Goal: Task Accomplishment & Management: Use online tool/utility

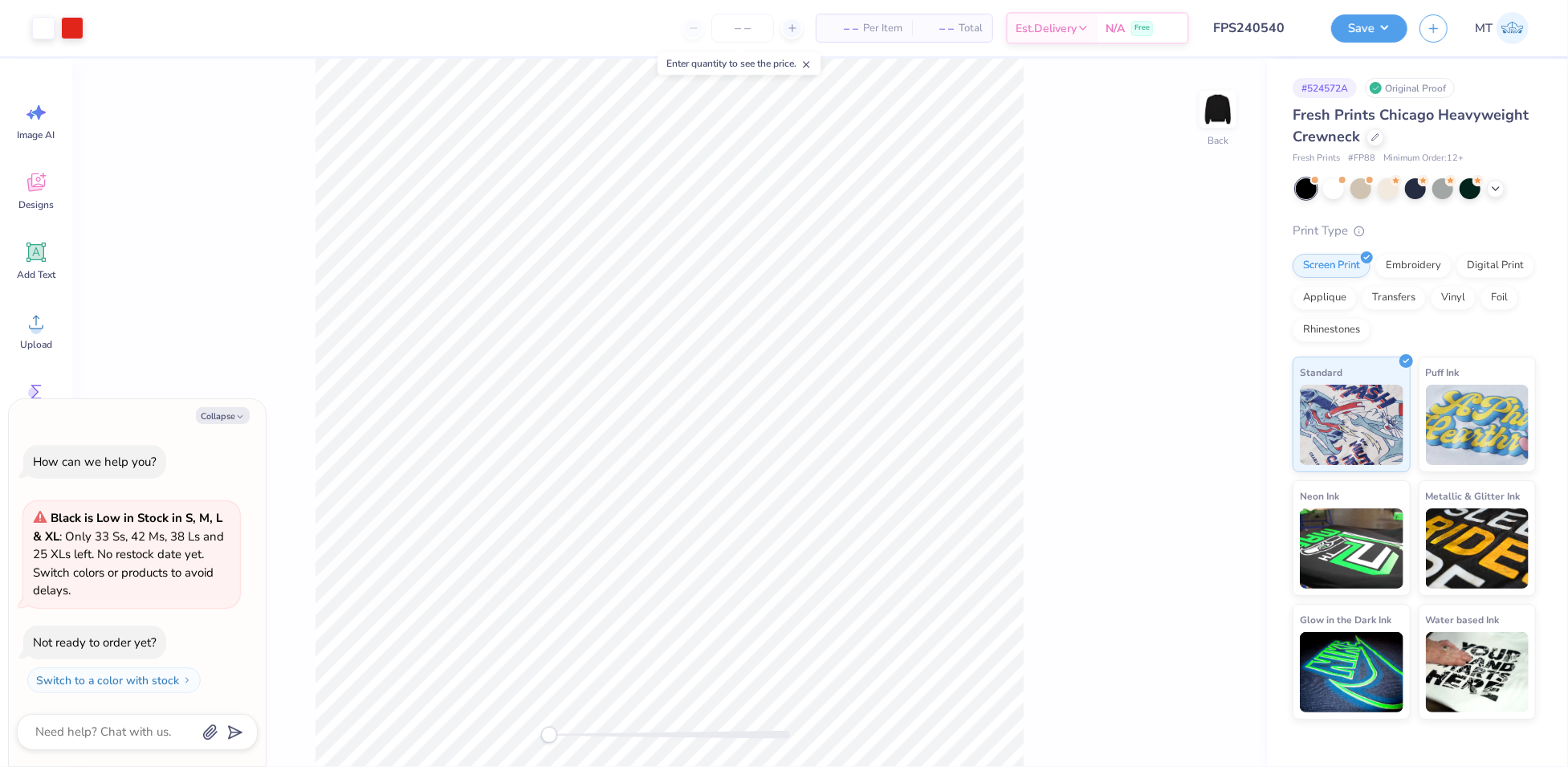
type textarea "x"
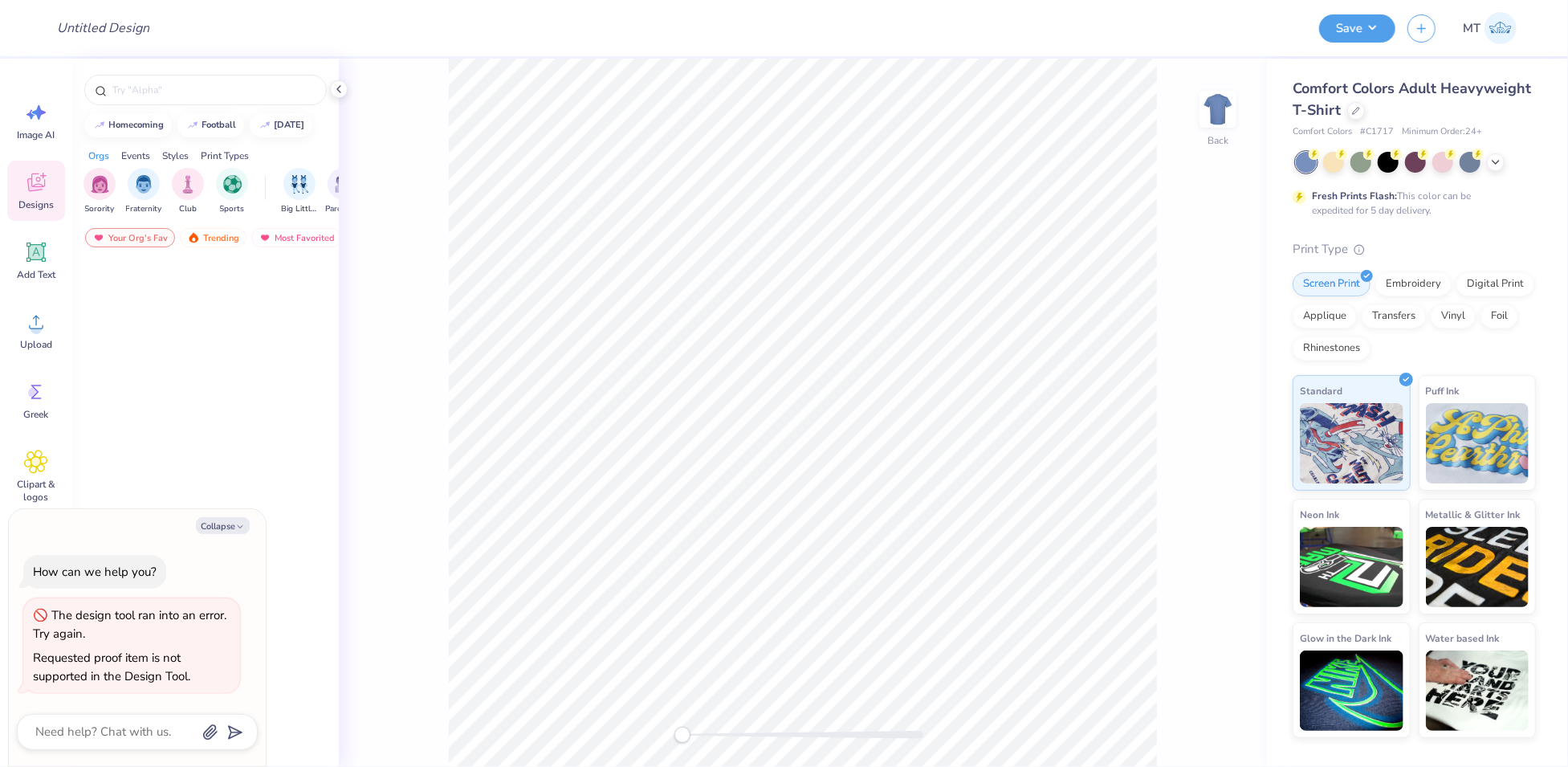
type textarea "x"
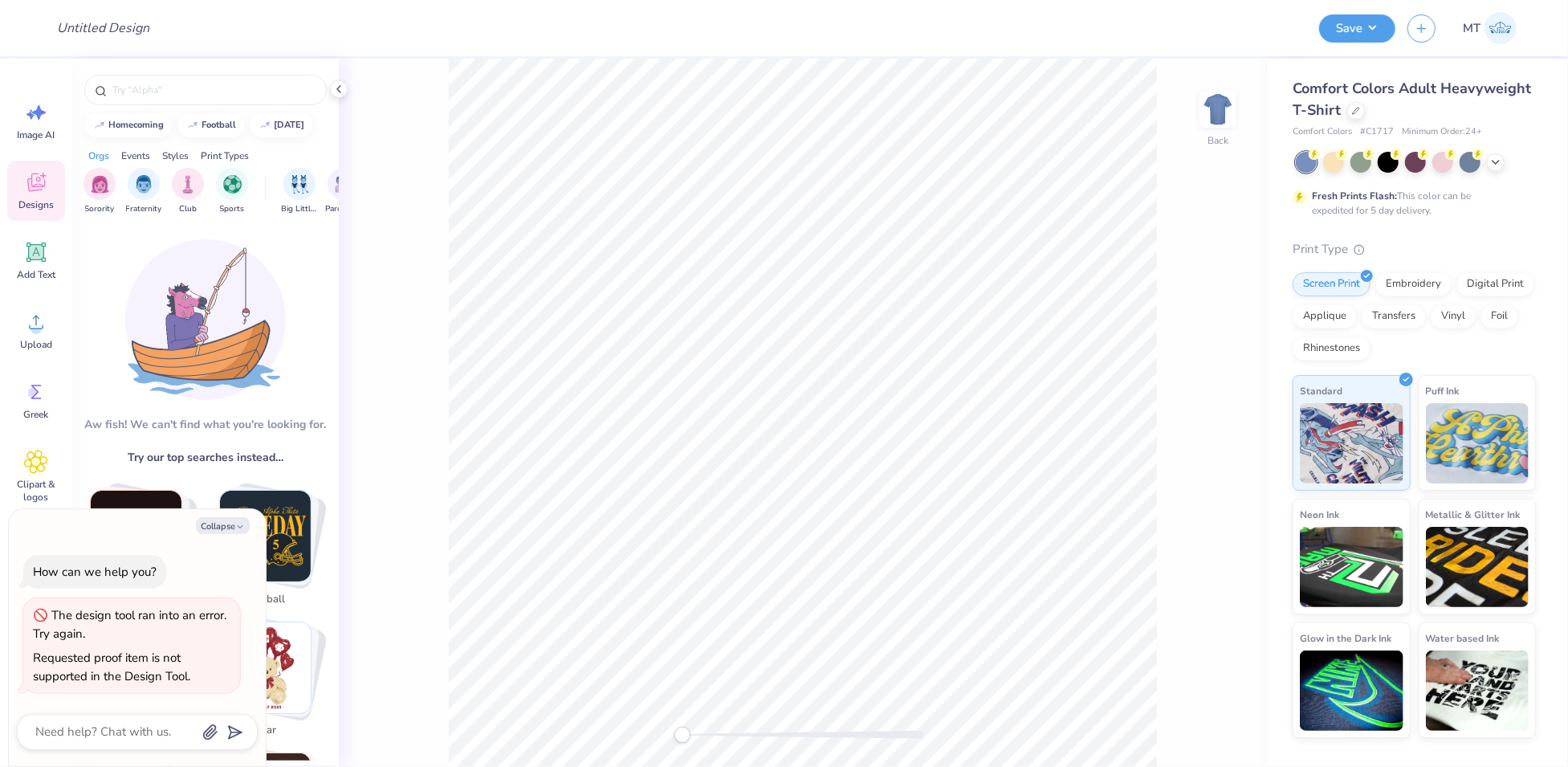
type textarea "x"
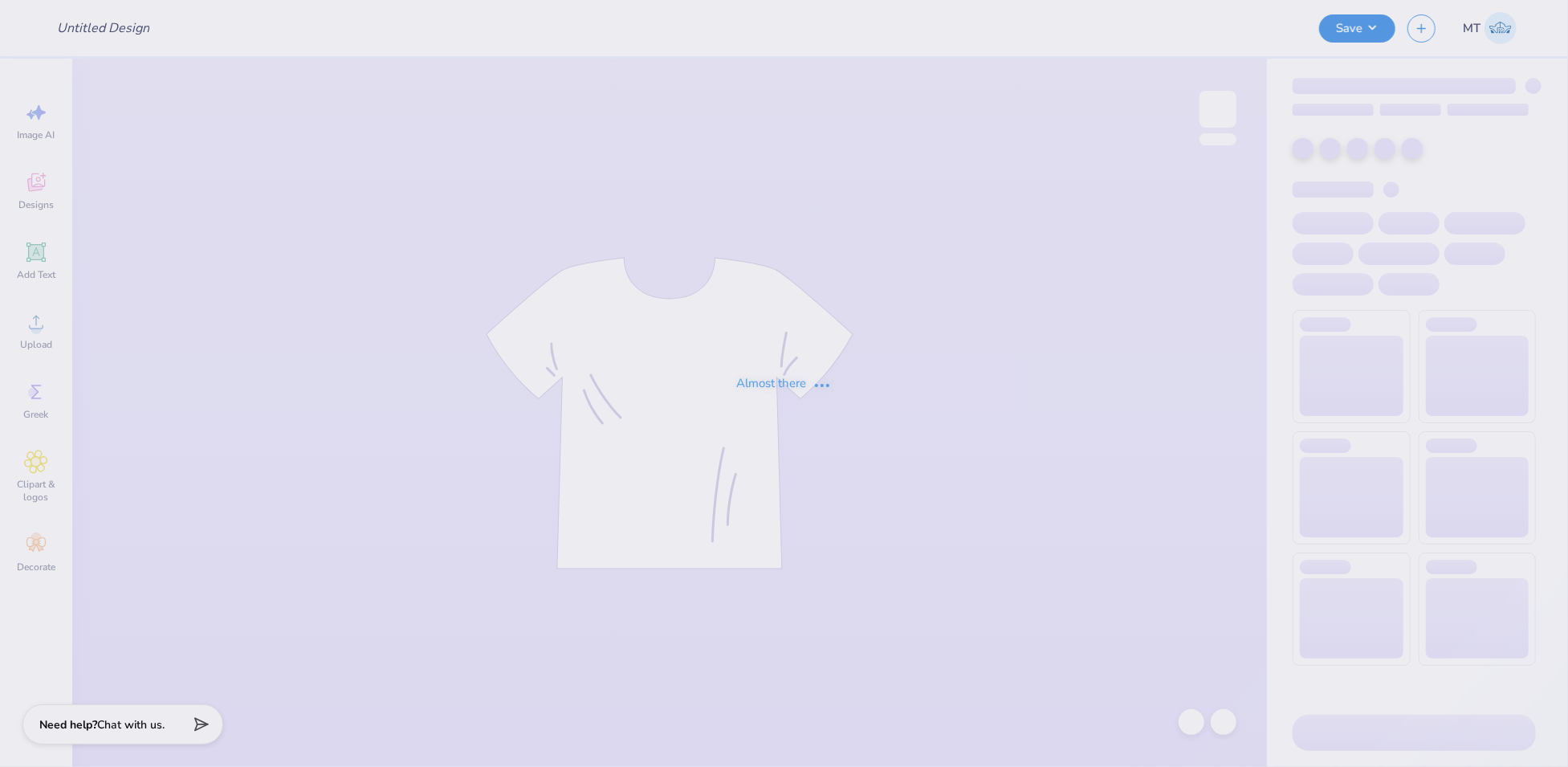
type input "FPS240542"
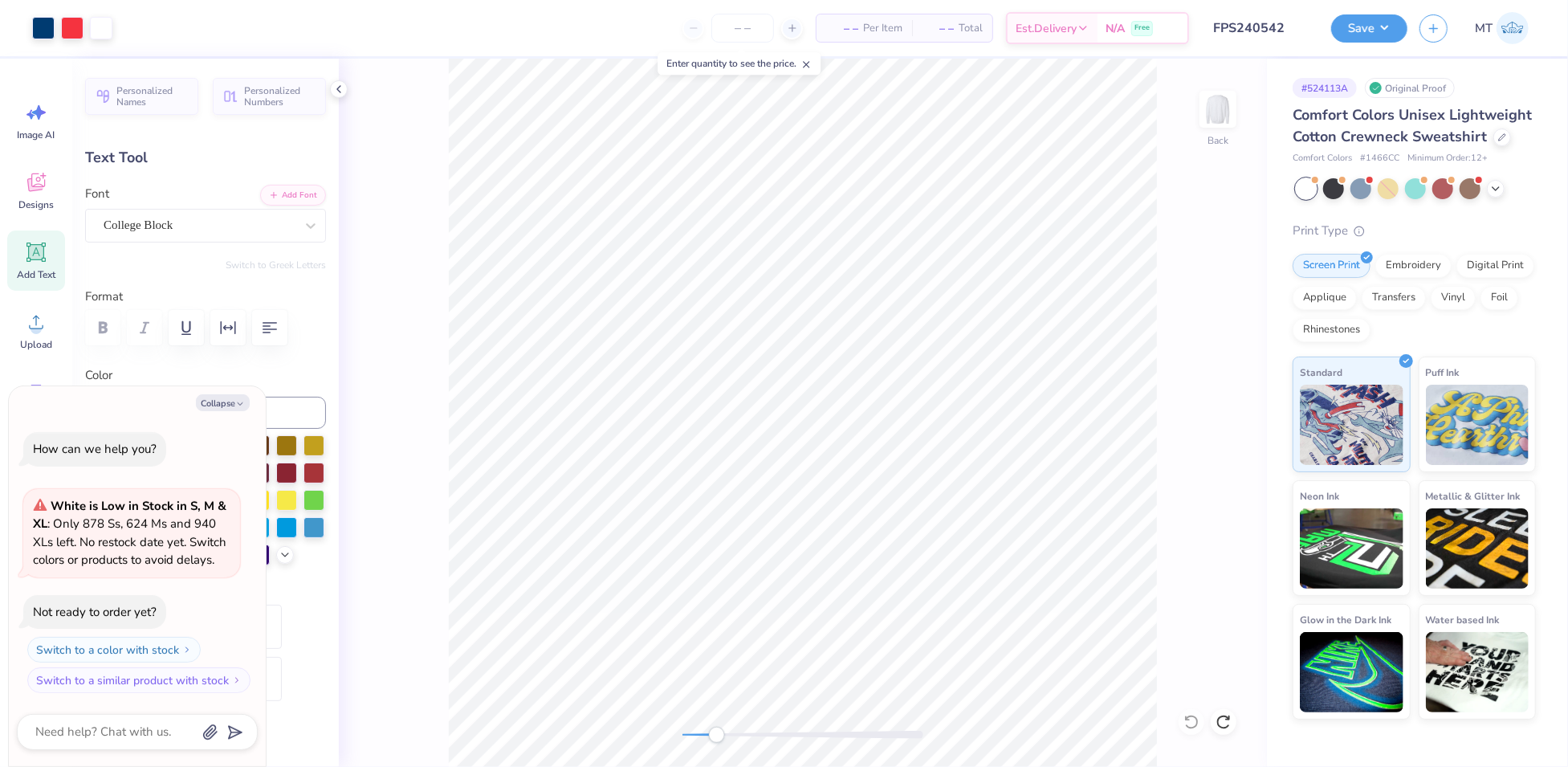
type textarea "x"
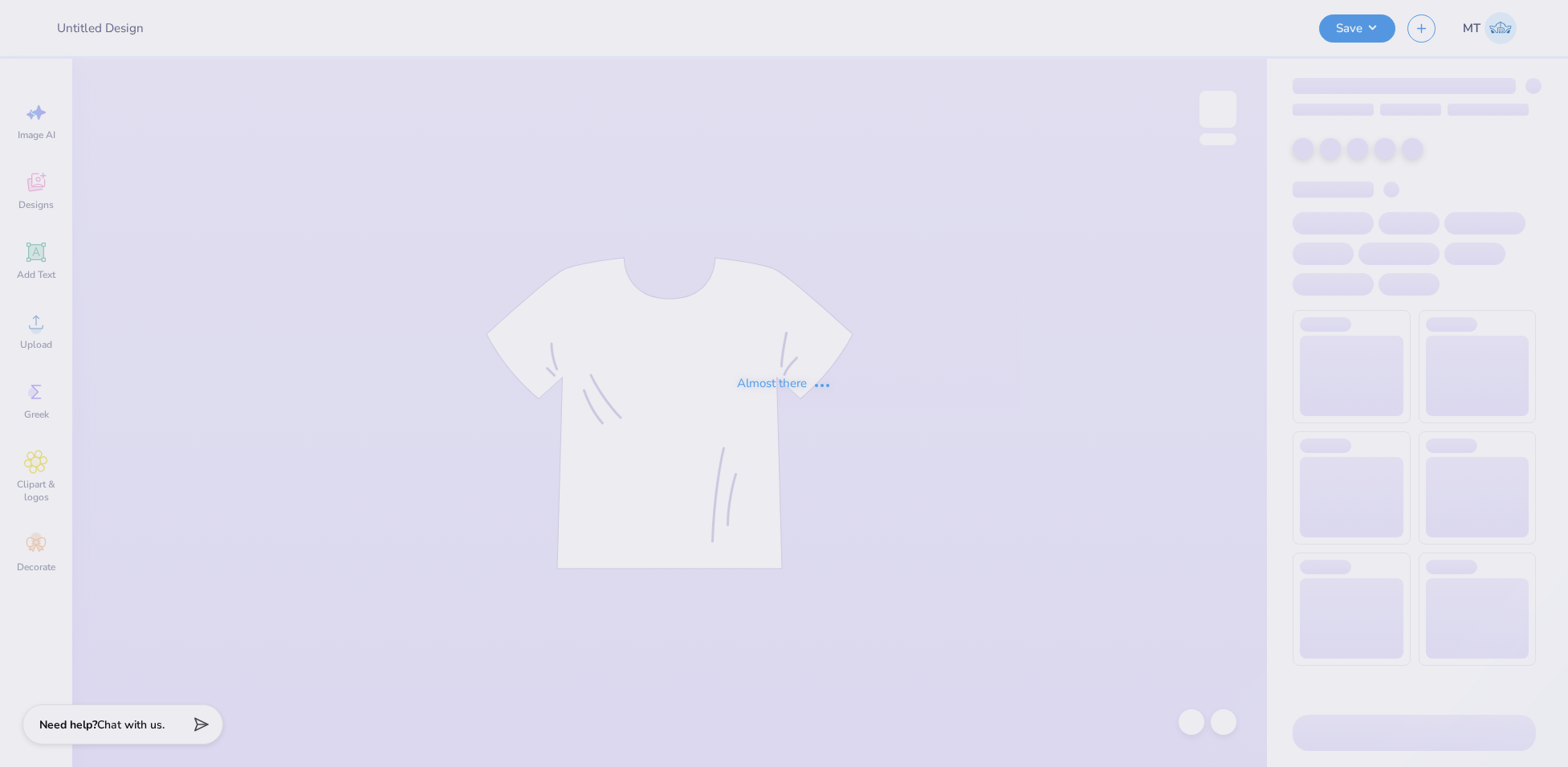
type input "FPS240543"
type input "FPS240544"
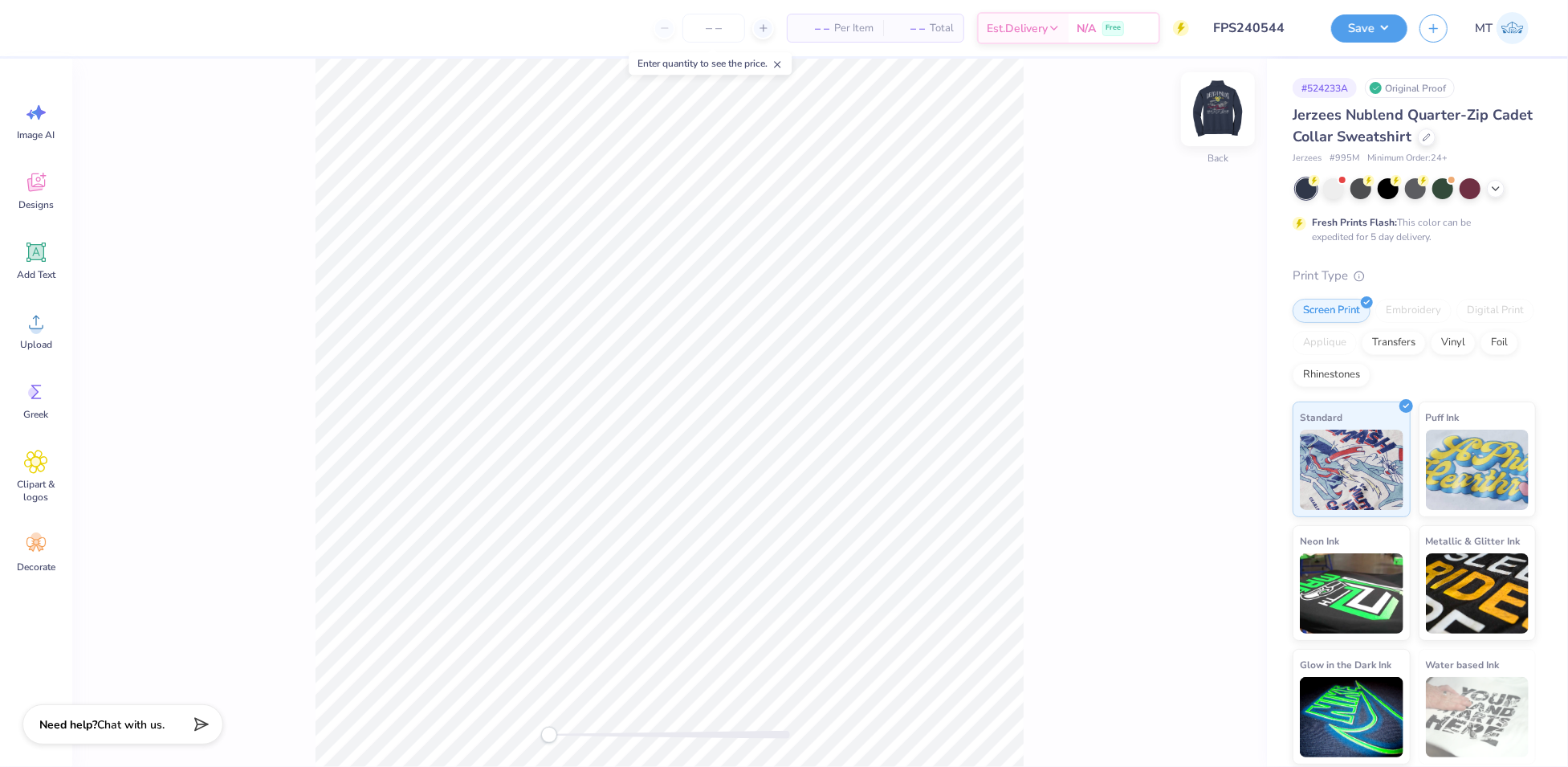
click at [1232, 105] on img at bounding box center [1218, 109] width 64 height 64
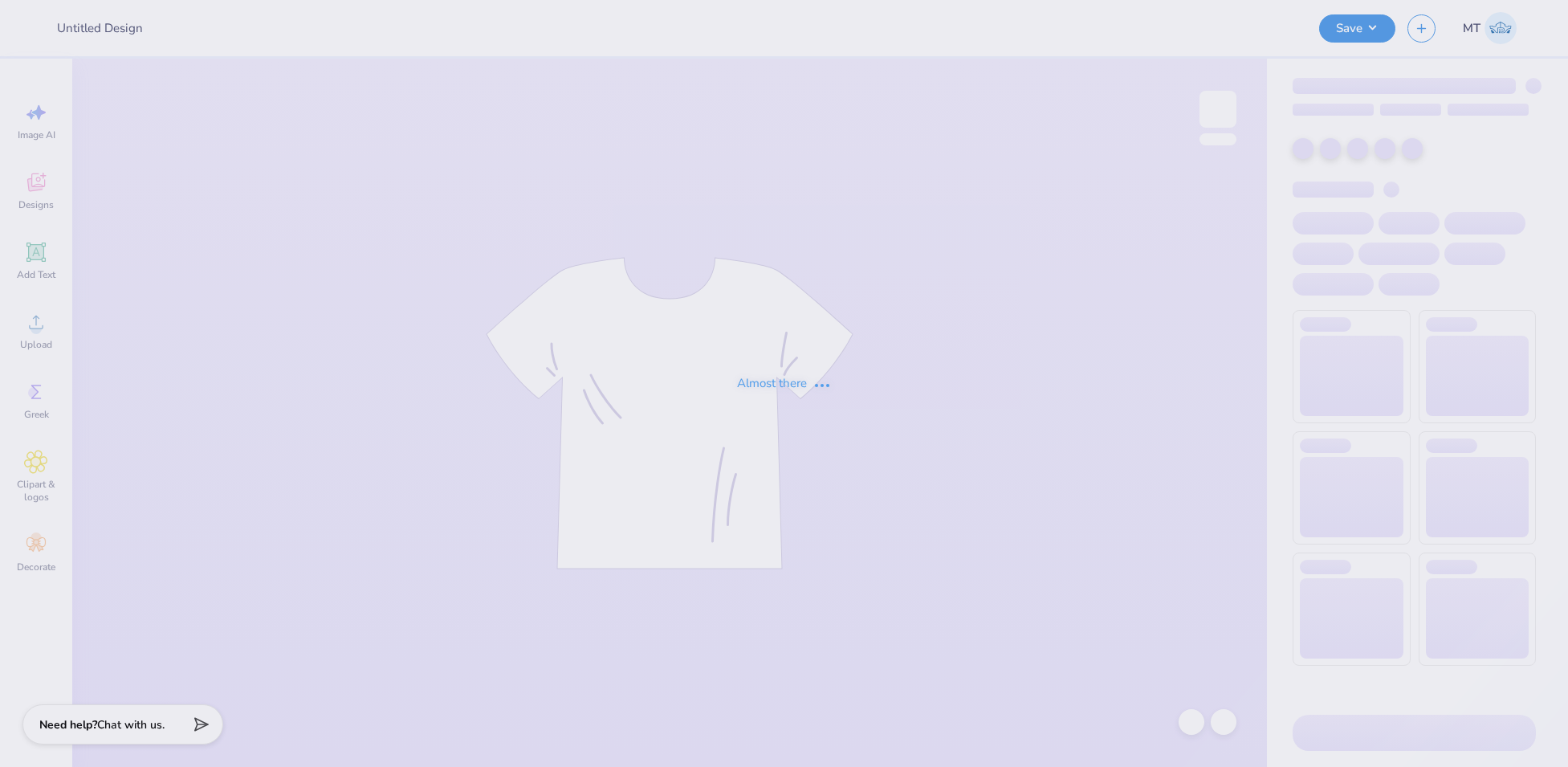
type input "FPS240545"
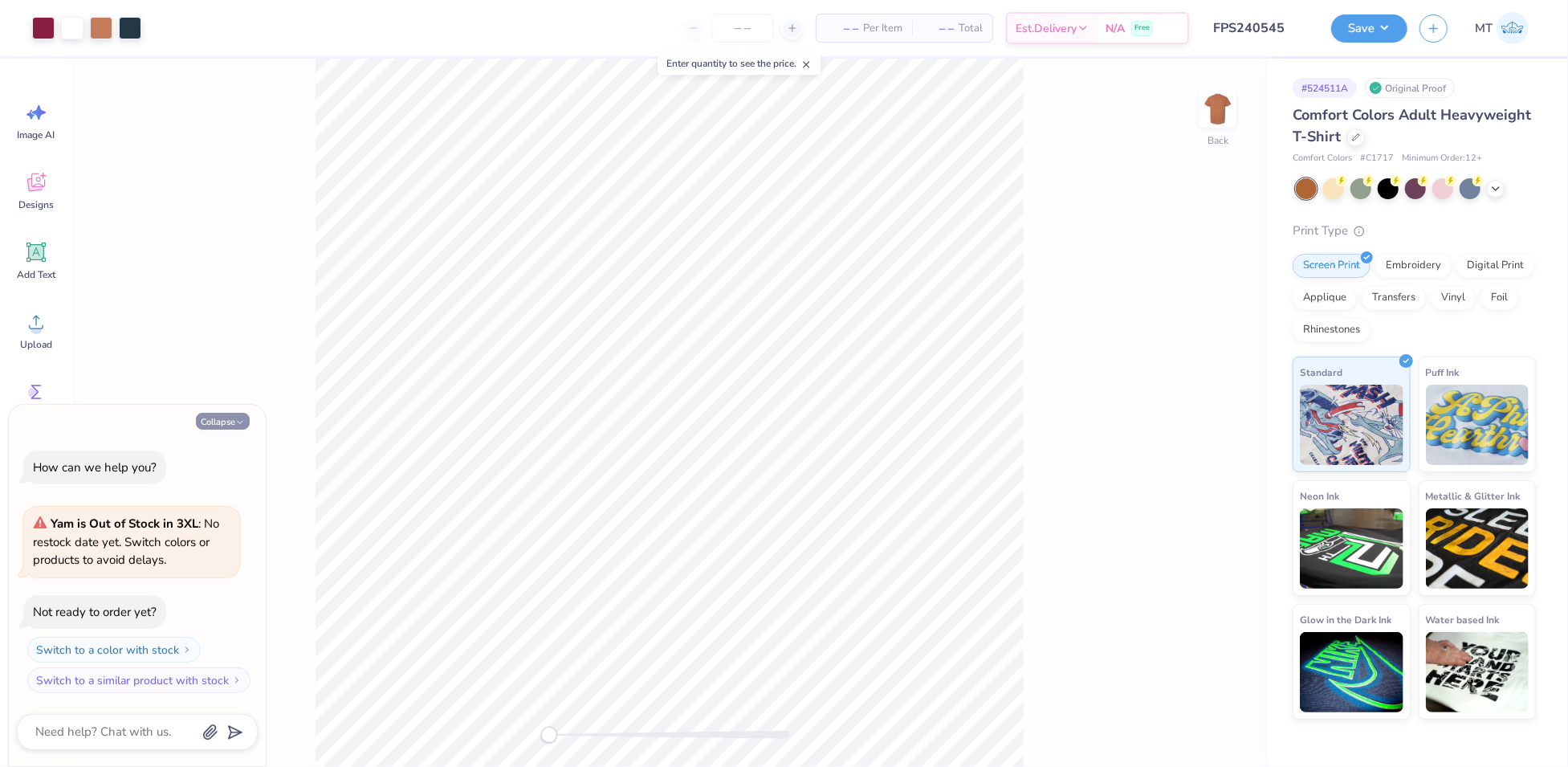
click at [215, 420] on button "Collapse" at bounding box center [222, 421] width 53 height 17
type textarea "x"
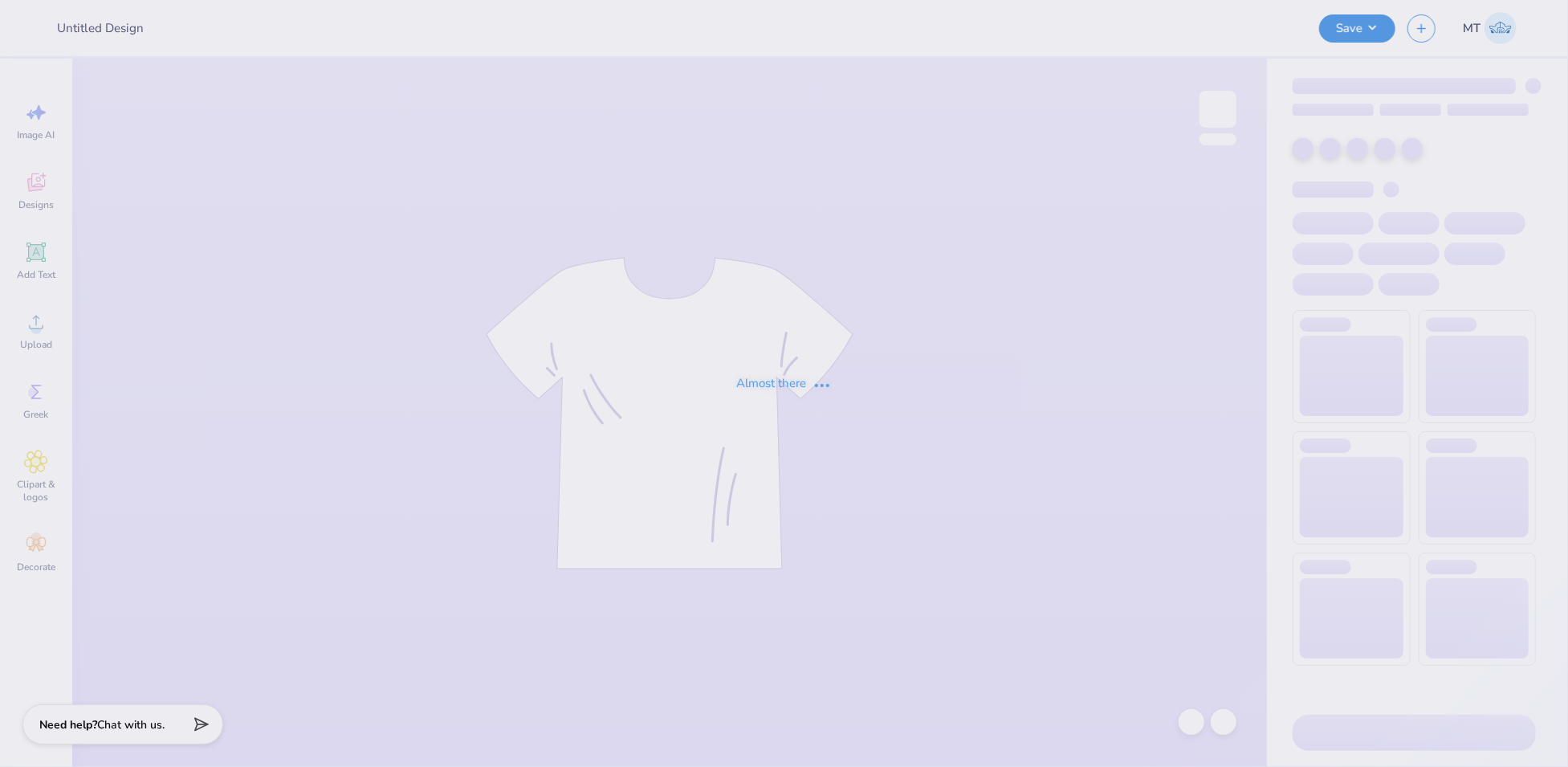
type input "FPS240545"
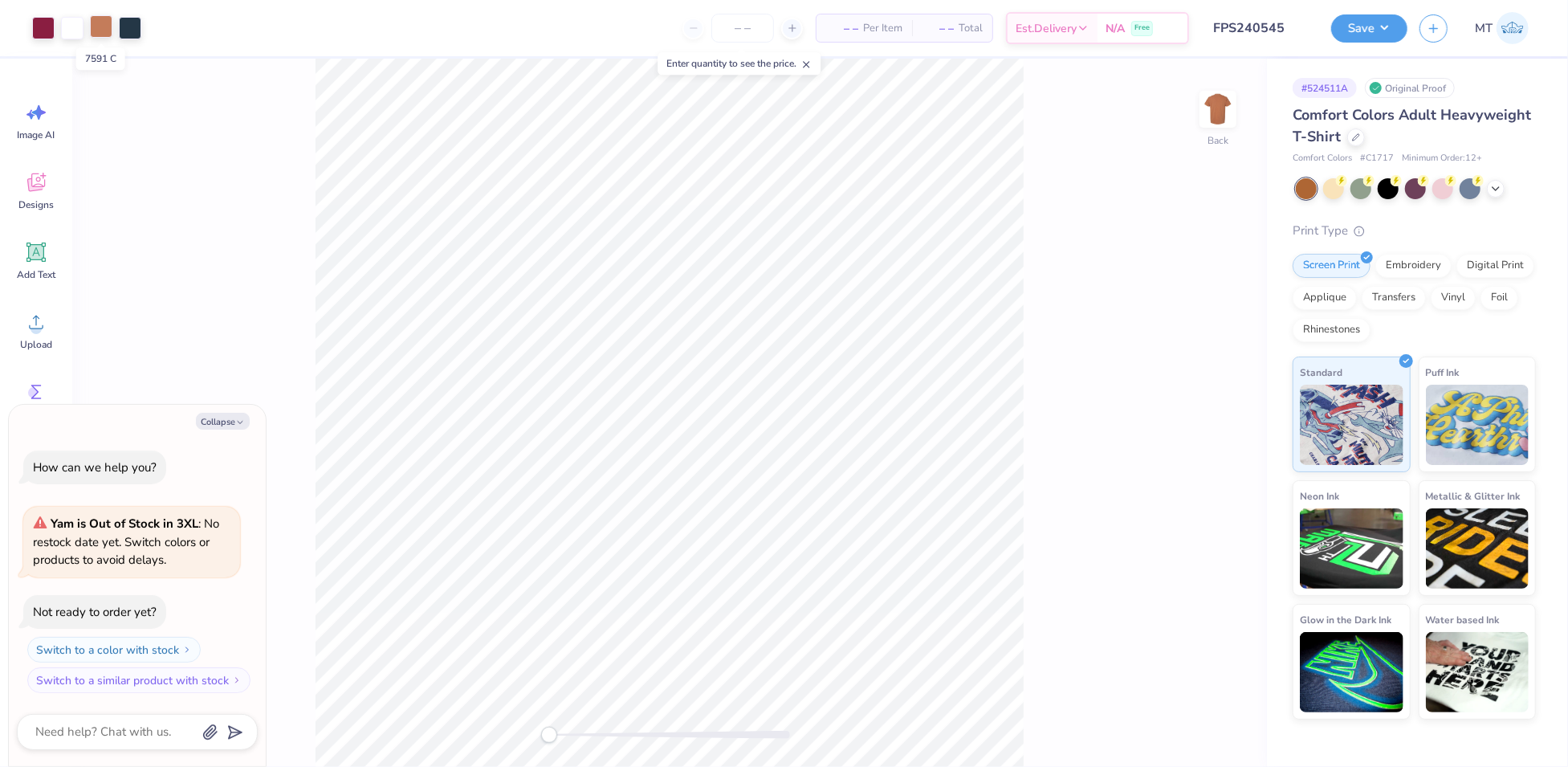
click at [99, 32] on div at bounding box center [100, 26] width 23 height 23
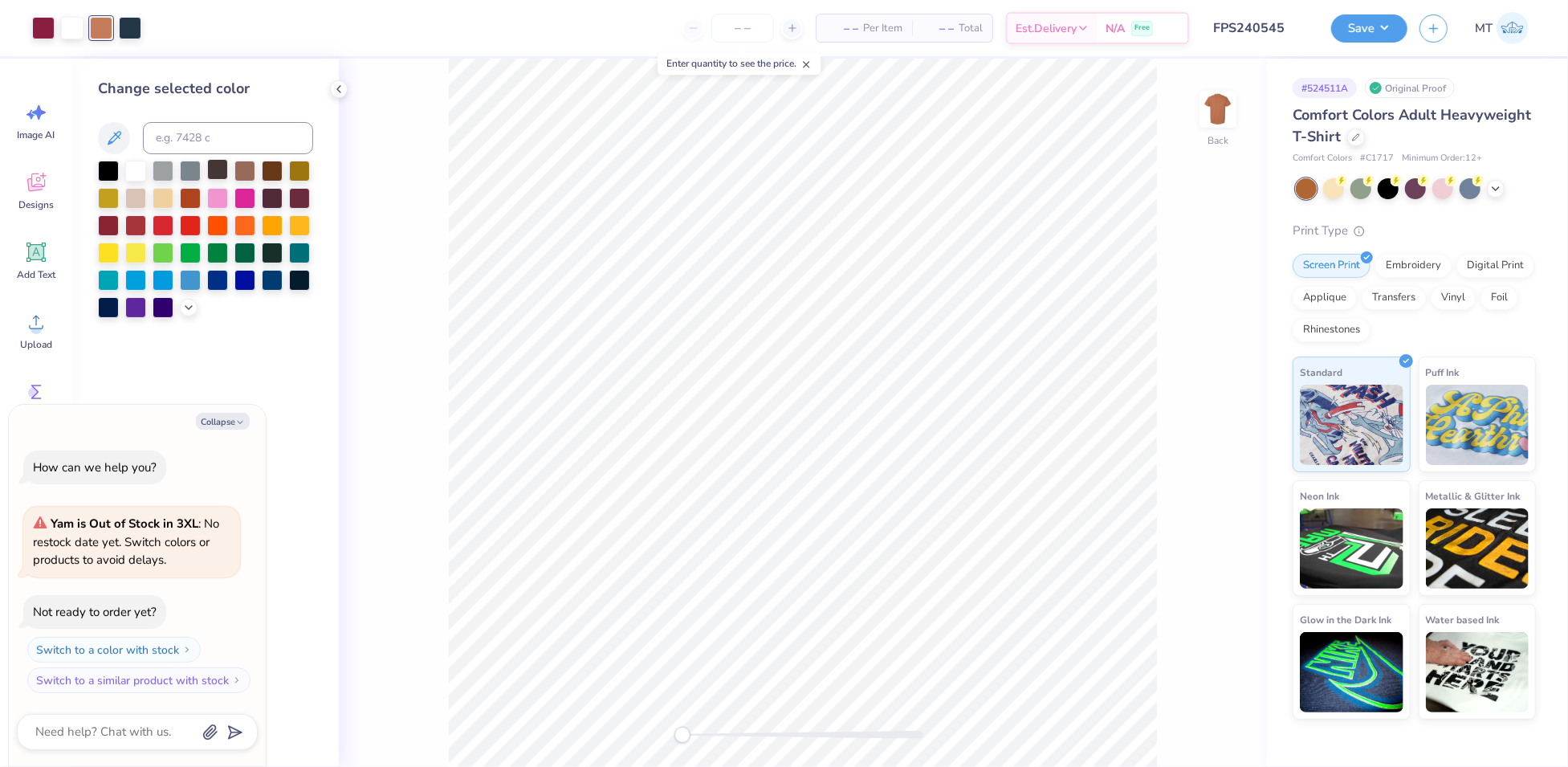
type textarea "x"
click at [211, 141] on input at bounding box center [228, 138] width 170 height 32
type input "7566"
click at [231, 421] on button "Collapse" at bounding box center [222, 421] width 53 height 17
type textarea "x"
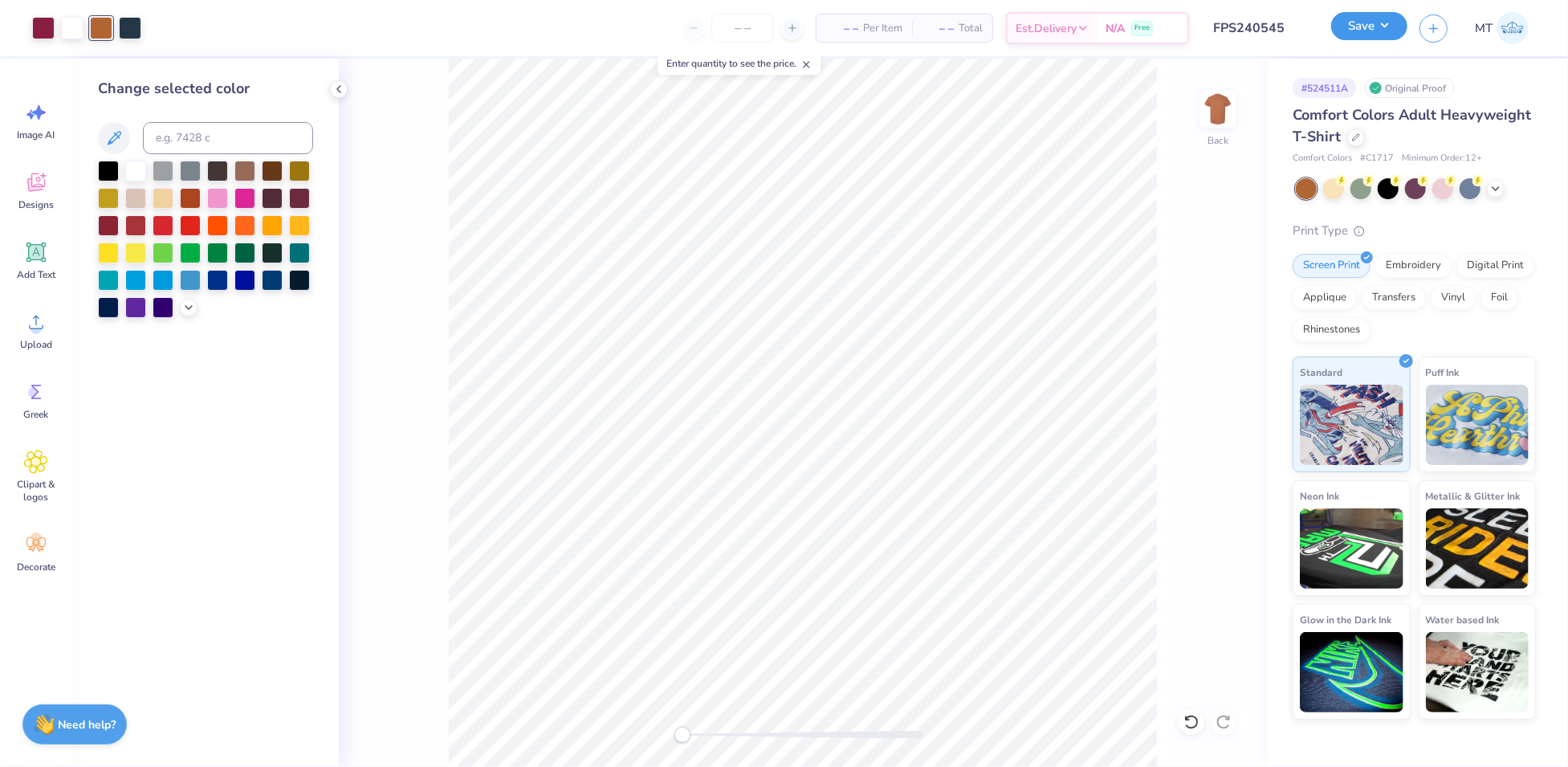
click at [1374, 32] on button "Save" at bounding box center [1370, 25] width 76 height 28
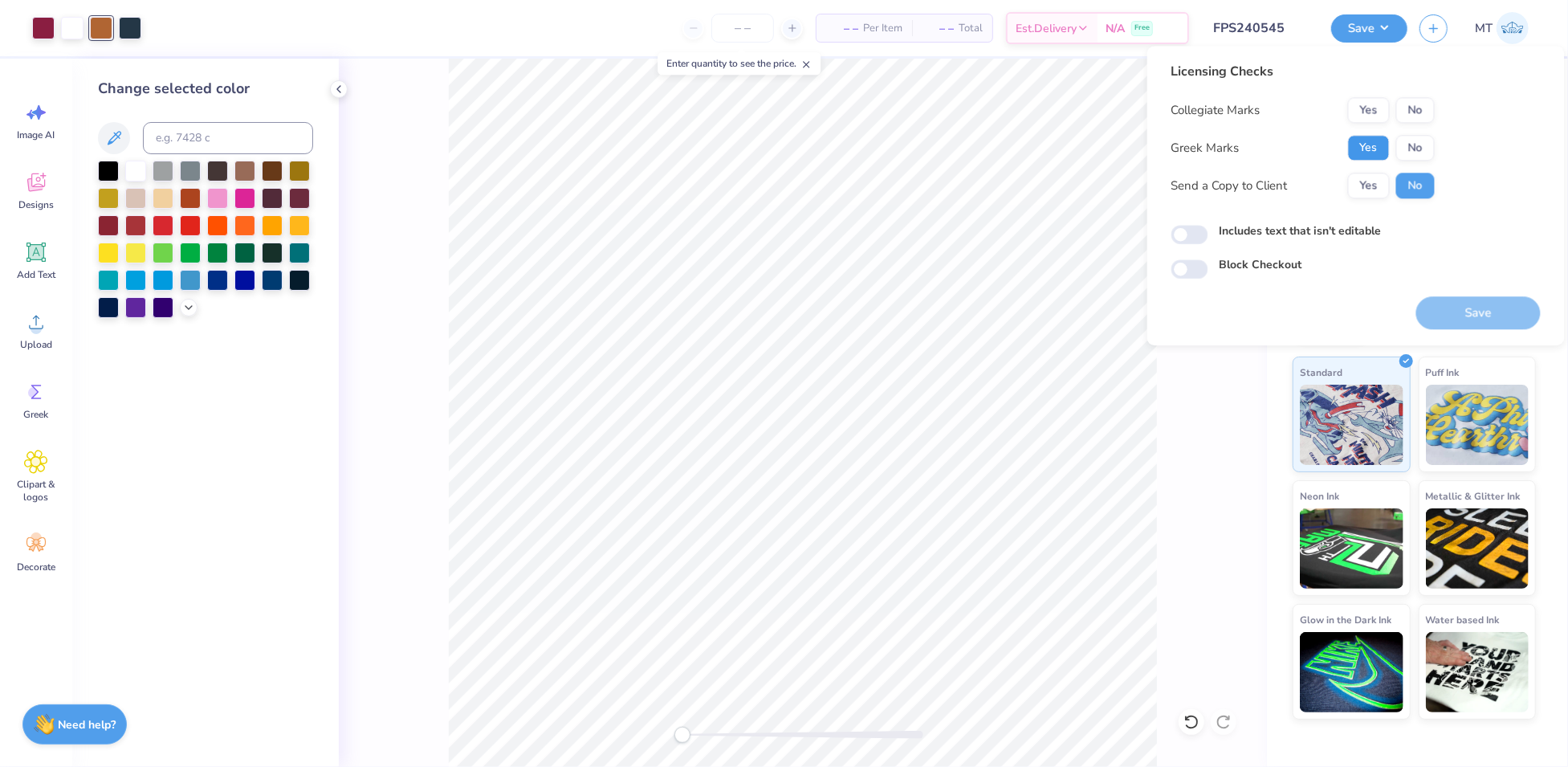
click at [1360, 143] on button "Yes" at bounding box center [1369, 148] width 42 height 25
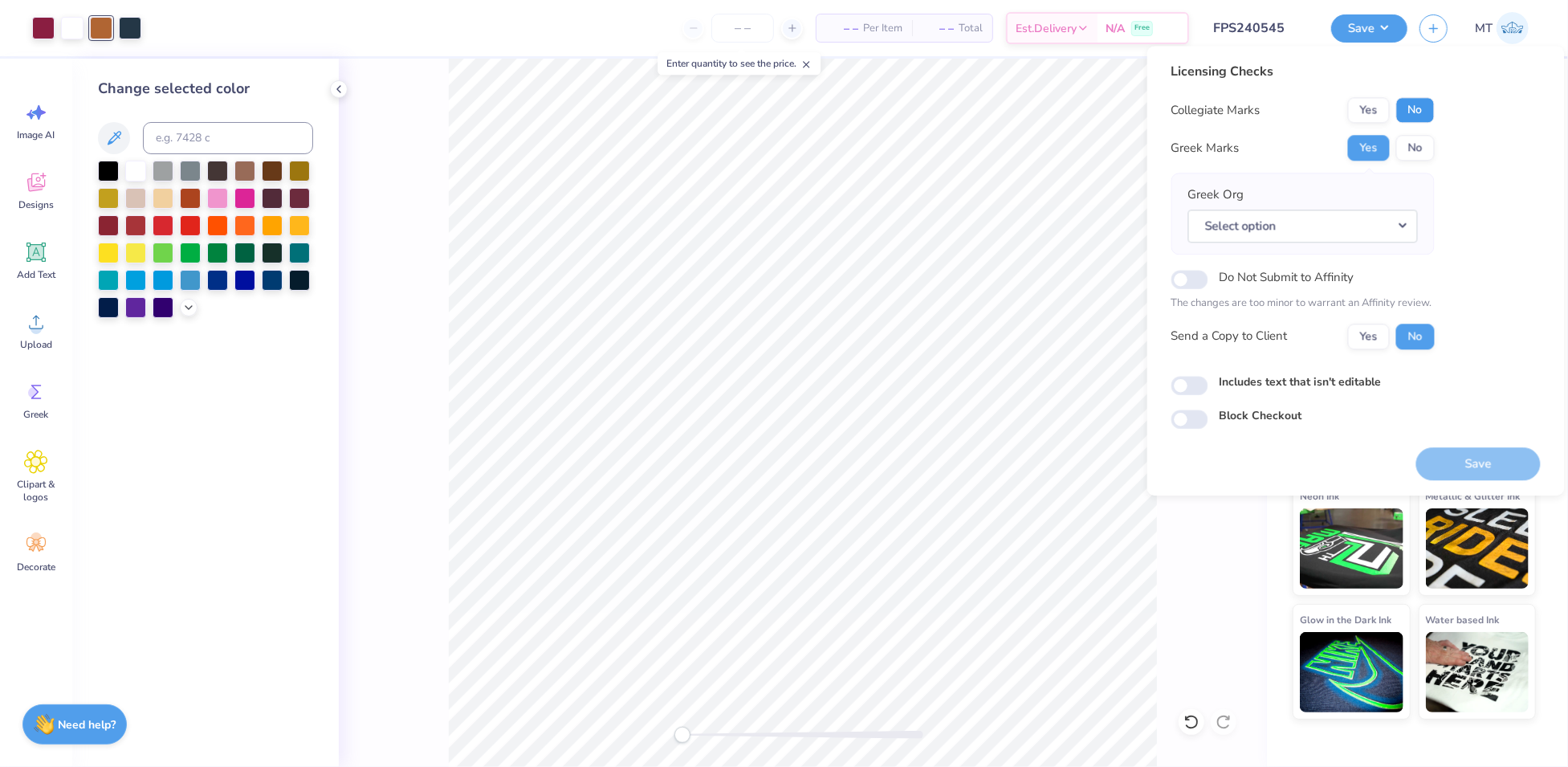
click at [1422, 118] on button "No" at bounding box center [1416, 110] width 39 height 25
click at [1401, 229] on button "Select option" at bounding box center [1304, 226] width 230 height 33
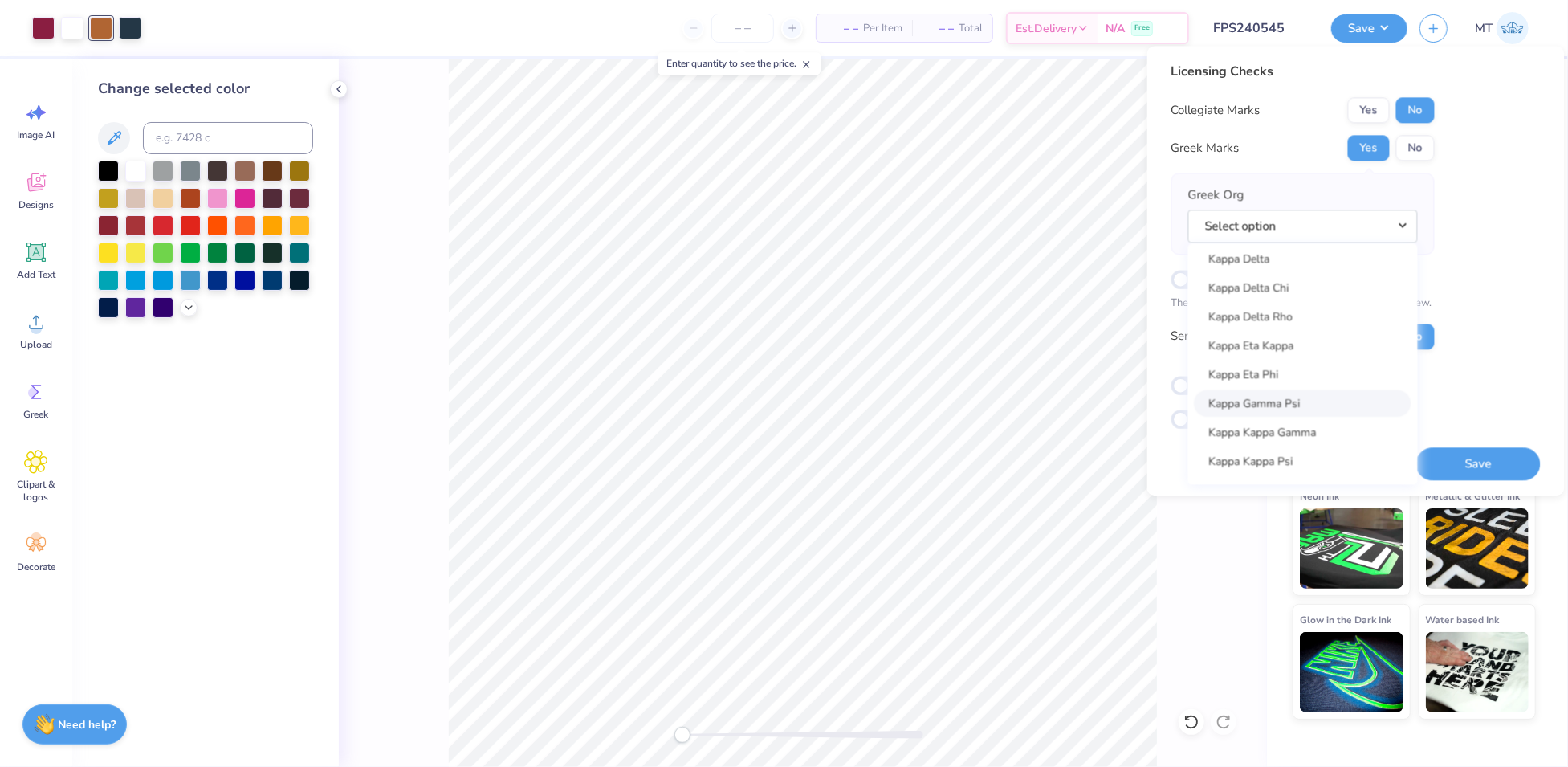
scroll to position [5645, 0]
click at [1289, 354] on link "Kappa Alpha Order" at bounding box center [1304, 343] width 217 height 26
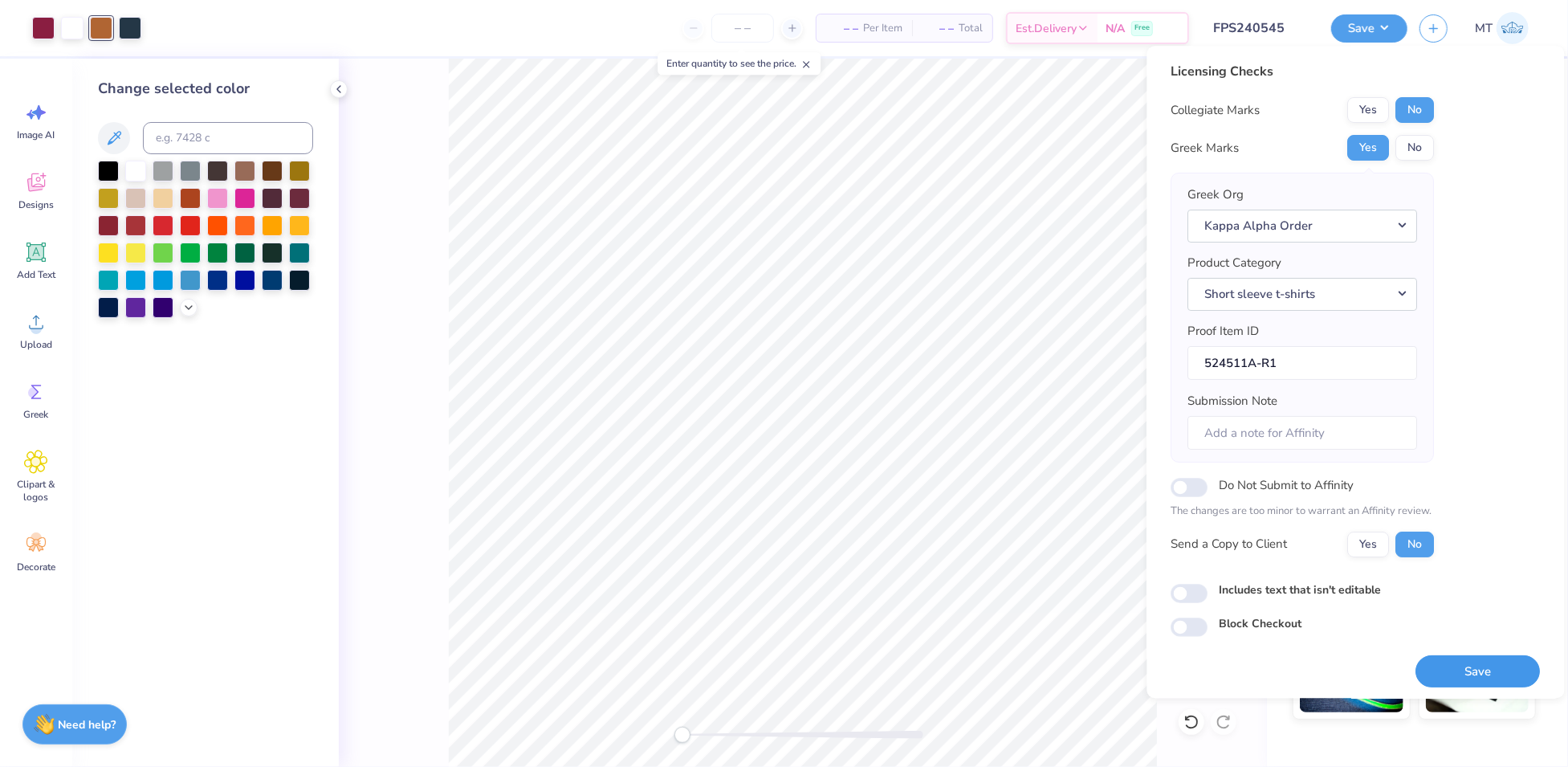
click at [1486, 665] on button "Save" at bounding box center [1478, 672] width 124 height 33
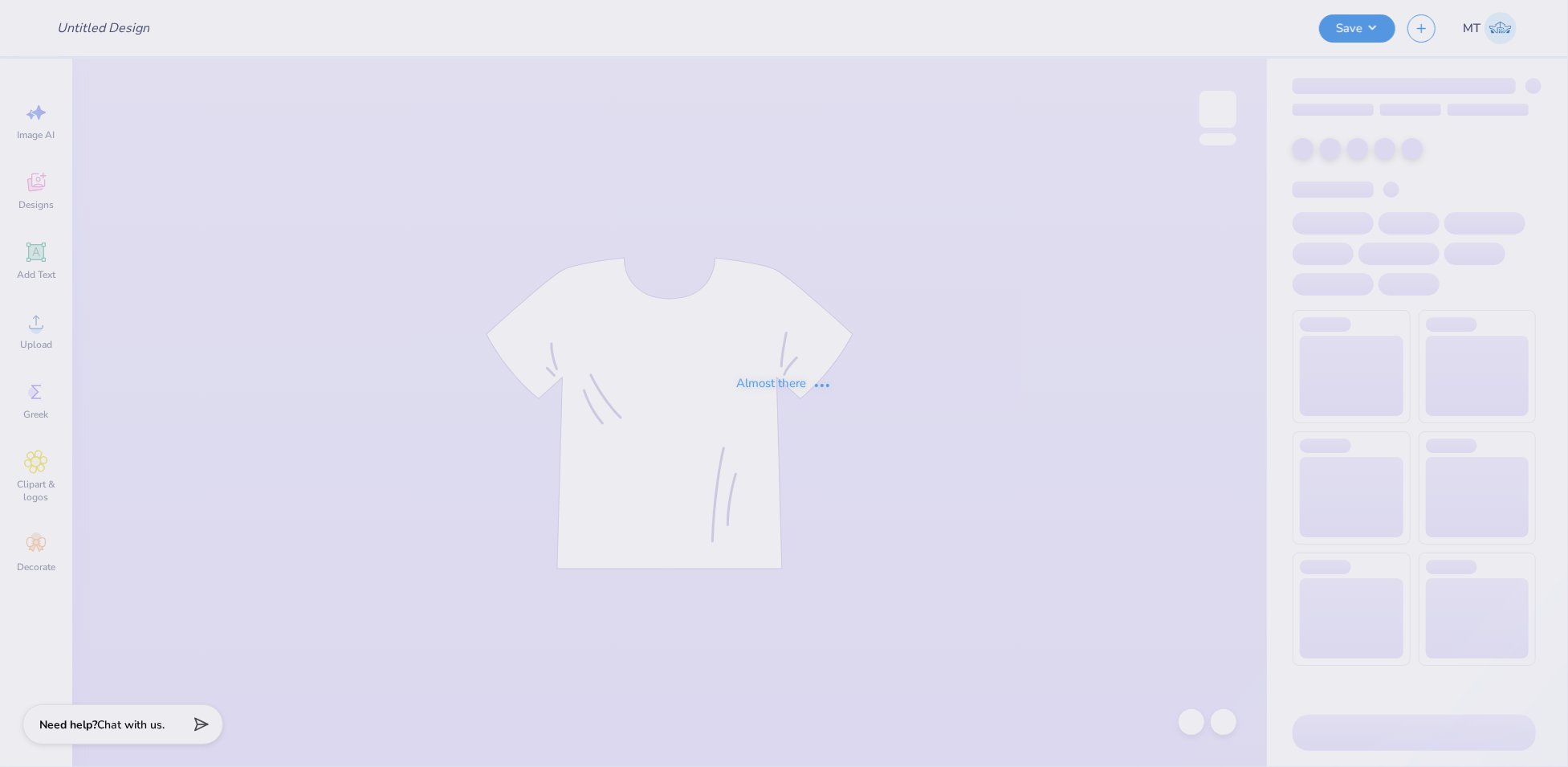
type input "FPS240546"
type input "FPS240547"
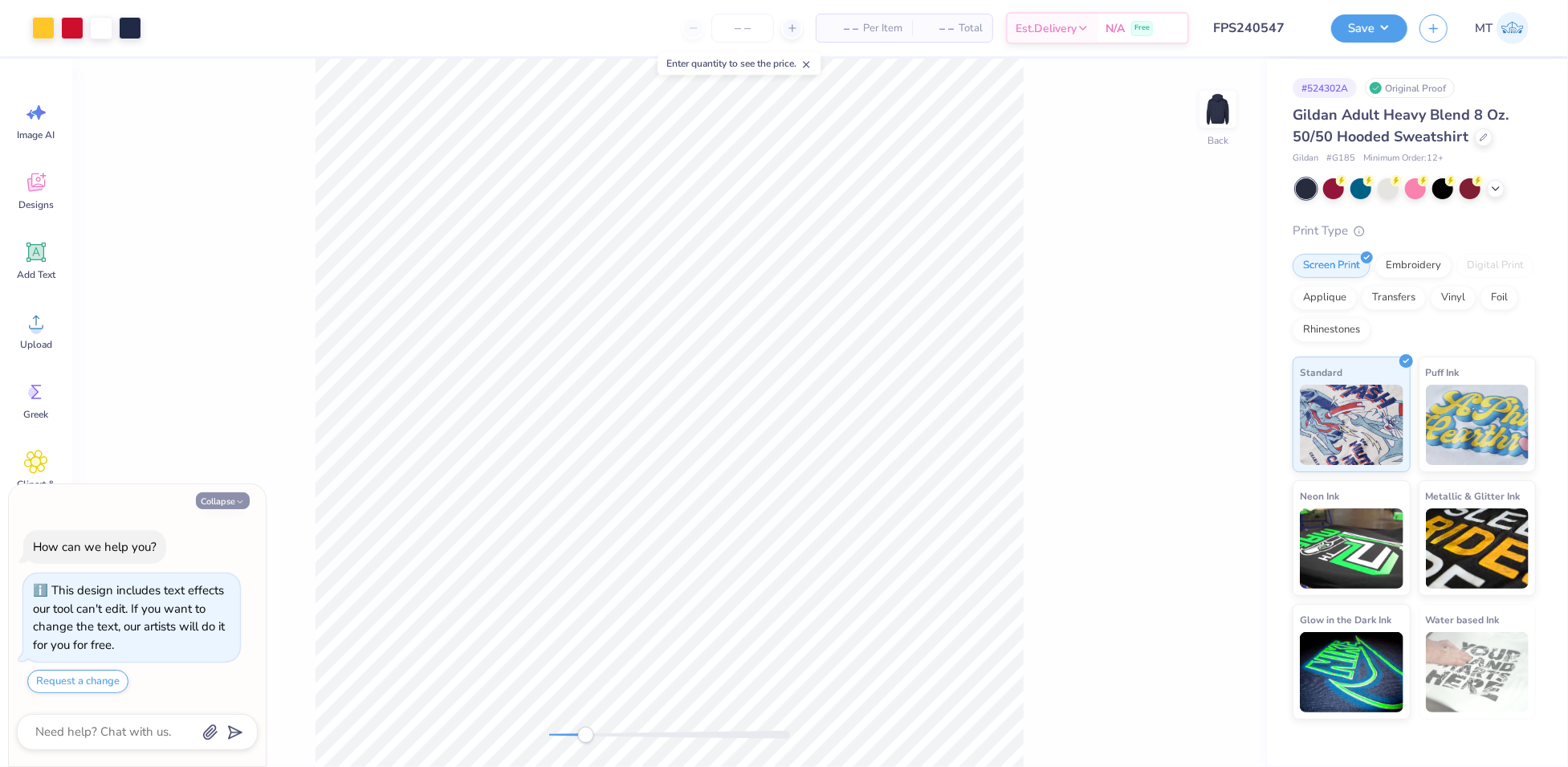
click at [234, 507] on button "Collapse" at bounding box center [222, 501] width 53 height 17
type textarea "x"
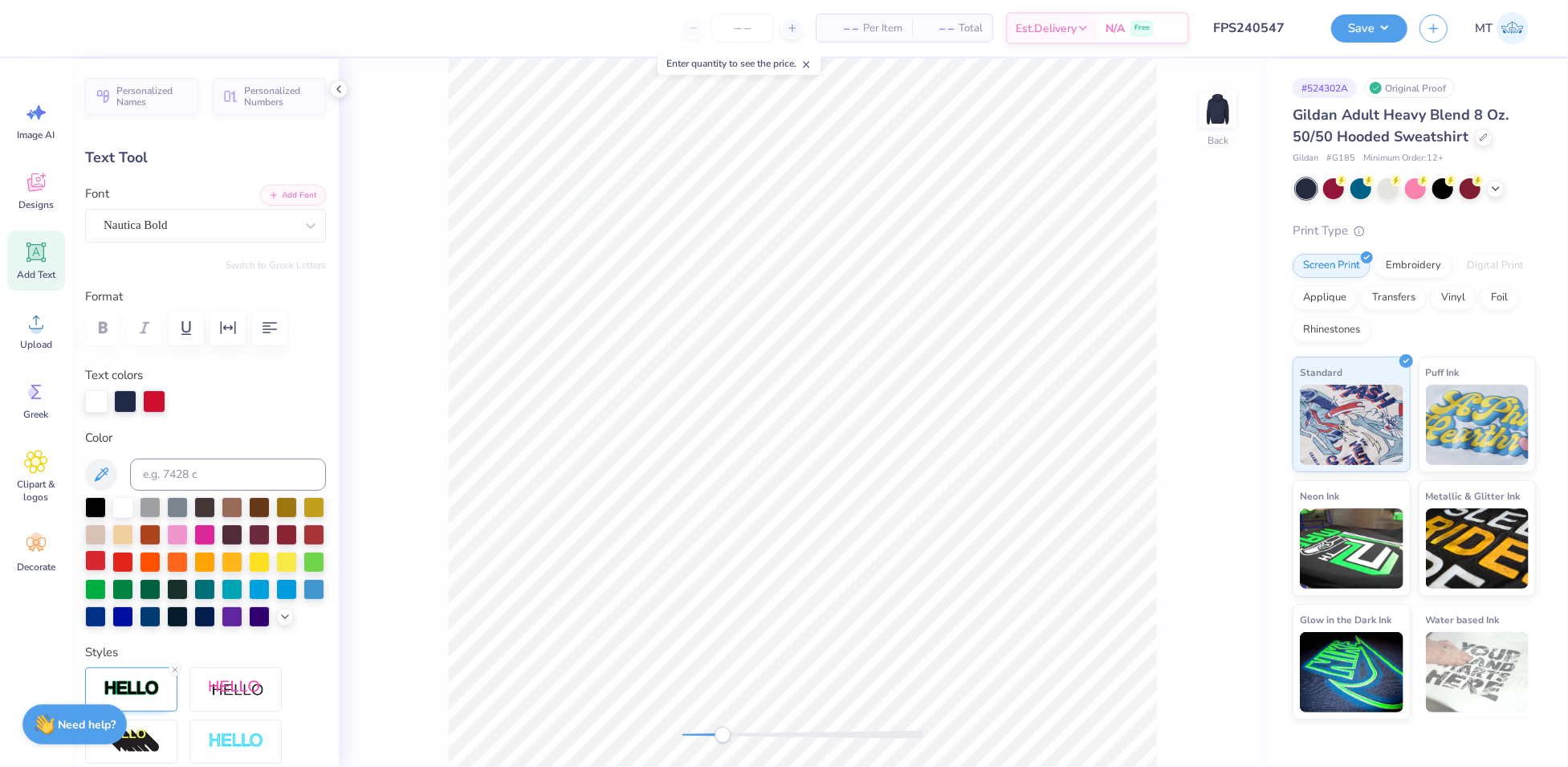
scroll to position [191, 0]
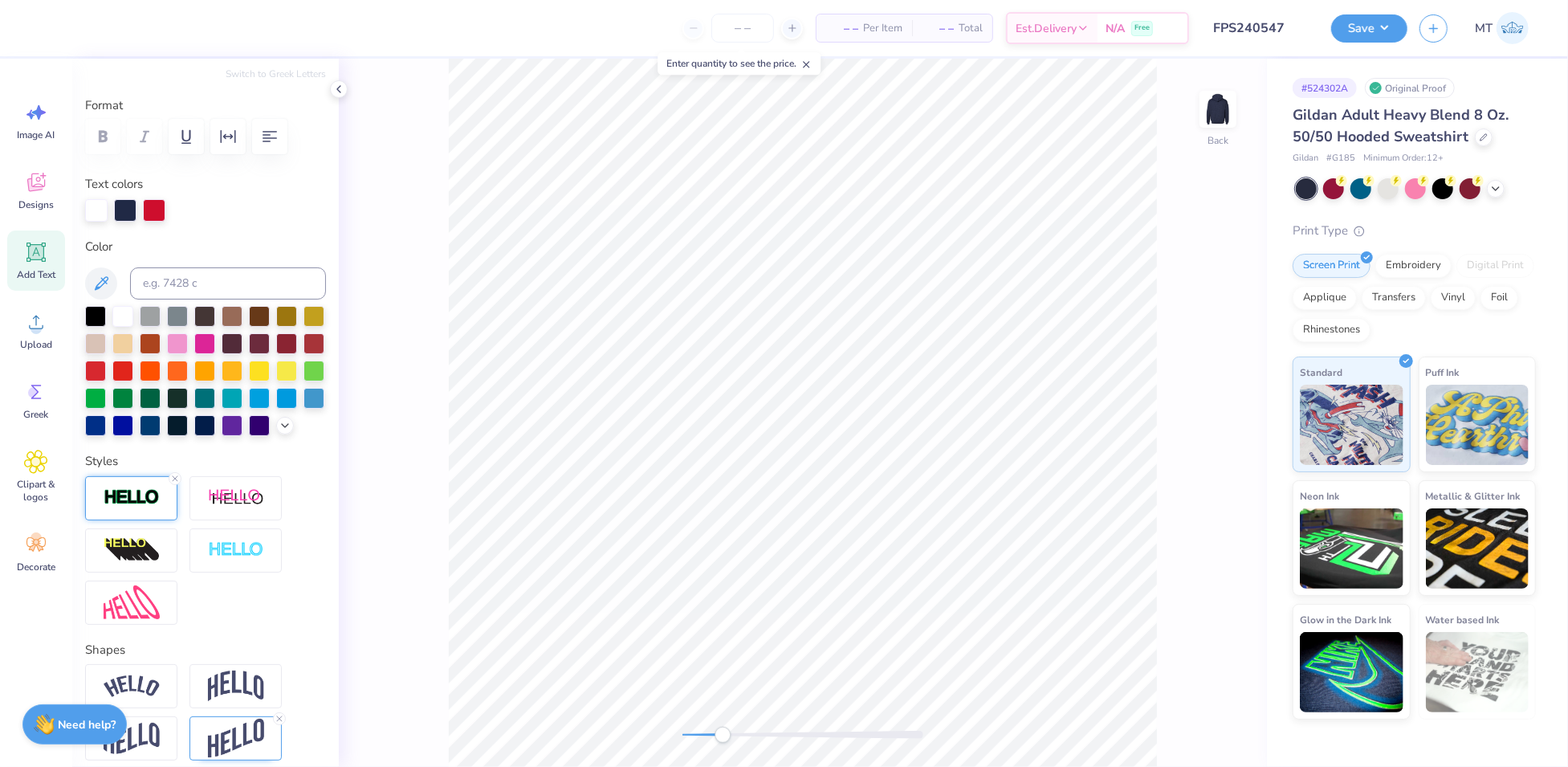
click at [153, 507] on img at bounding box center [131, 497] width 56 height 18
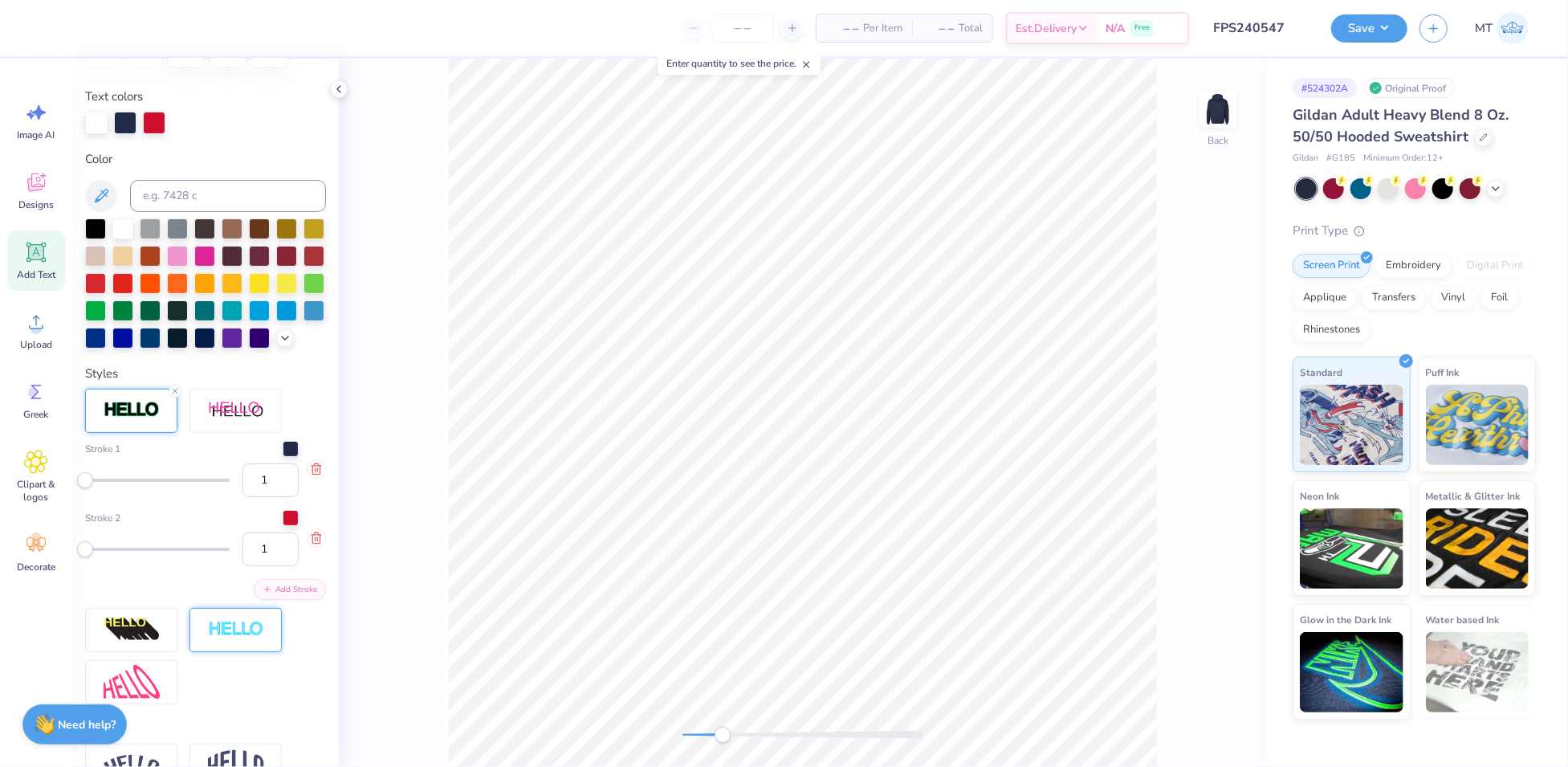
scroll to position [331, 0]
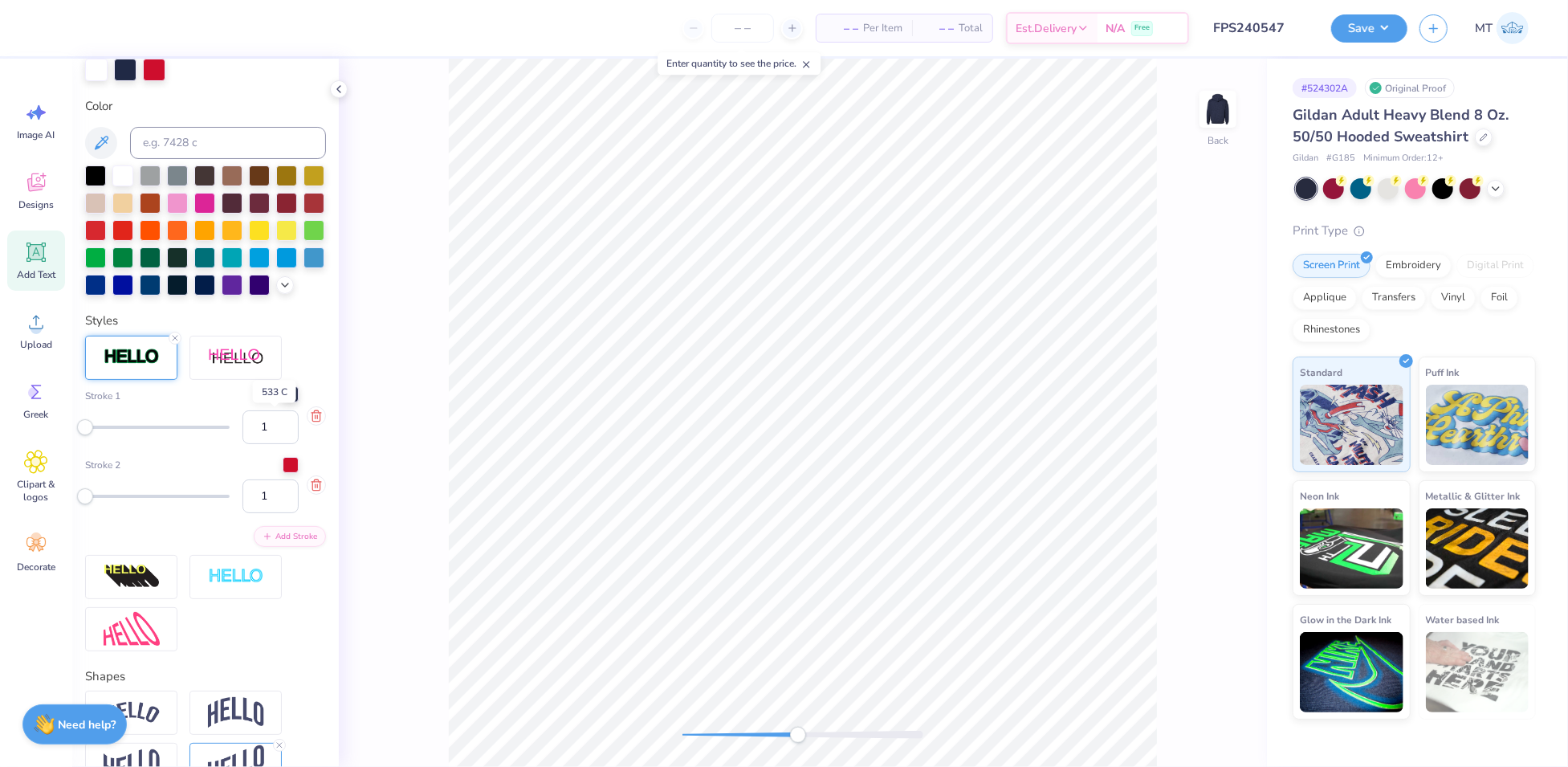
click at [282, 402] on div at bounding box center [291, 395] width 16 height 16
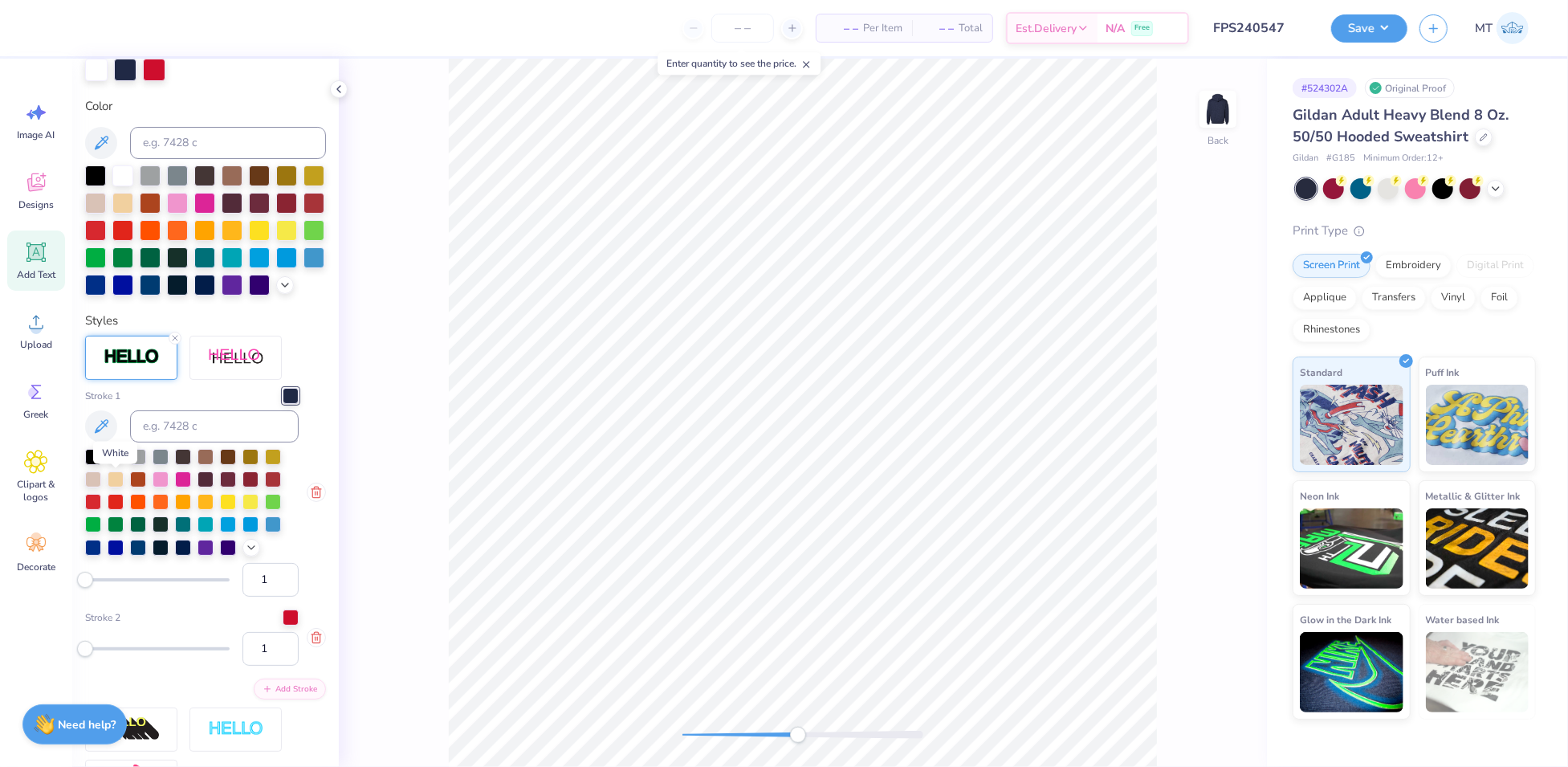
click at [118, 464] on div at bounding box center [116, 455] width 16 height 16
type input "2"
click at [272, 597] on input "2" at bounding box center [271, 580] width 56 height 34
type input "12.05"
type input "3.74"
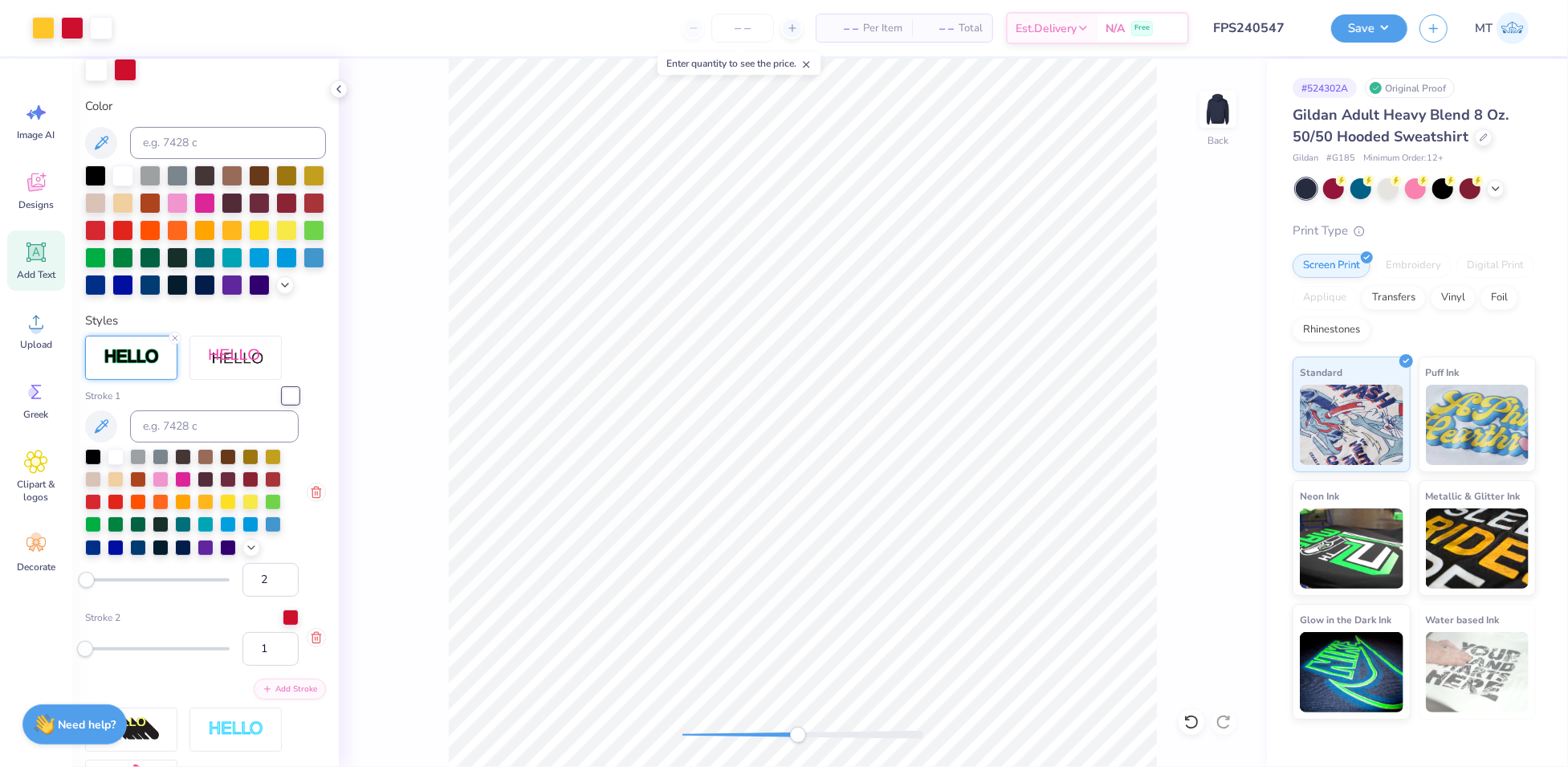
type input "3.35"
click at [268, 666] on input "2" at bounding box center [271, 648] width 56 height 34
type input "3"
click at [268, 666] on input "3" at bounding box center [271, 648] width 56 height 34
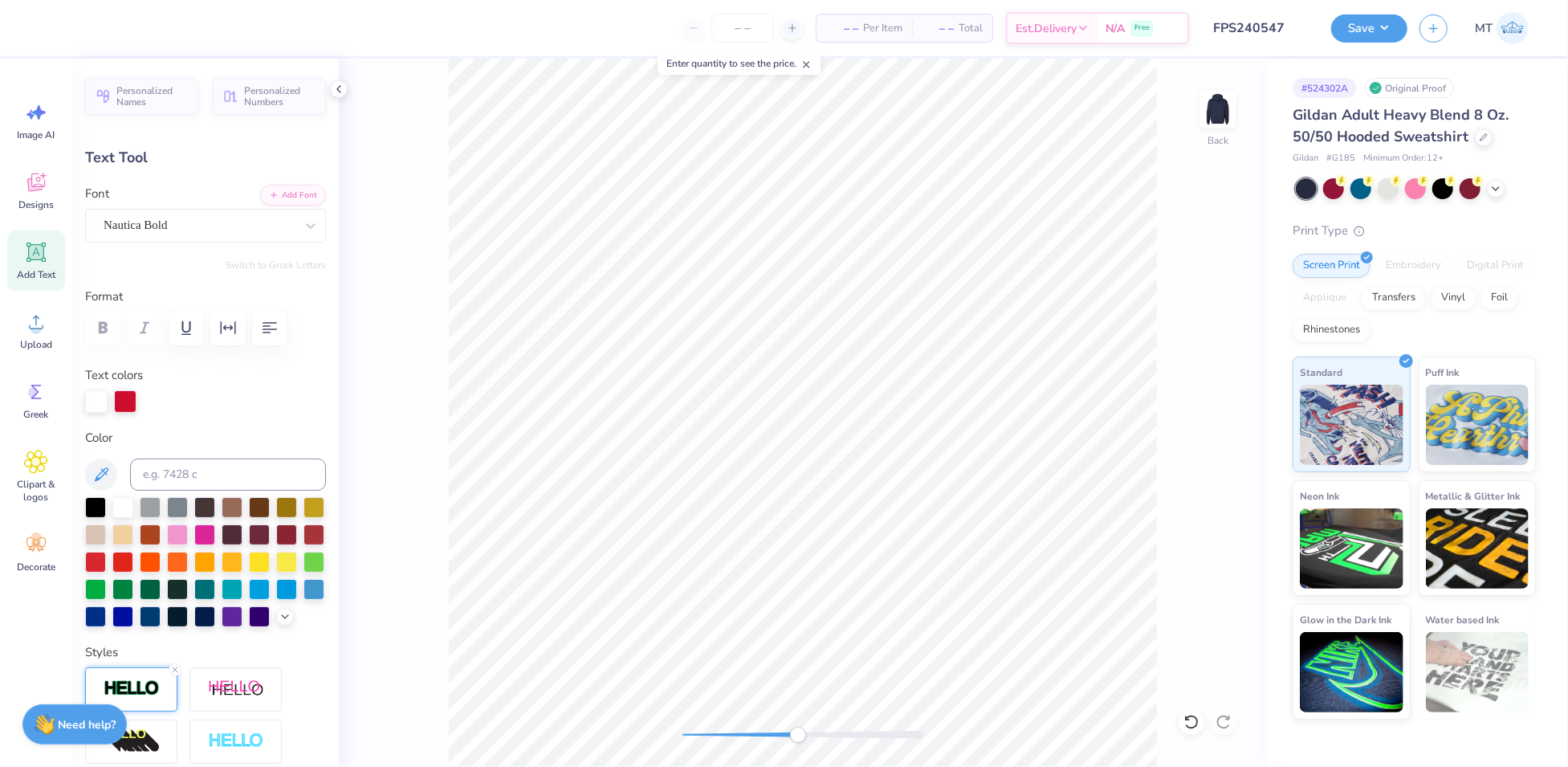
click at [146, 712] on div at bounding box center [131, 689] width 92 height 44
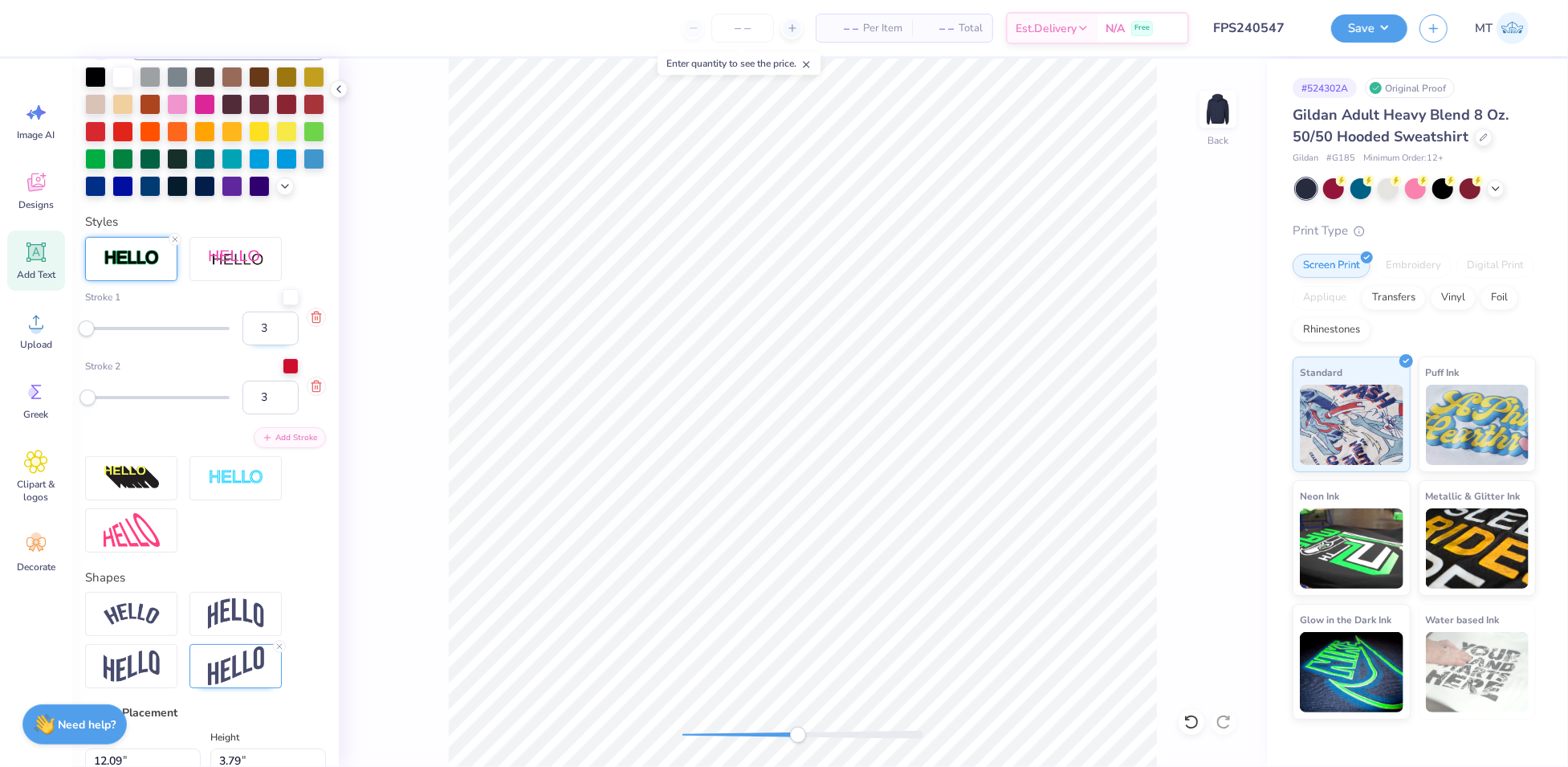
click at [272, 345] on input "3" at bounding box center [271, 328] width 56 height 34
type input "4"
click at [272, 345] on input "4" at bounding box center [271, 328] width 56 height 34
type input "12.14"
type input "3.84"
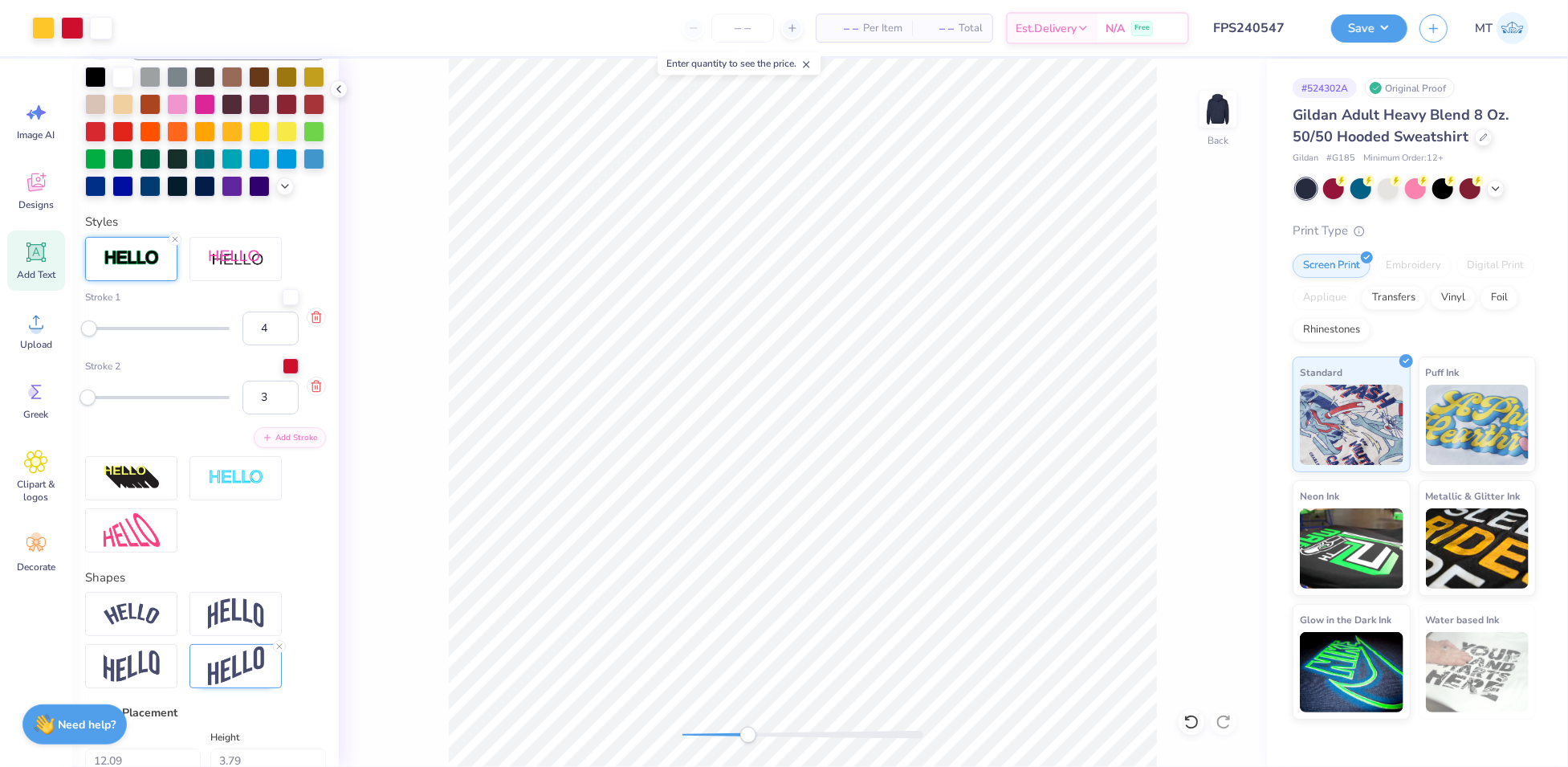
type input "3.30"
click at [268, 345] on input "3" at bounding box center [271, 328] width 56 height 34
click at [268, 345] on input "2" at bounding box center [271, 328] width 56 height 34
type input "1"
click at [268, 345] on input "1" at bounding box center [271, 328] width 56 height 34
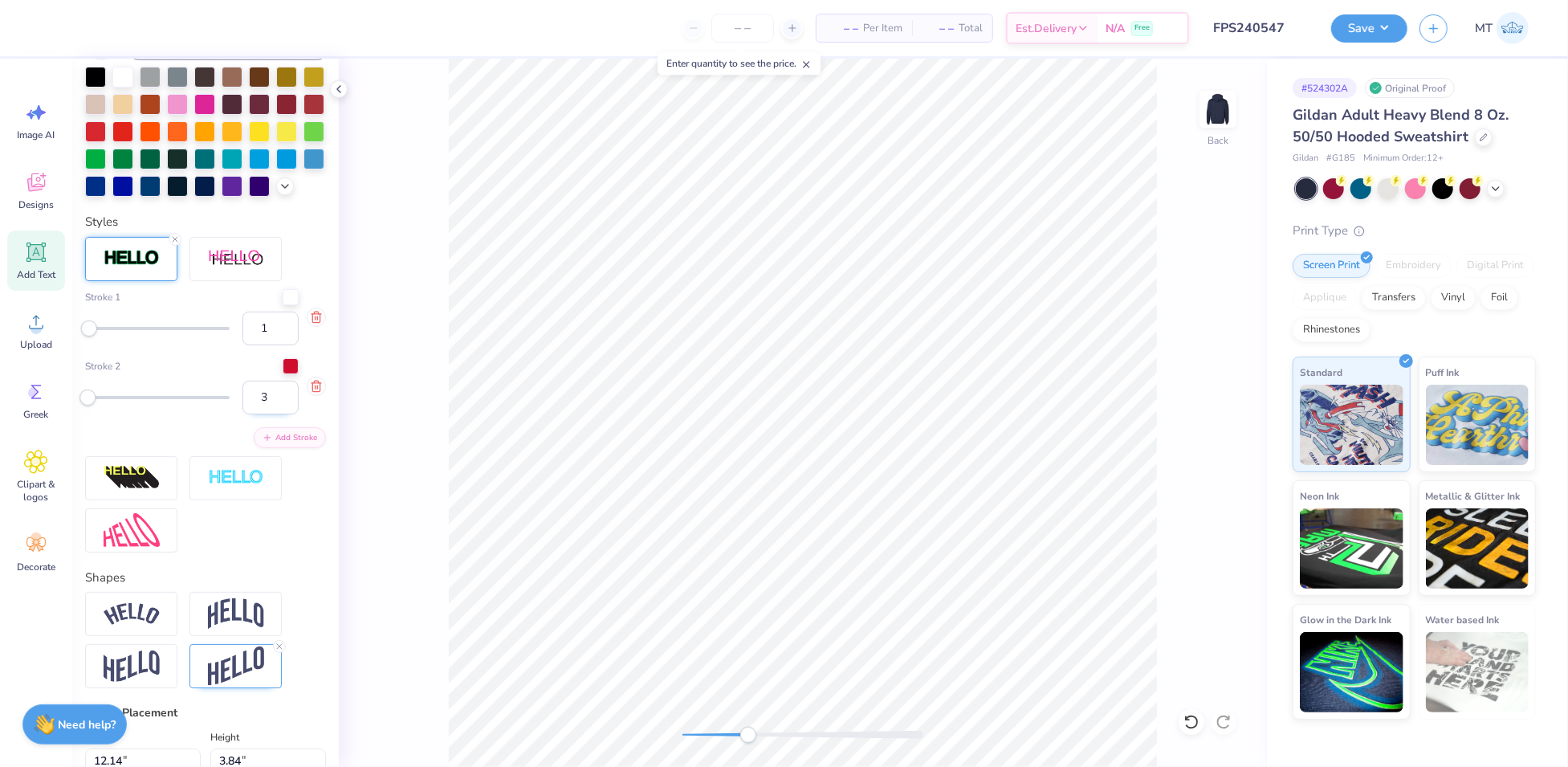
click at [271, 415] on input "2" at bounding box center [271, 397] width 56 height 34
type input "1"
click at [271, 415] on input "1" at bounding box center [271, 397] width 56 height 34
type input "12.00"
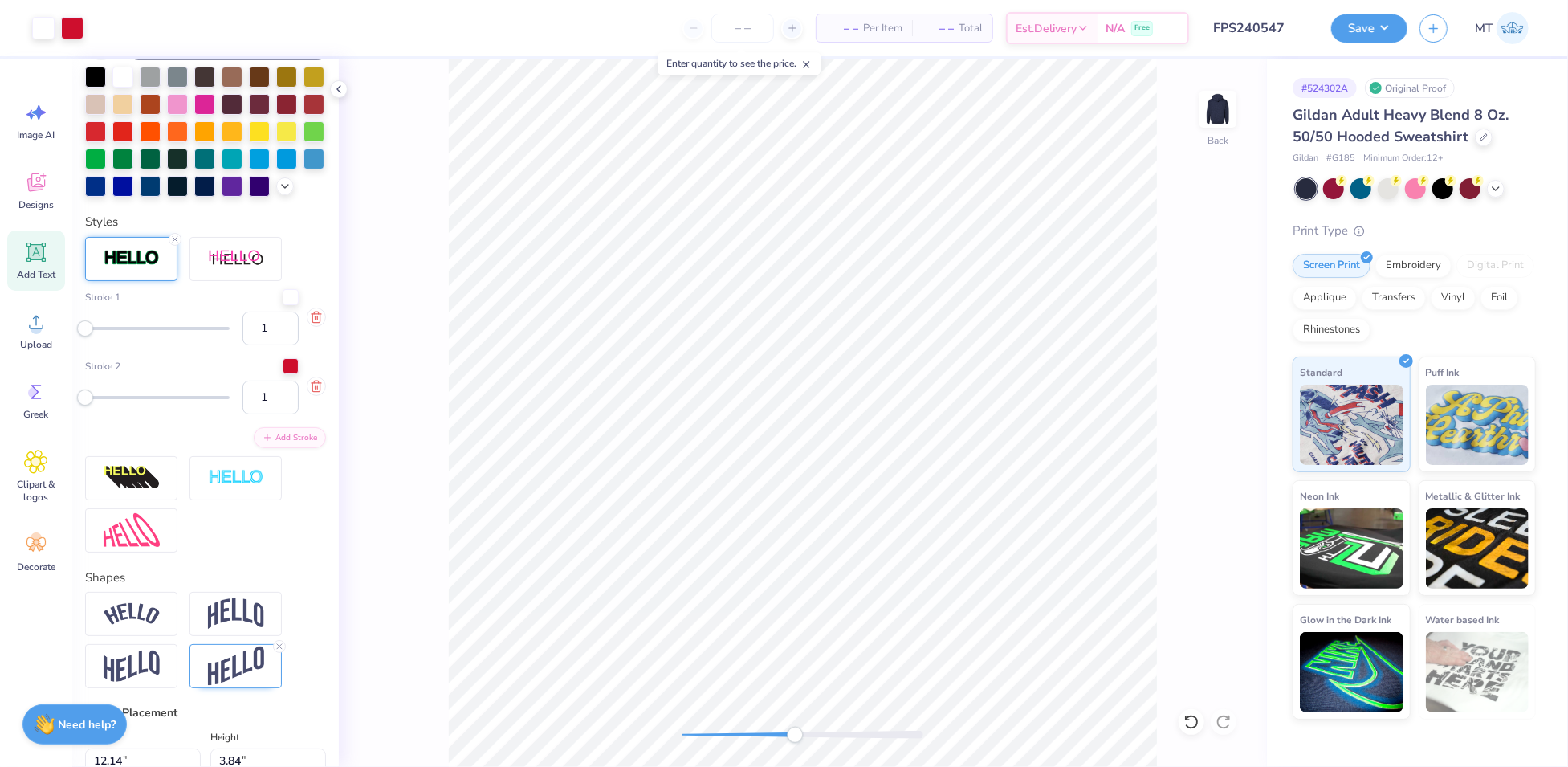
type input "3.70"
type input "3.37"
type input "2"
click at [268, 345] on input "2" at bounding box center [271, 328] width 56 height 34
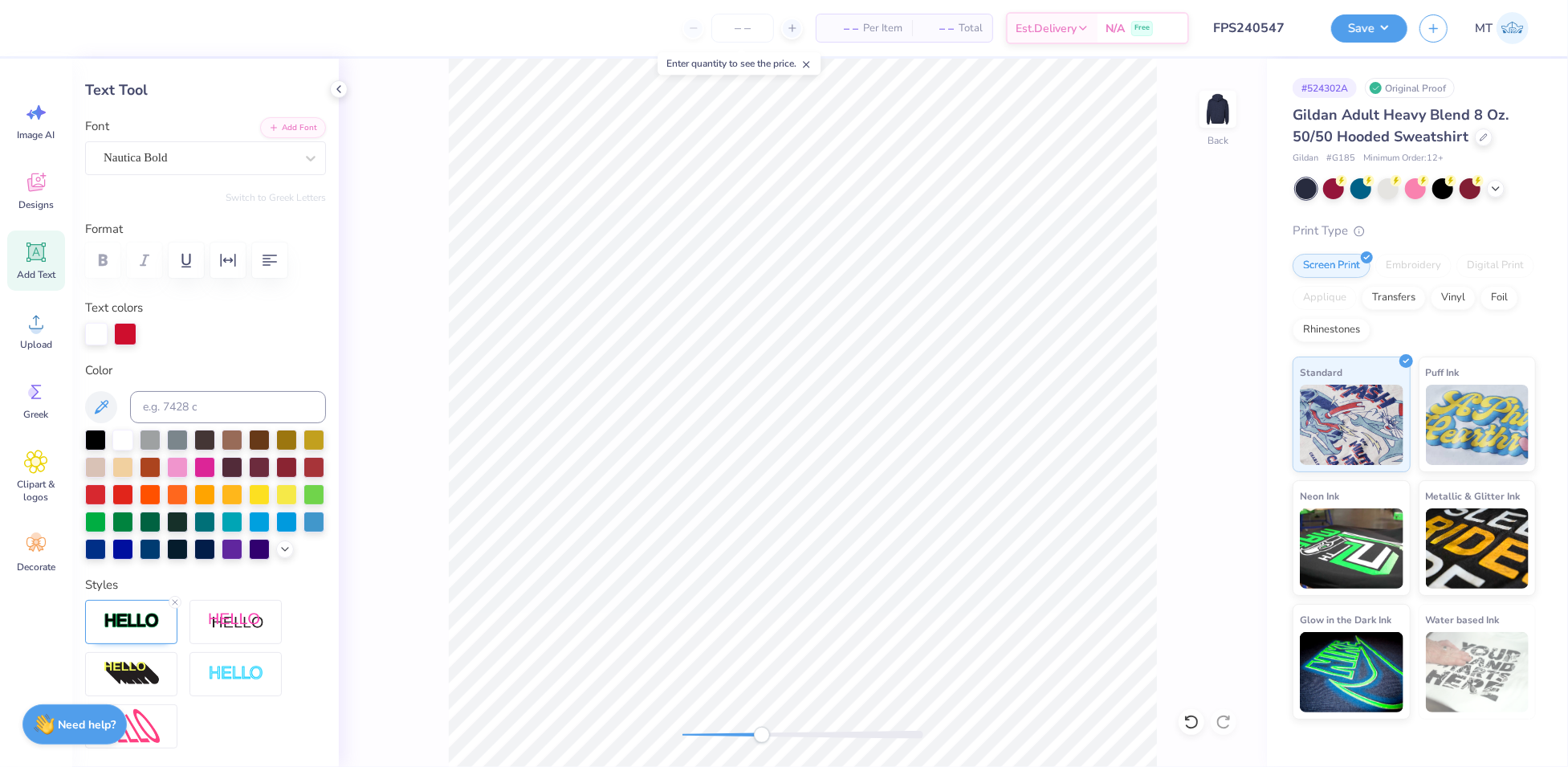
scroll to position [181, 0]
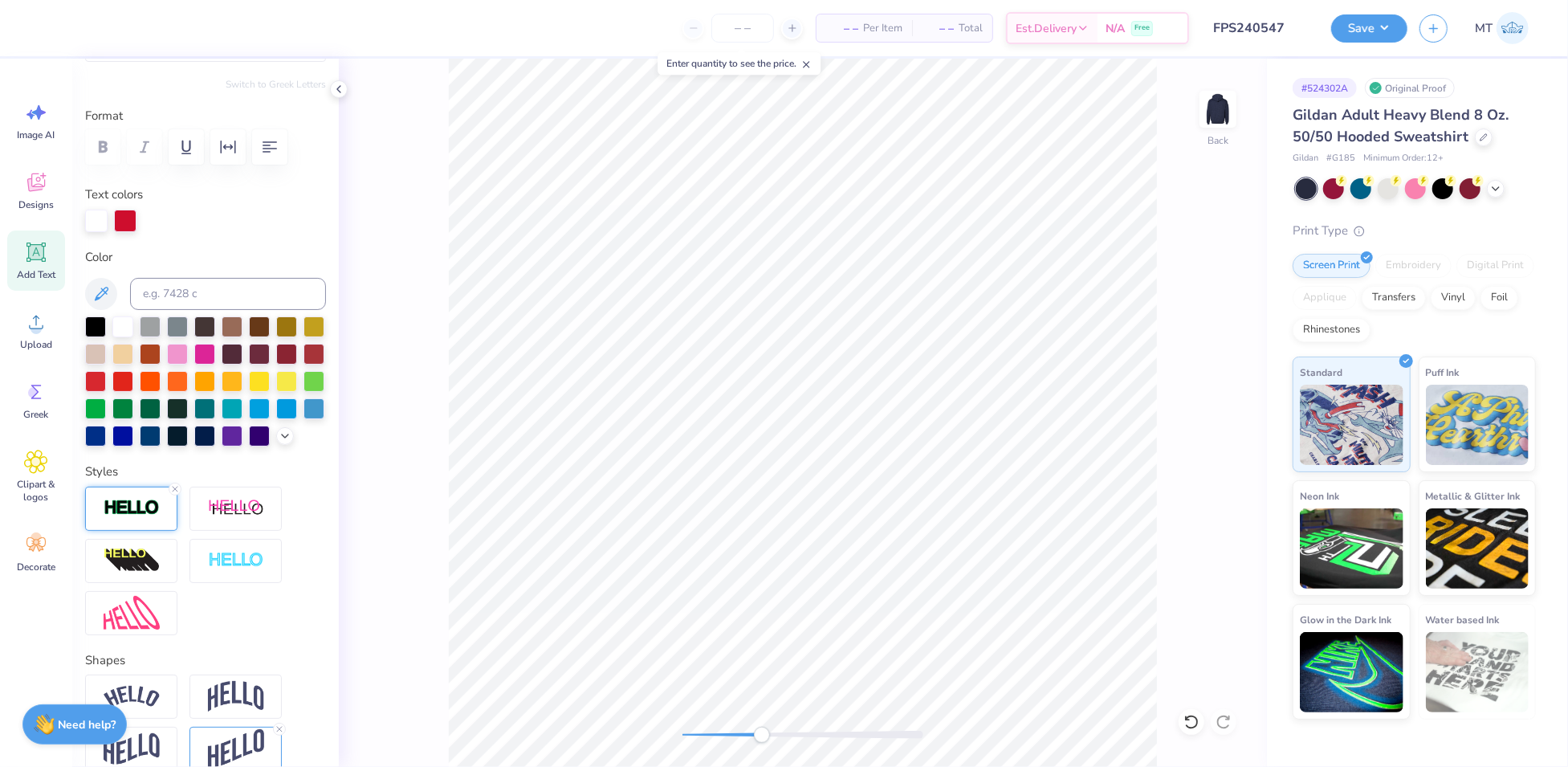
click at [148, 531] on div at bounding box center [131, 509] width 92 height 44
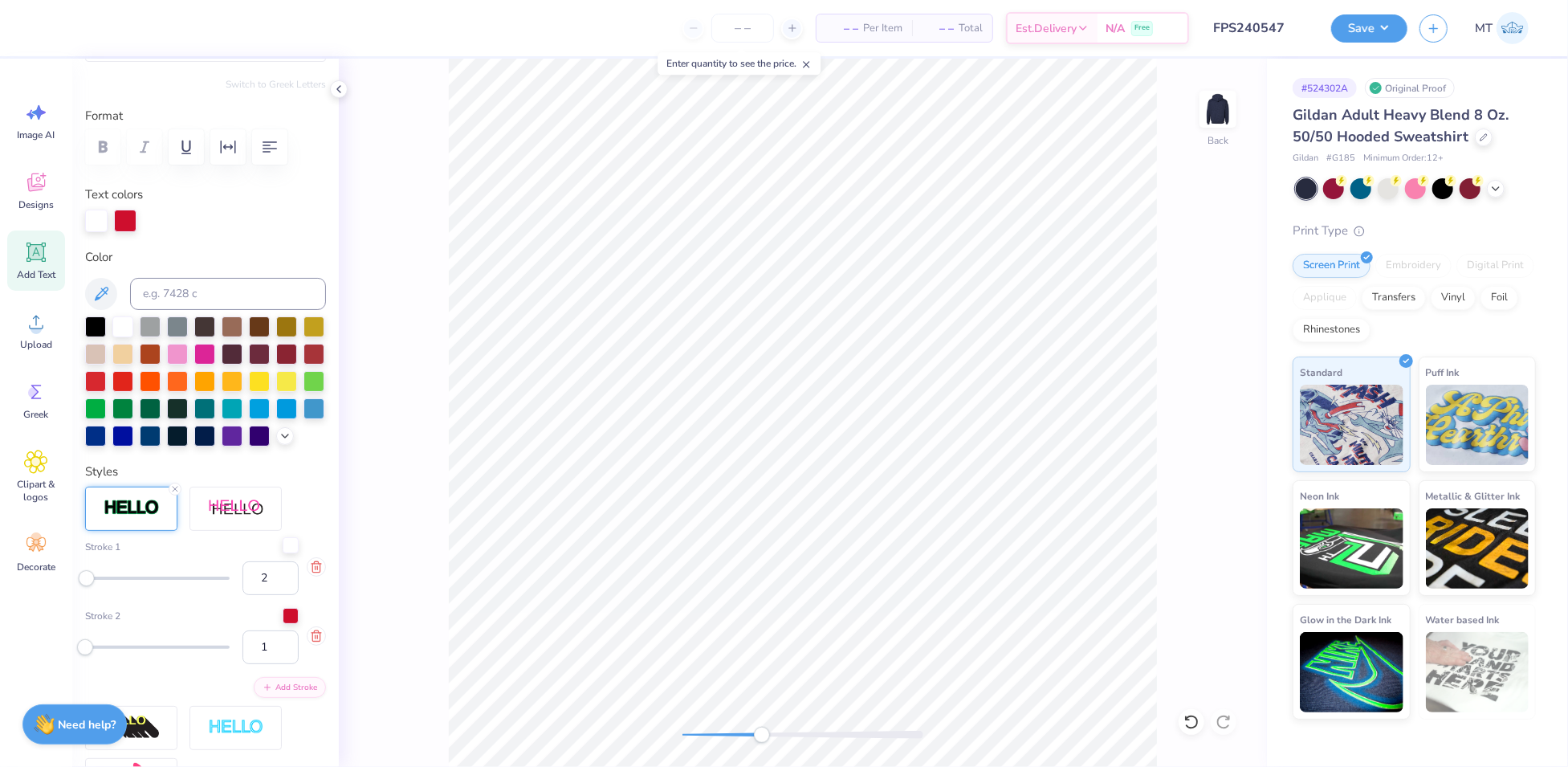
click at [282, 553] on div at bounding box center [291, 545] width 16 height 16
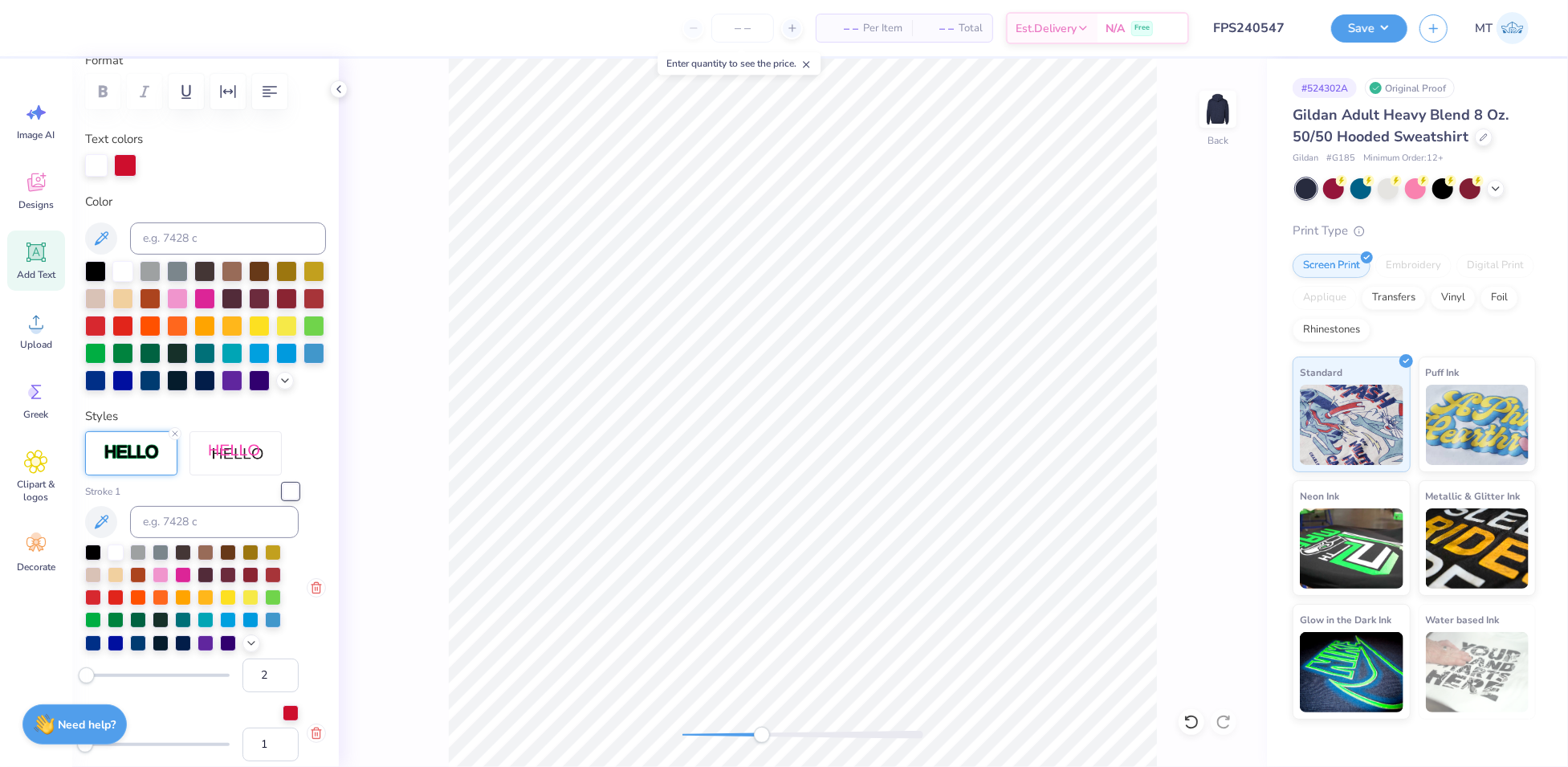
scroll to position [339, 0]
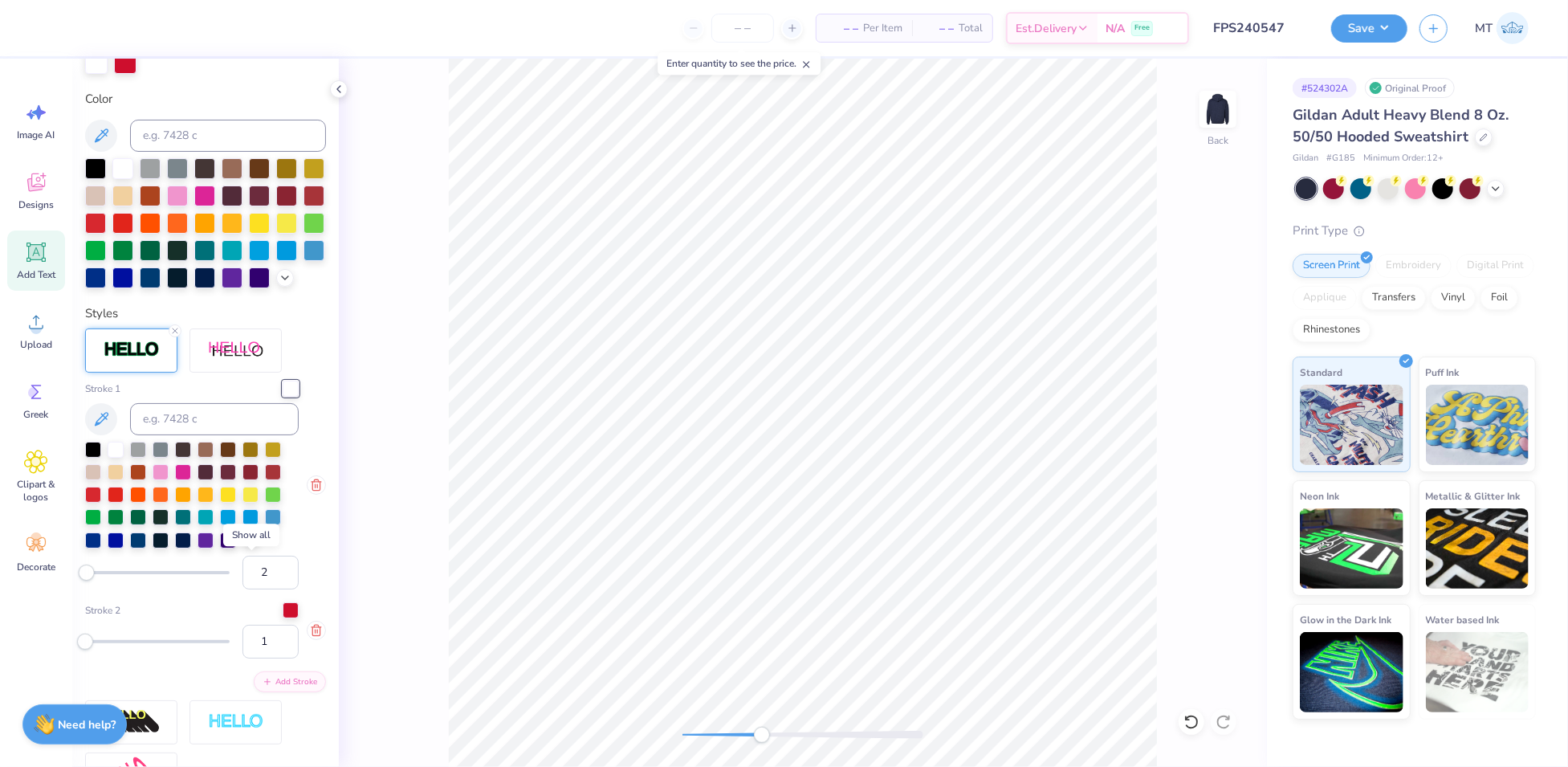
click at [245, 545] on icon at bounding box center [252, 539] width 13 height 13
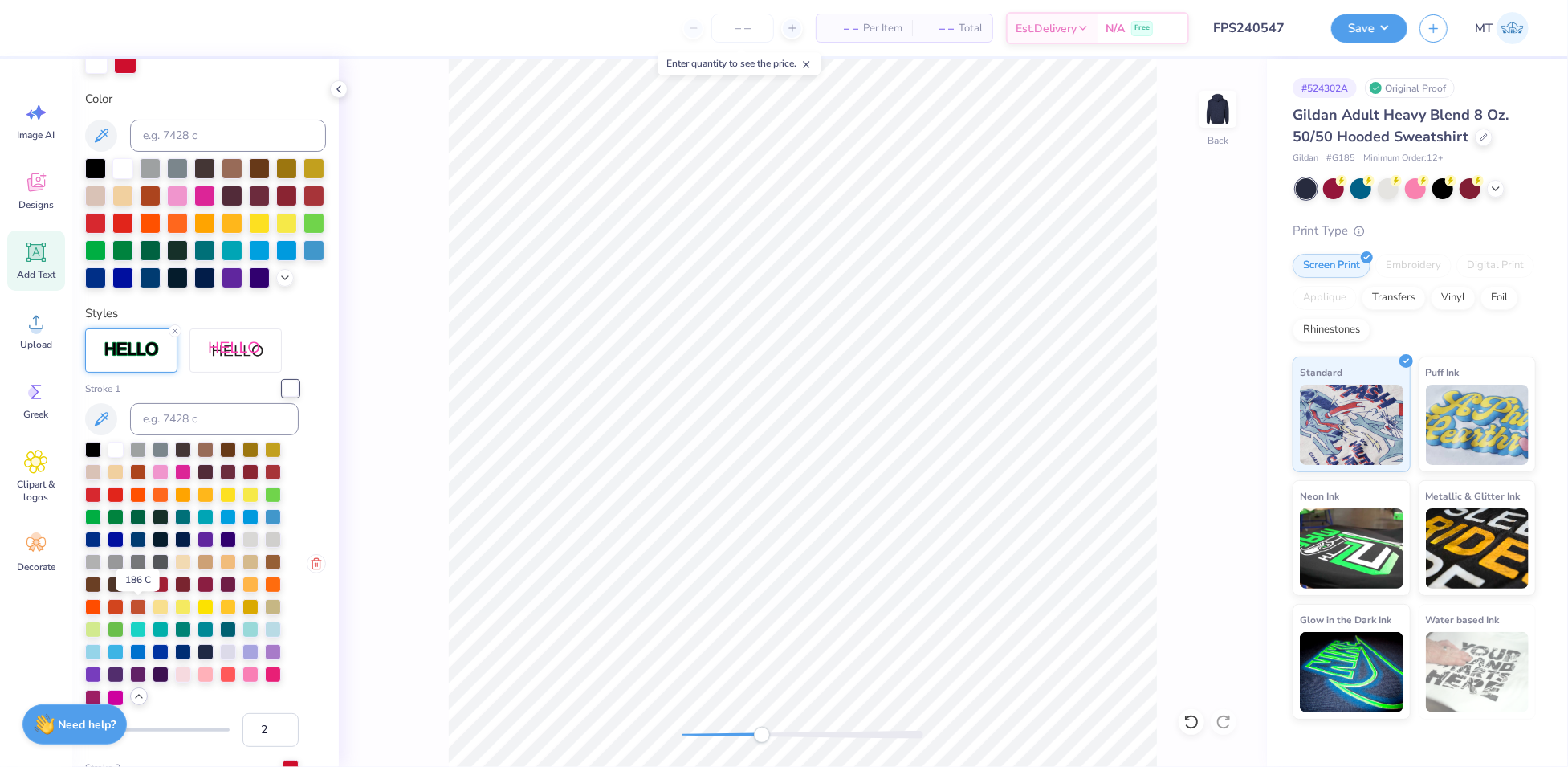
click at [139, 591] on div at bounding box center [139, 583] width 16 height 16
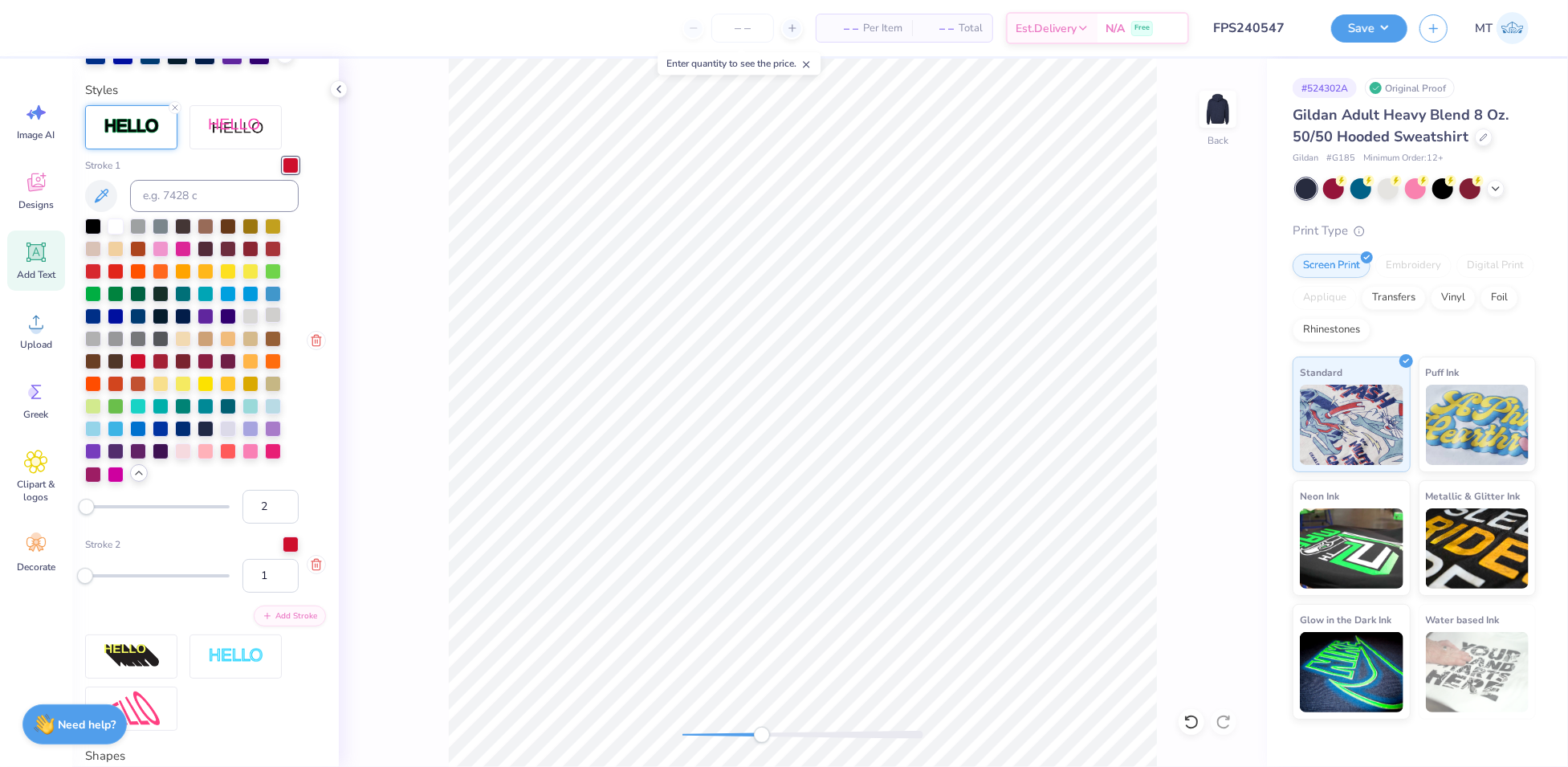
scroll to position [641, 0]
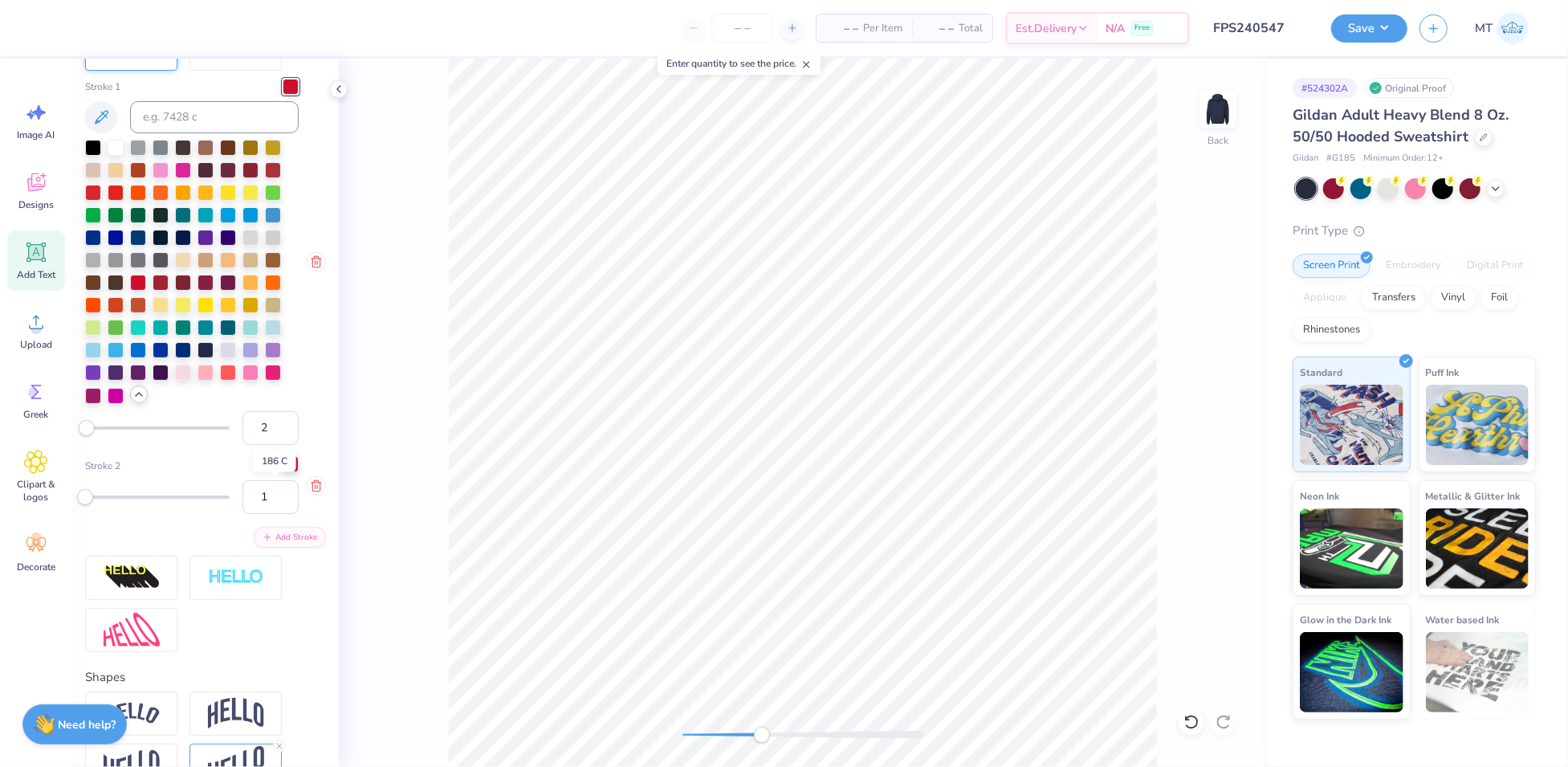
click at [282, 473] on div at bounding box center [291, 465] width 16 height 16
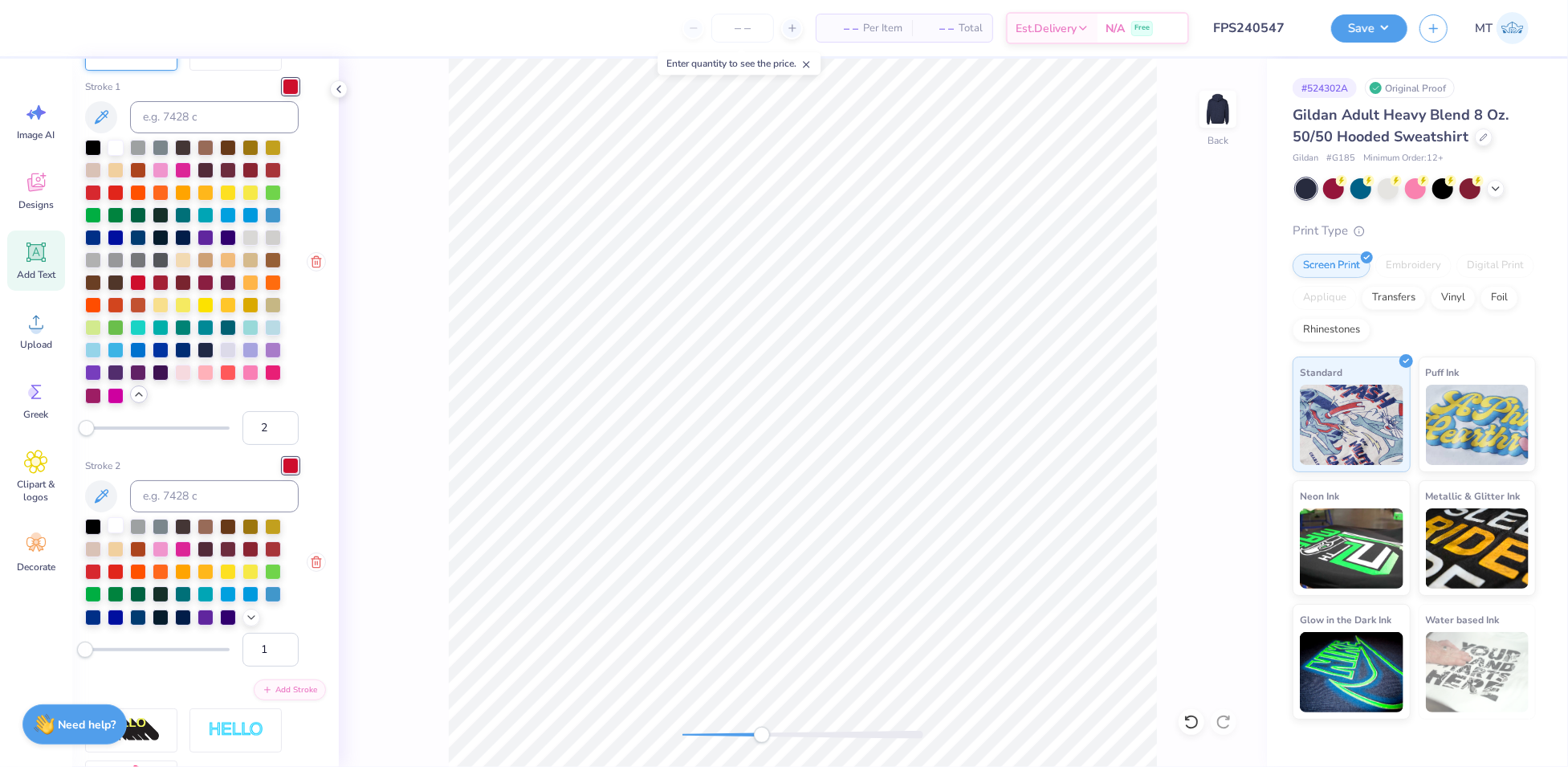
click at [119, 533] on div at bounding box center [116, 525] width 16 height 16
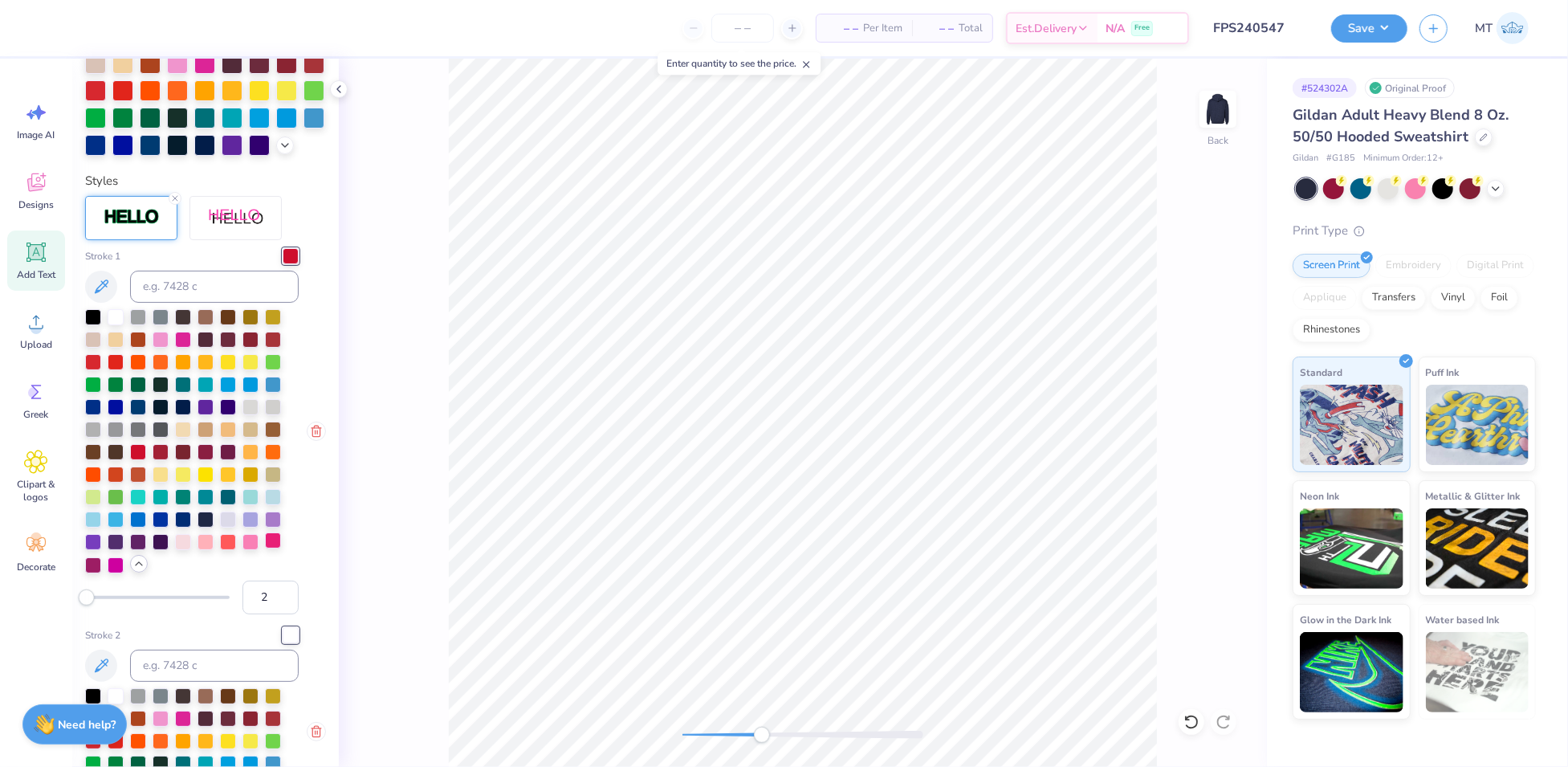
scroll to position [419, 0]
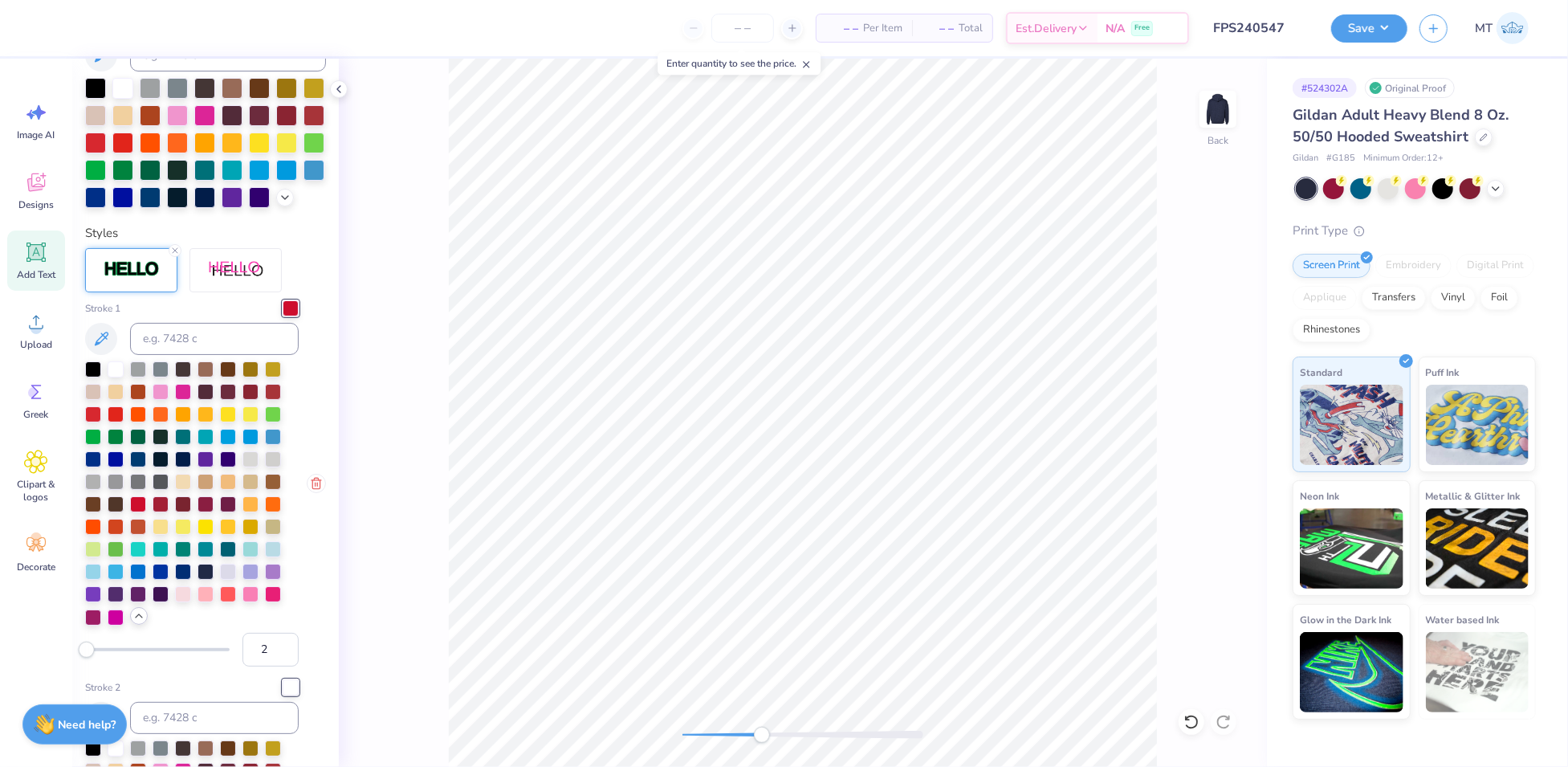
click at [144, 622] on icon at bounding box center [139, 616] width 13 height 13
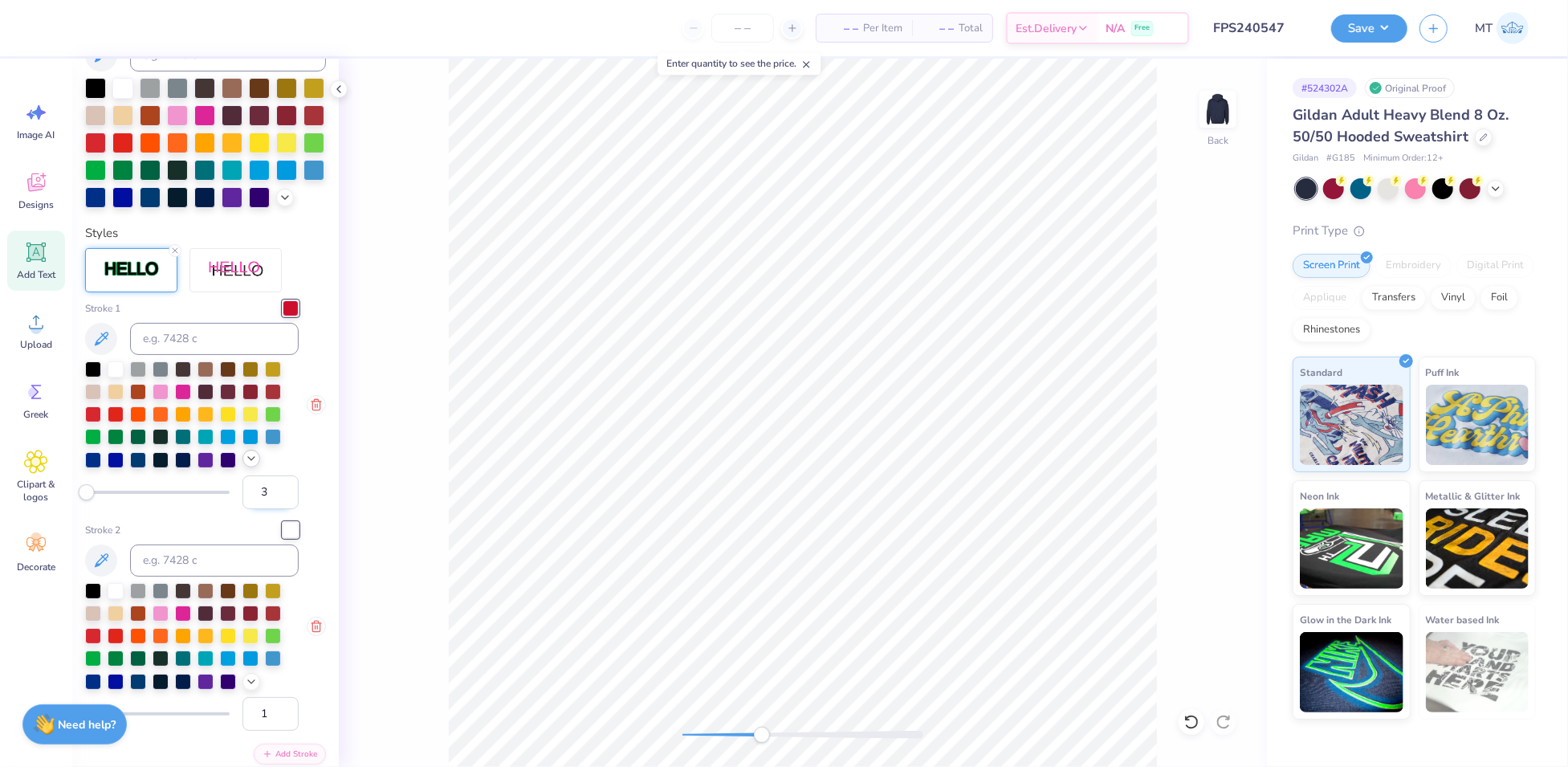
type input "3"
click at [272, 509] on input "3" at bounding box center [271, 492] width 56 height 34
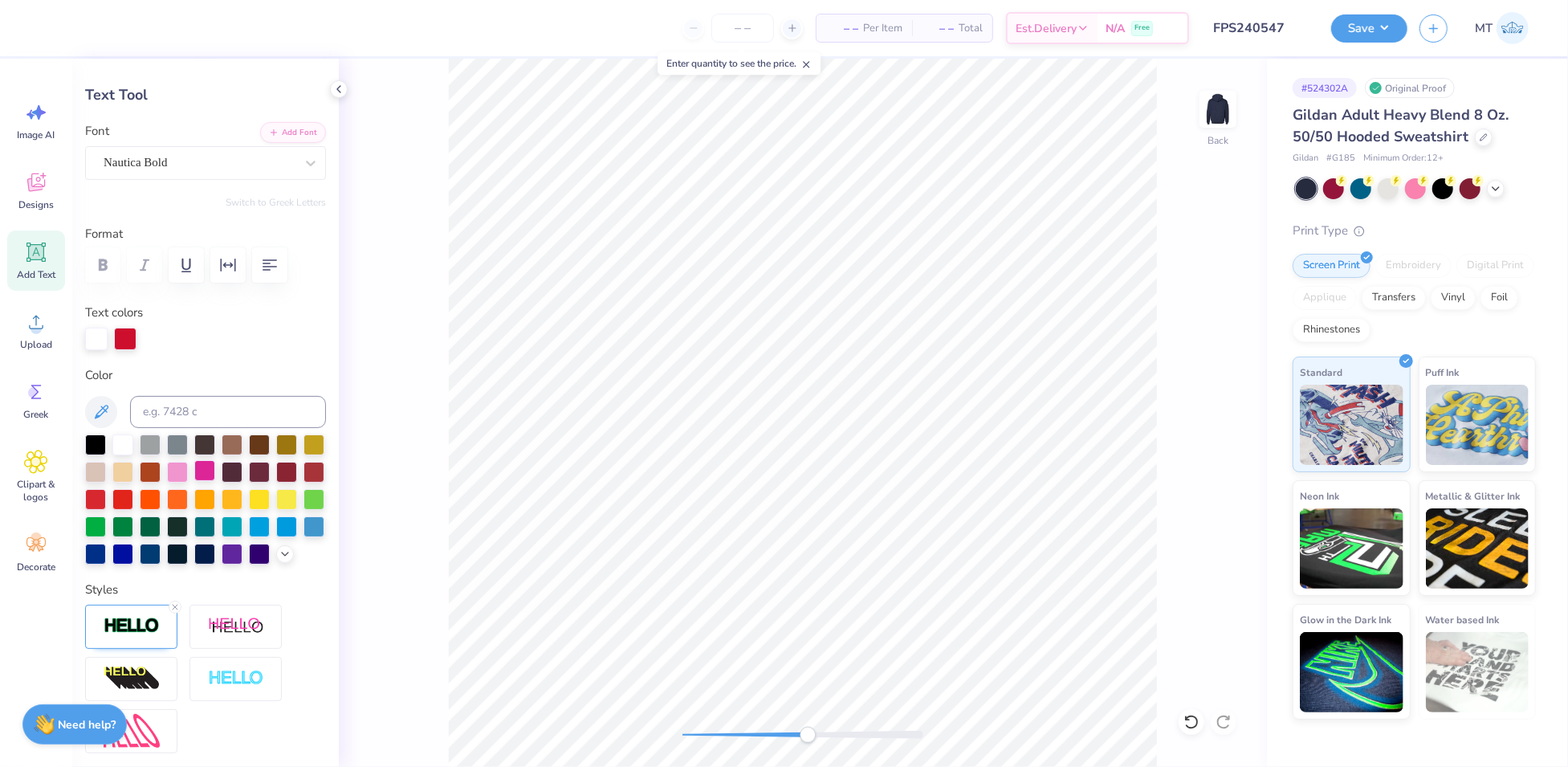
scroll to position [341, 0]
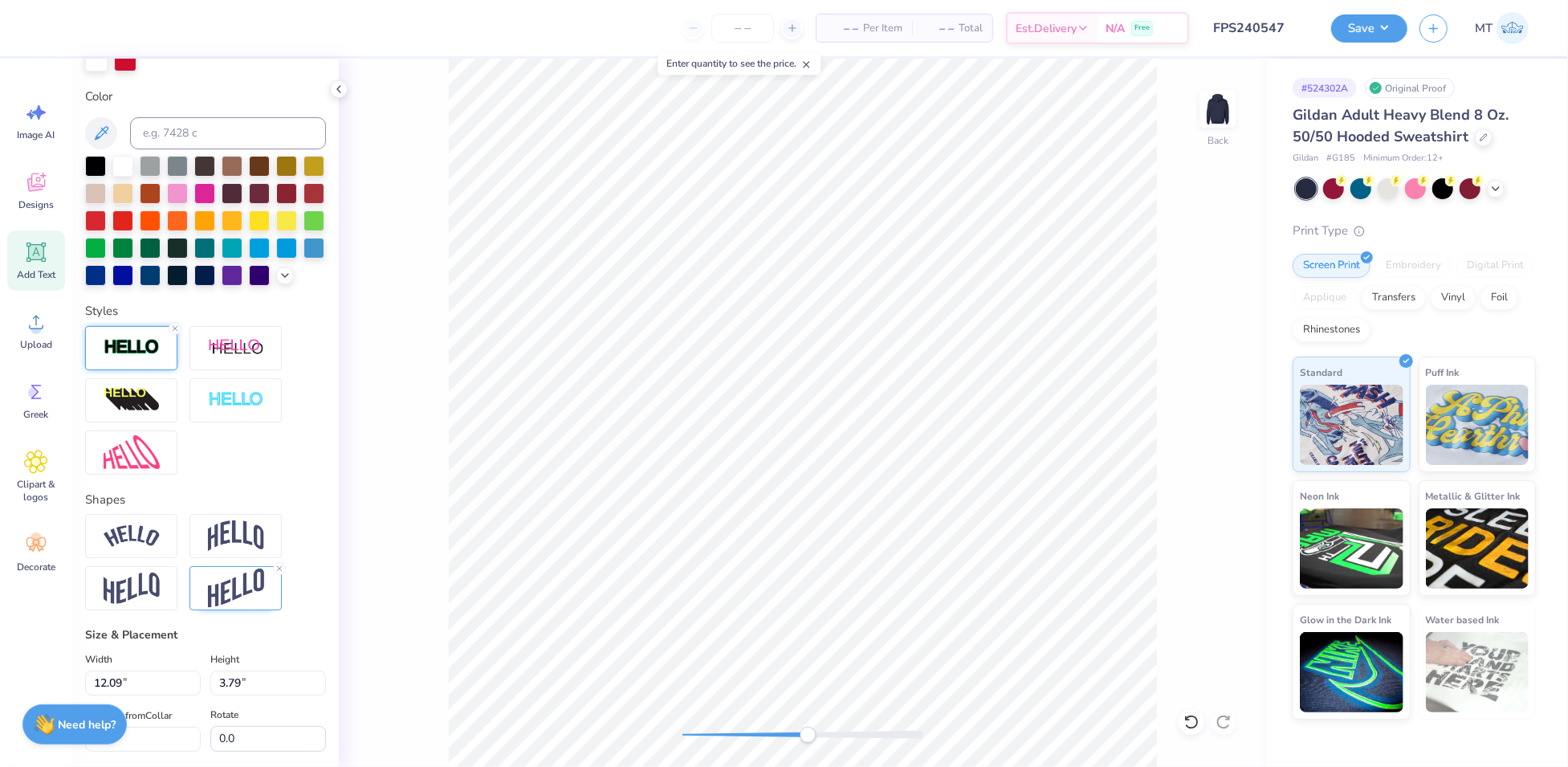
drag, startPoint x: 120, startPoint y: 371, endPoint x: 129, endPoint y: 374, distance: 9.5
click at [120, 357] on img at bounding box center [131, 347] width 56 height 18
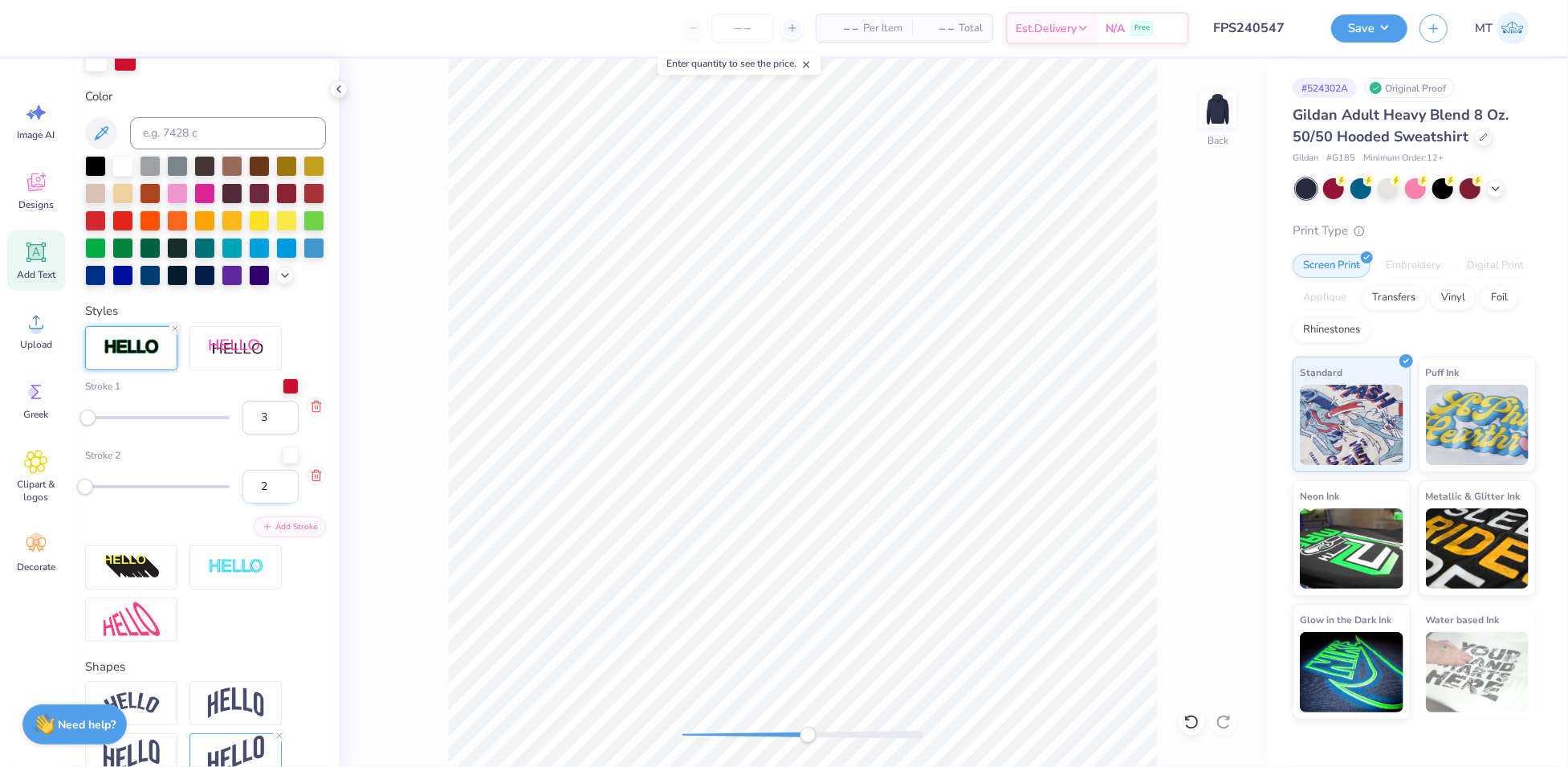
type input "2"
click at [271, 503] on input "2" at bounding box center [271, 486] width 56 height 34
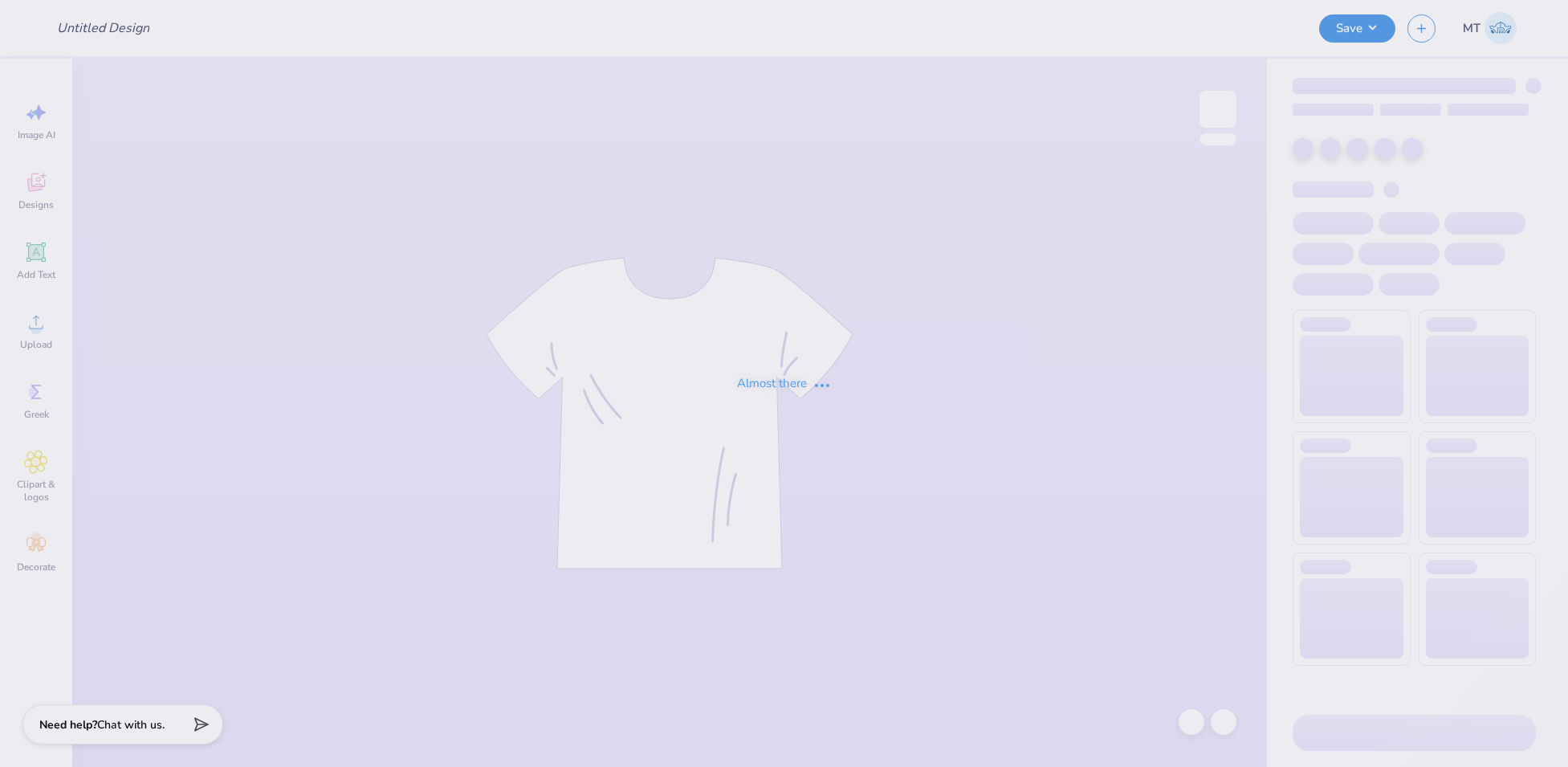
type input "FPS240547"
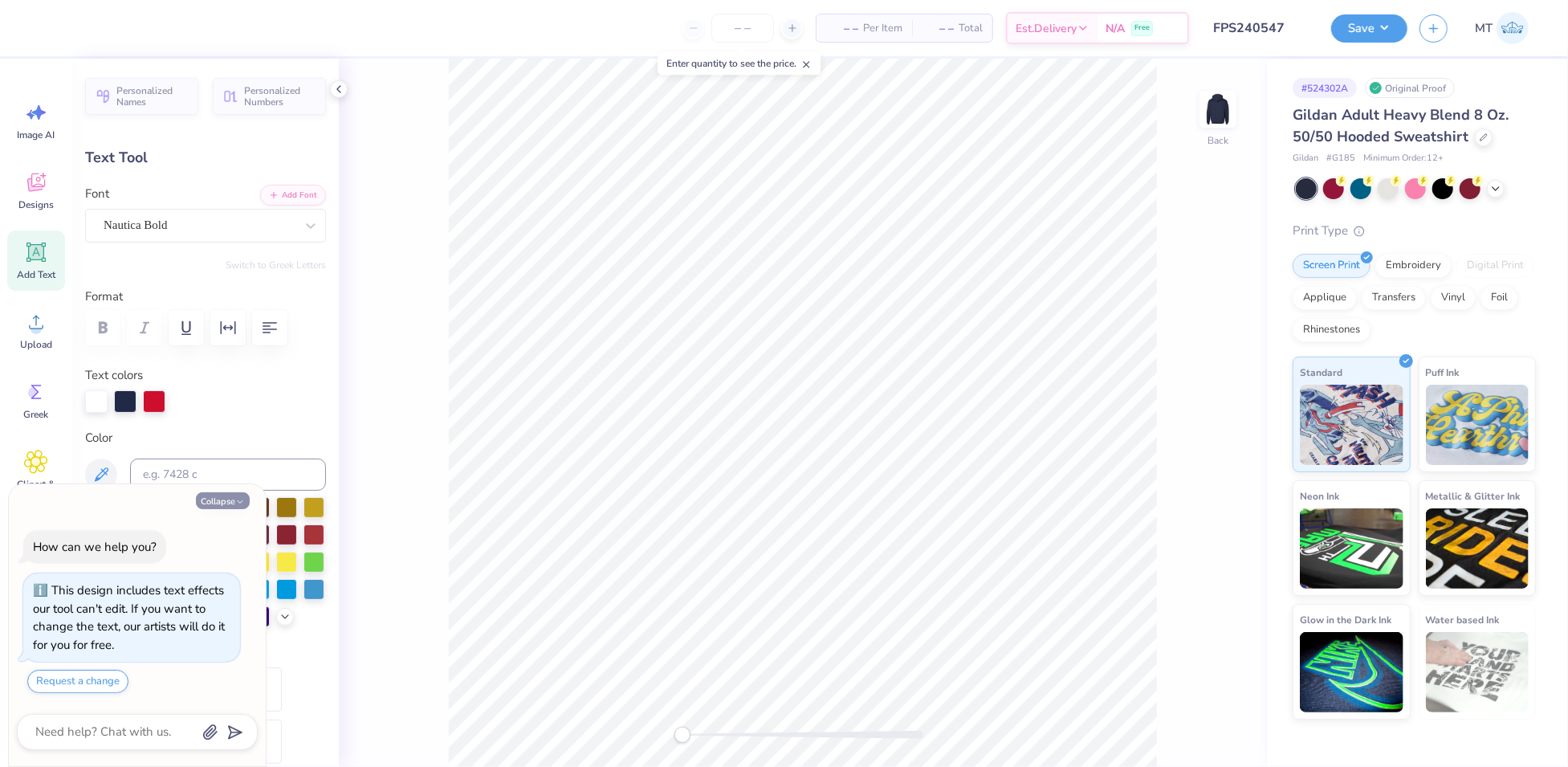
click at [230, 503] on button "Collapse" at bounding box center [222, 501] width 53 height 17
type textarea "x"
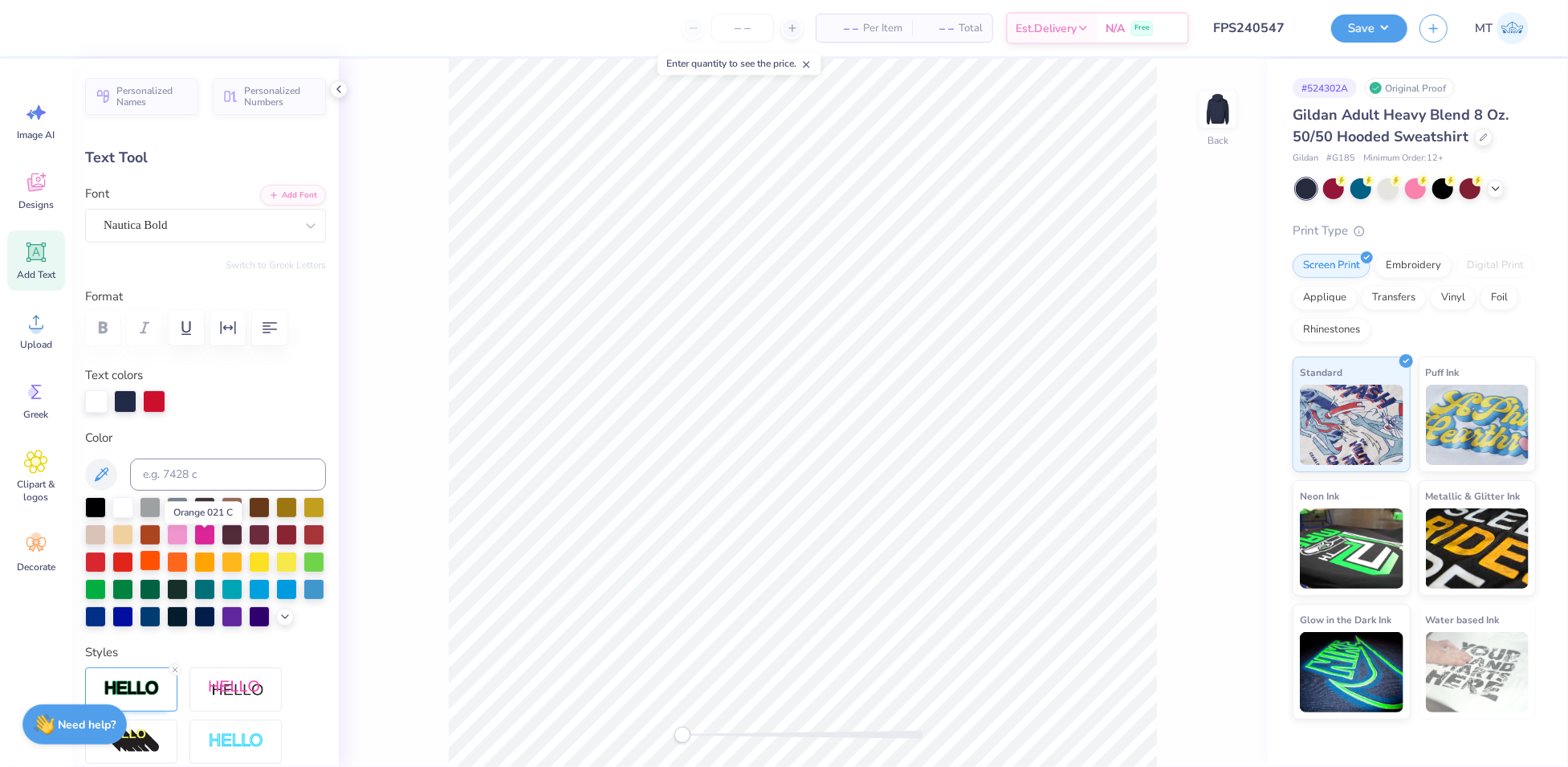
scroll to position [41, 0]
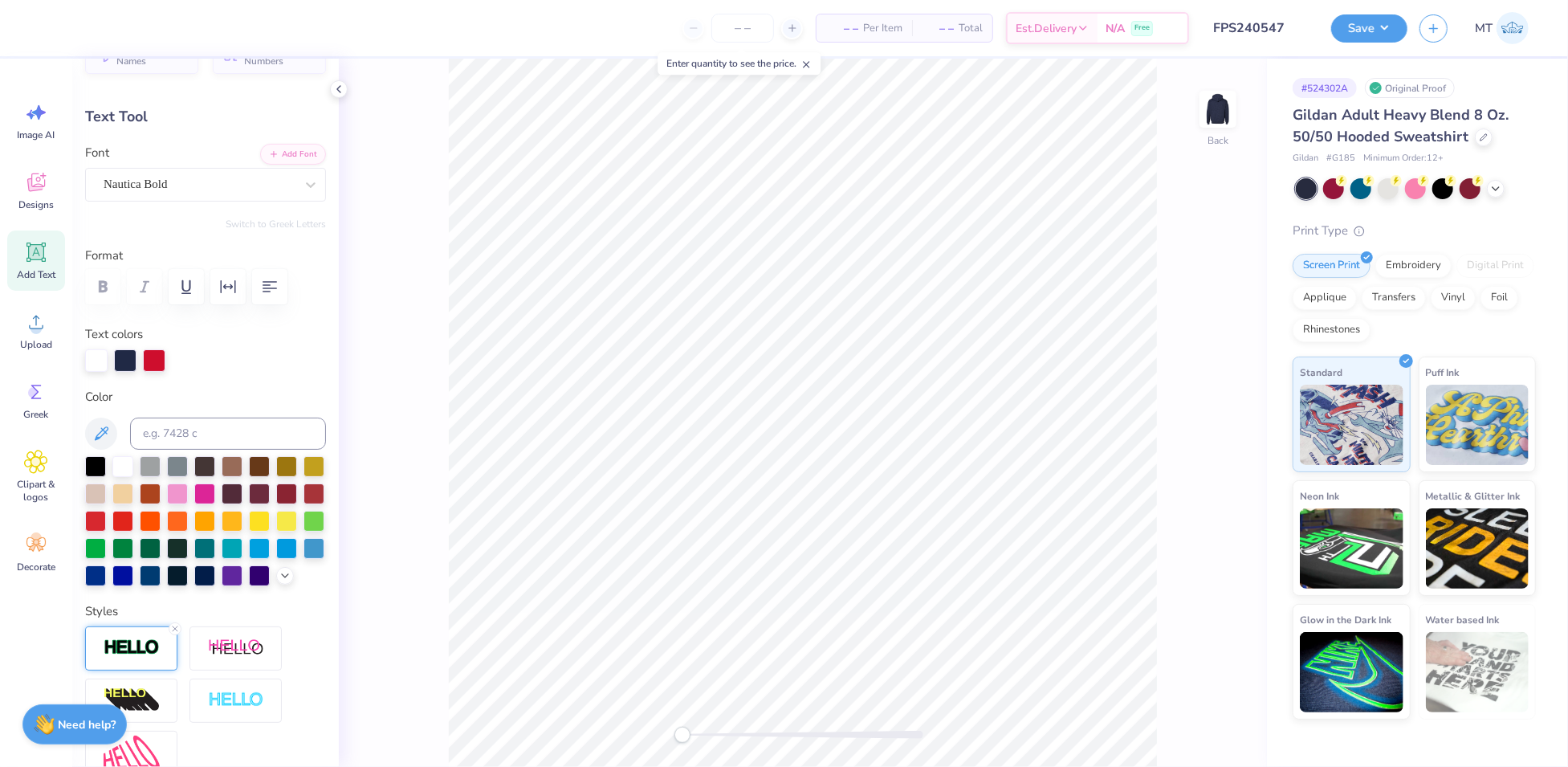
click at [146, 657] on img at bounding box center [131, 647] width 56 height 18
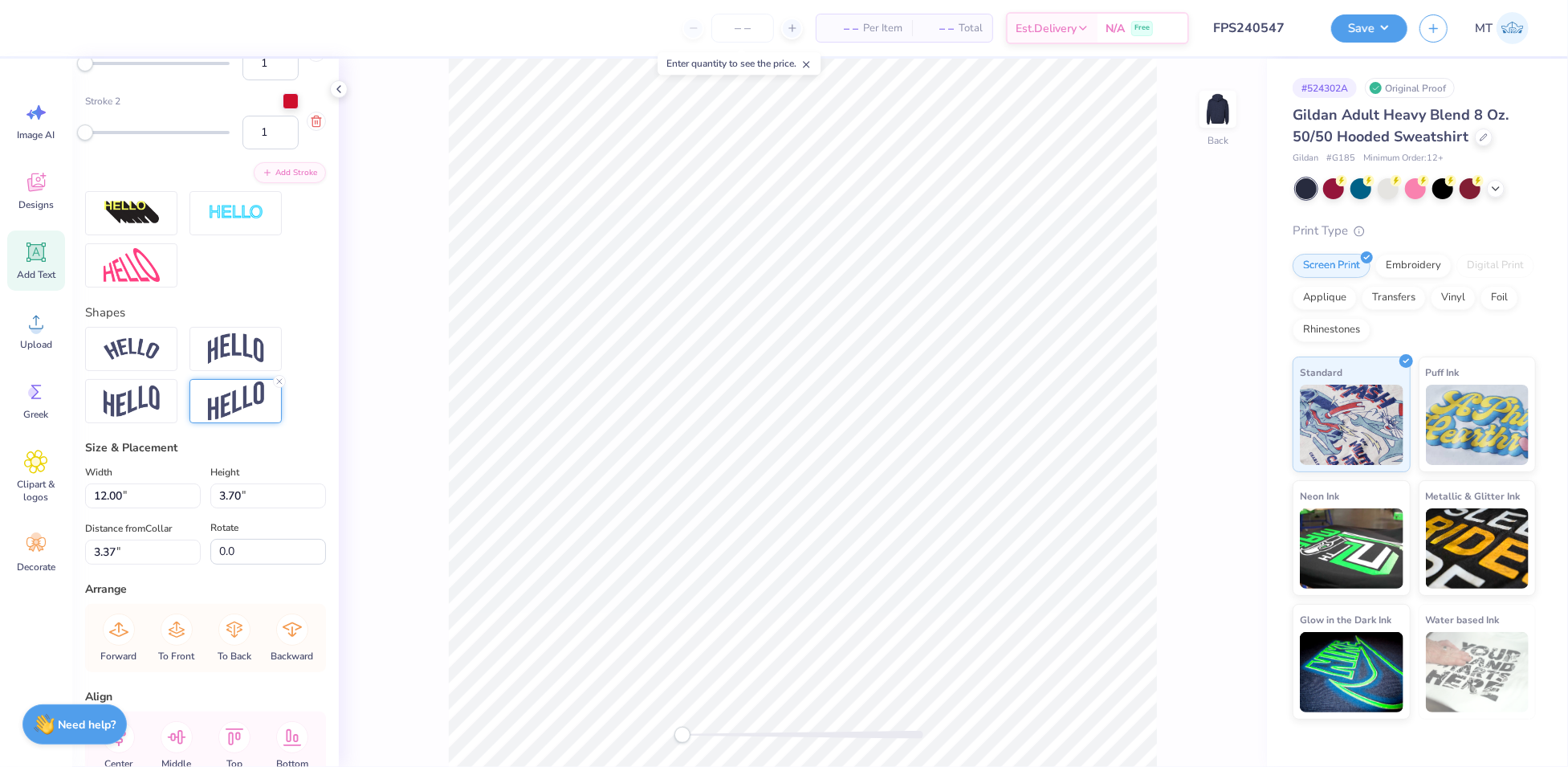
scroll to position [575, 0]
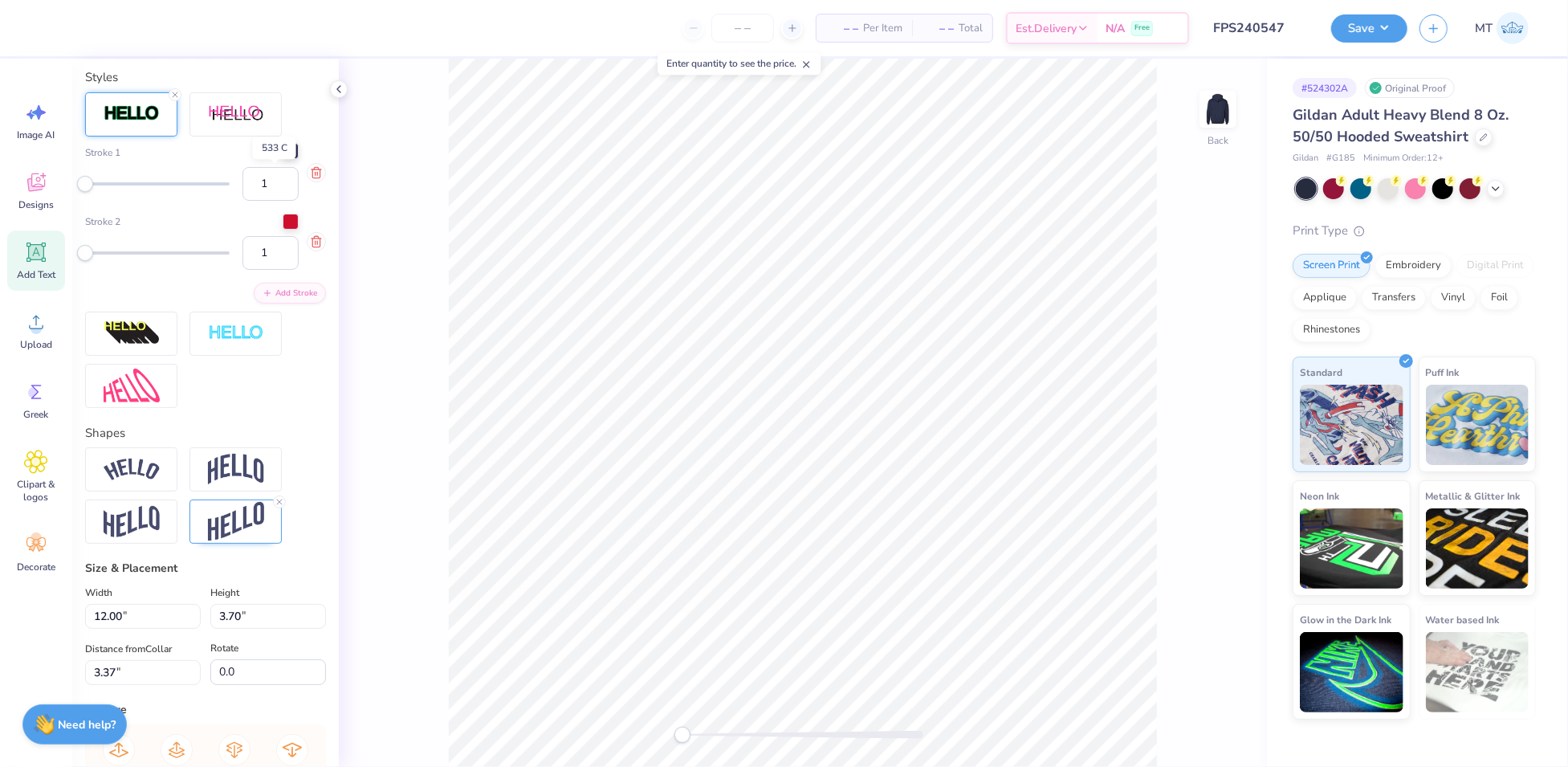
click at [282, 159] on div at bounding box center [291, 151] width 16 height 16
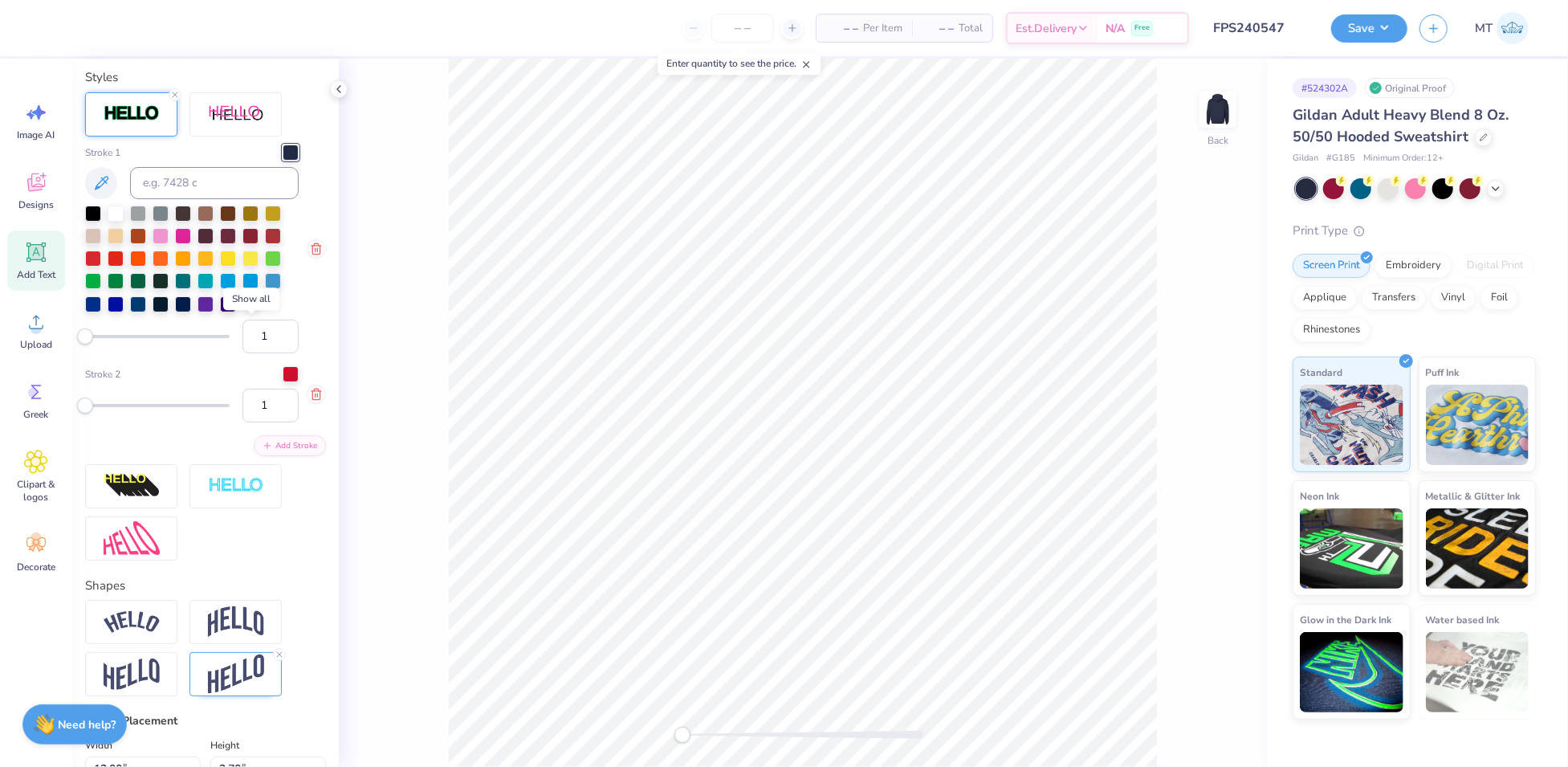
click at [250, 310] on icon at bounding box center [252, 302] width 13 height 13
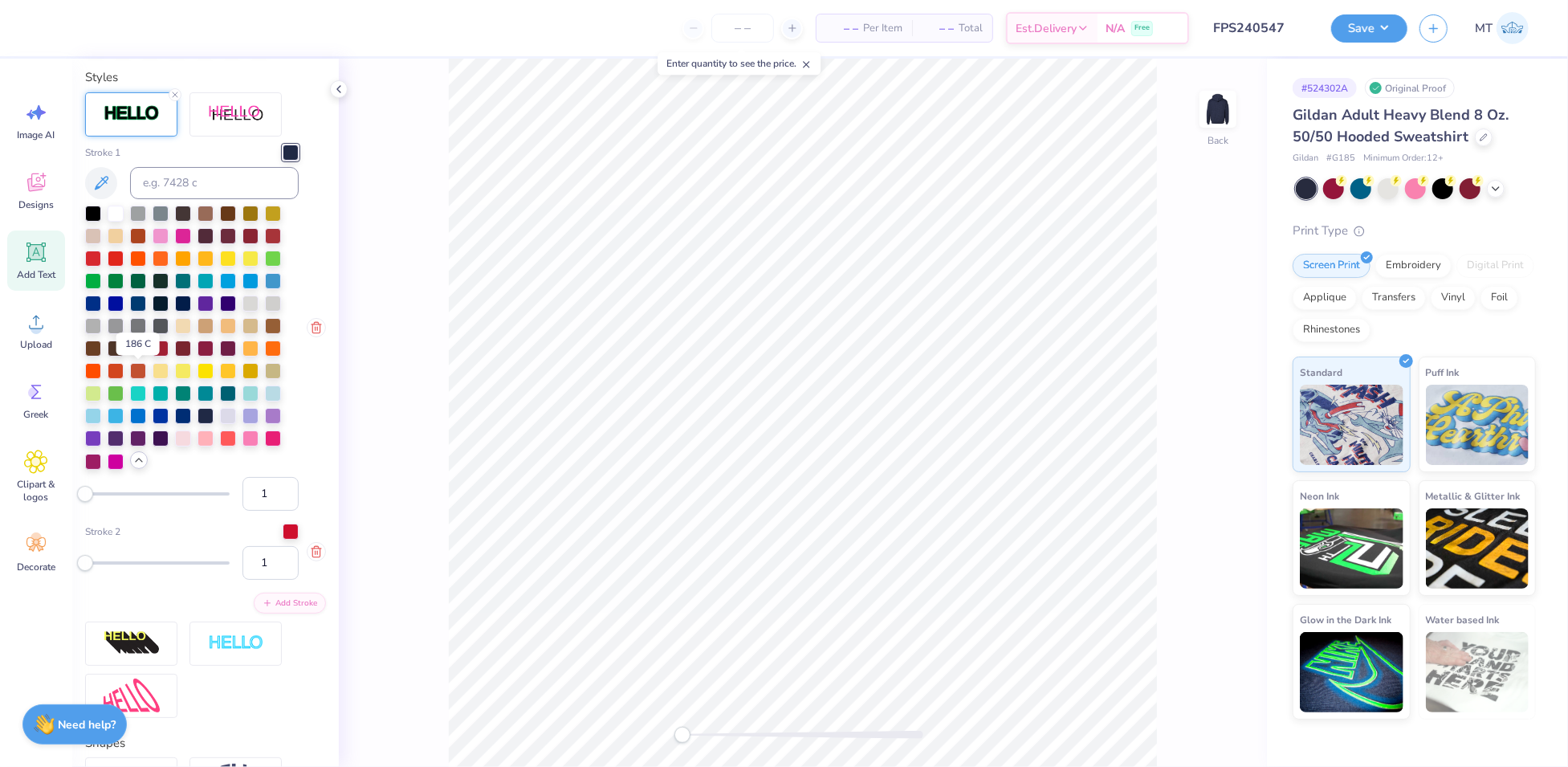
click at [139, 355] on div at bounding box center [139, 347] width 16 height 16
click at [118, 220] on div at bounding box center [116, 212] width 16 height 16
type input "2"
click at [269, 511] on input "2" at bounding box center [271, 494] width 56 height 34
type input "12.05"
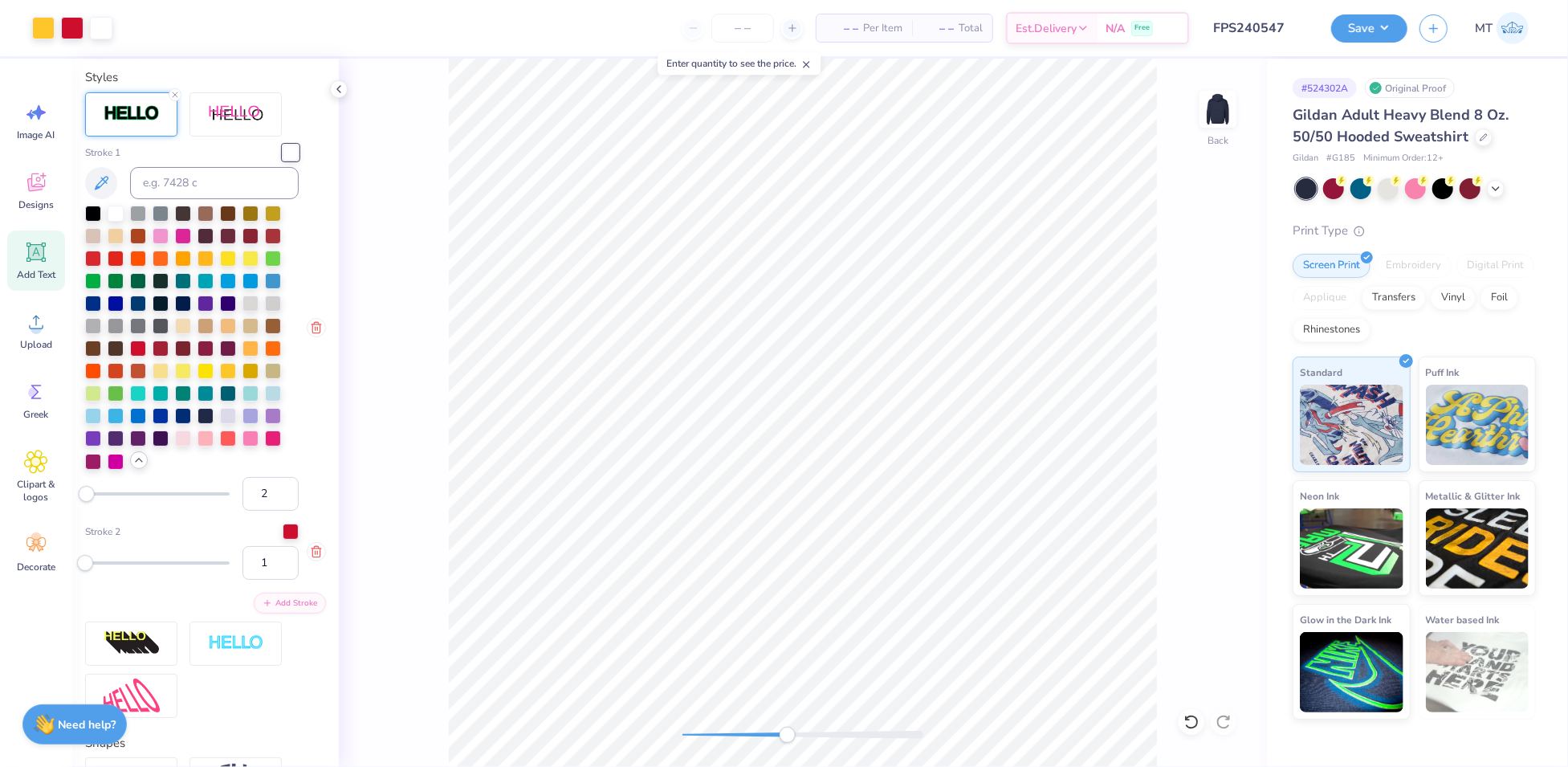
type input "3.74"
type input "3.35"
click at [272, 580] on input "2" at bounding box center [271, 562] width 56 height 34
type input "3"
click at [272, 580] on input "3" at bounding box center [271, 562] width 56 height 34
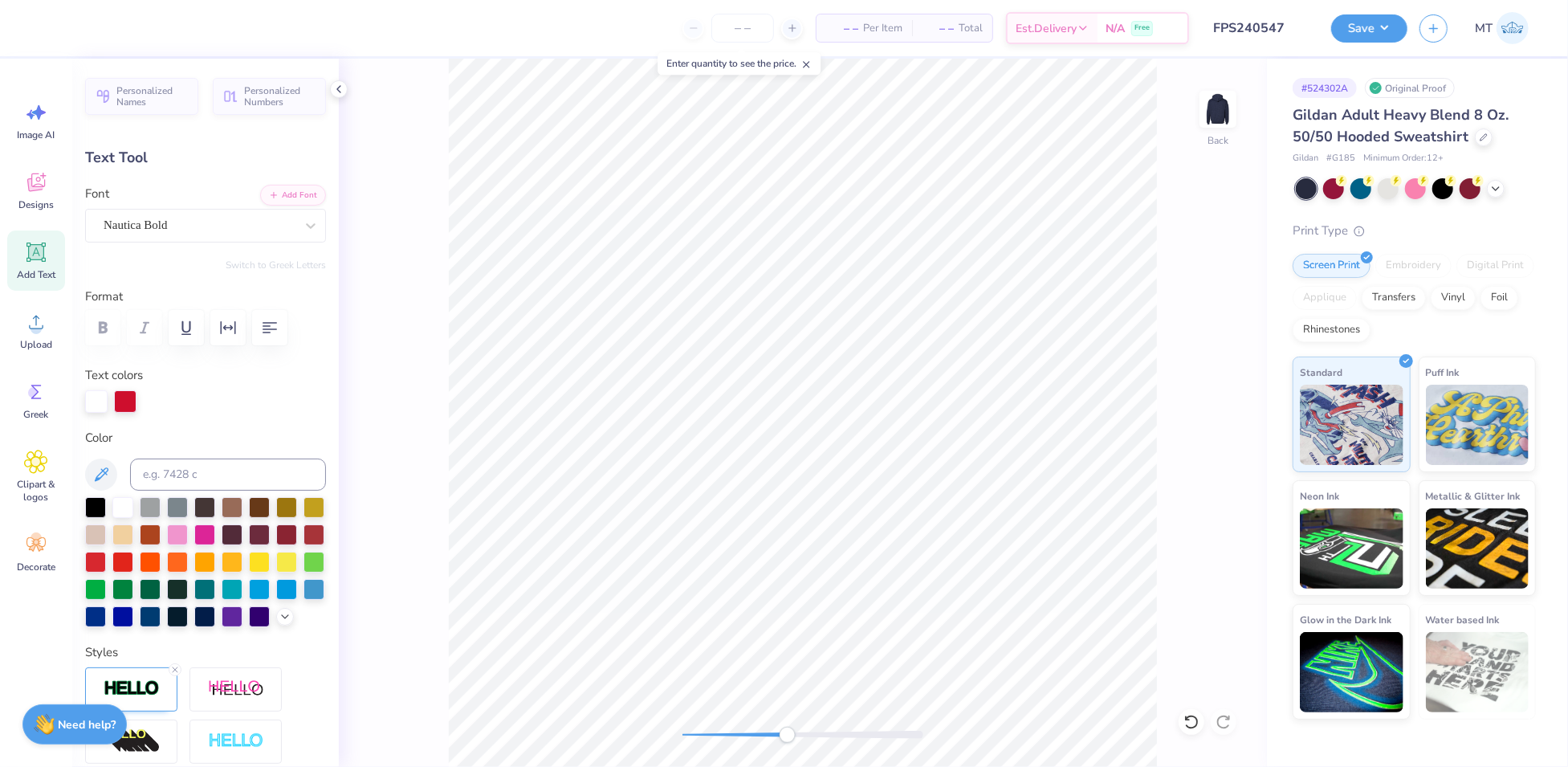
scroll to position [373, 0]
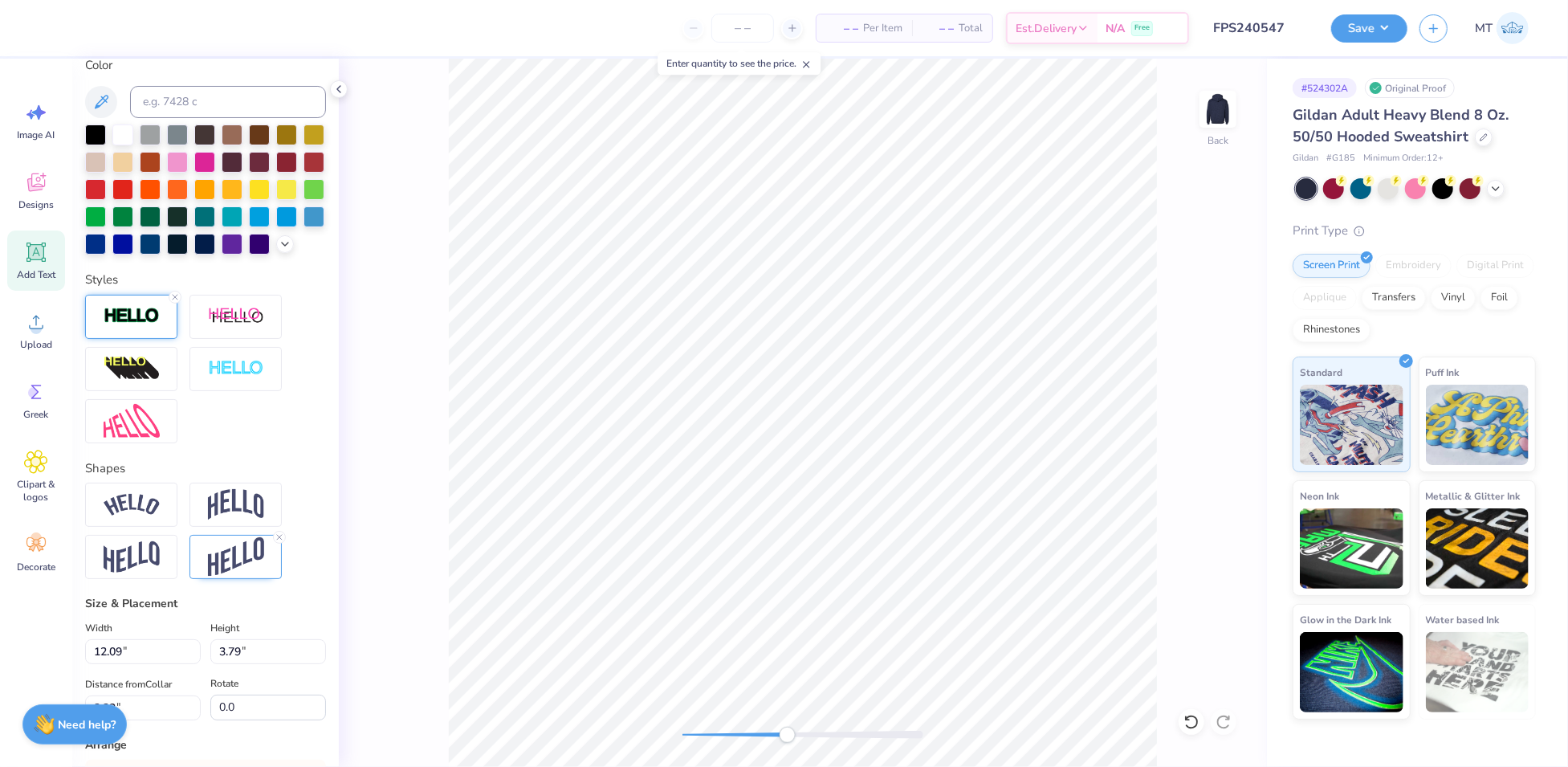
click at [146, 339] on div at bounding box center [131, 317] width 92 height 44
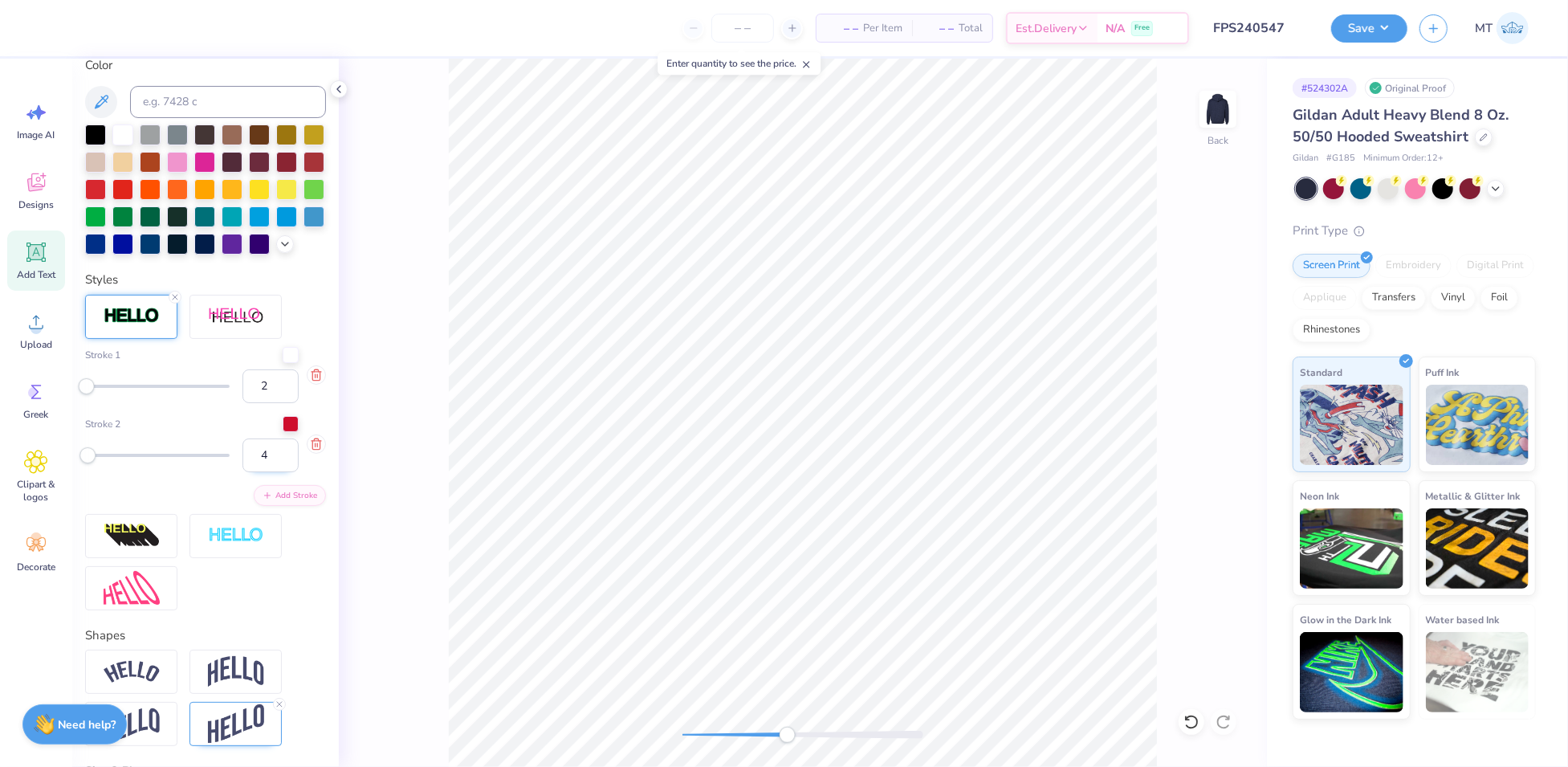
type input "4"
click at [270, 473] on input "4" at bounding box center [271, 455] width 56 height 34
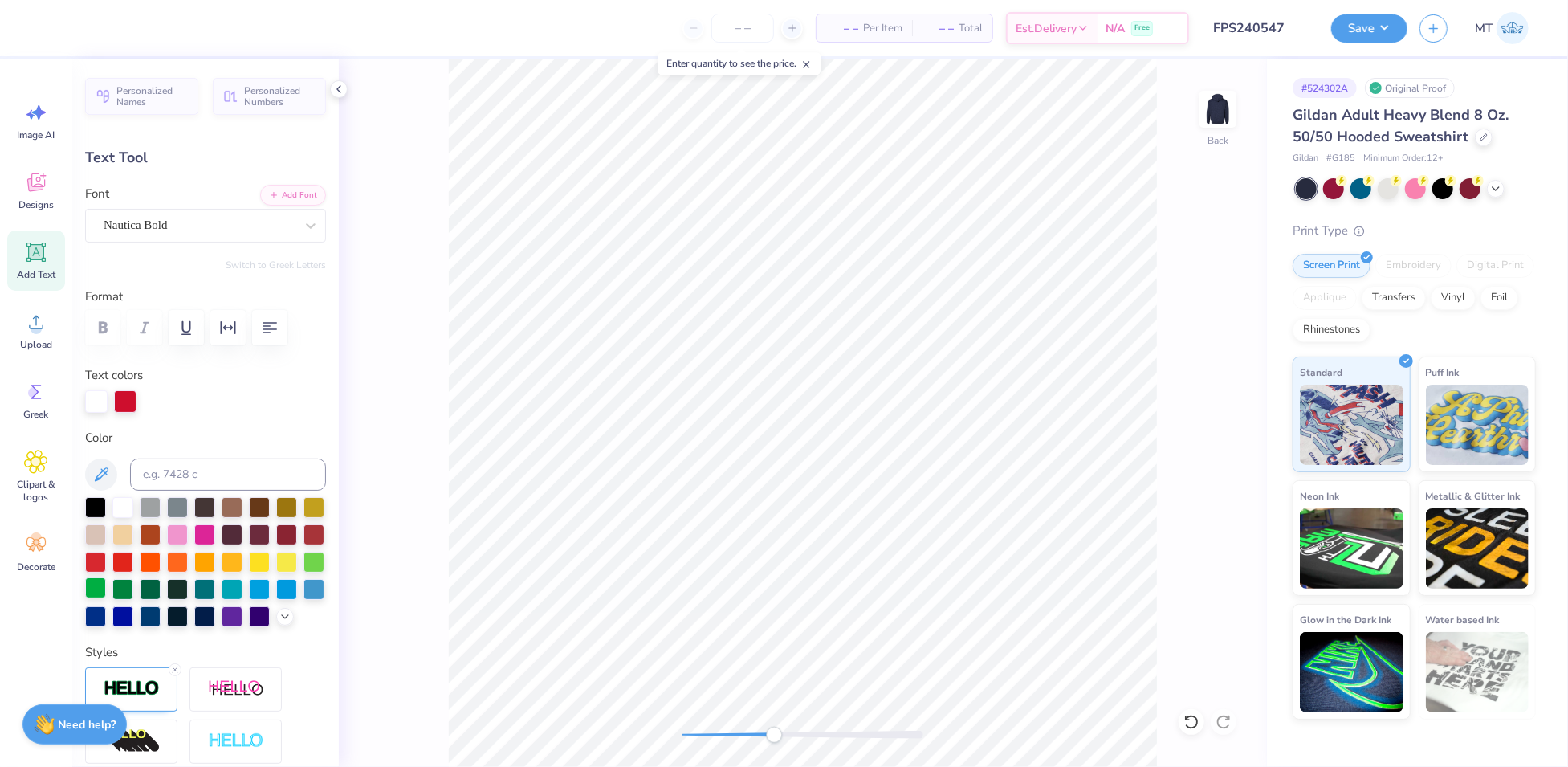
scroll to position [409, 0]
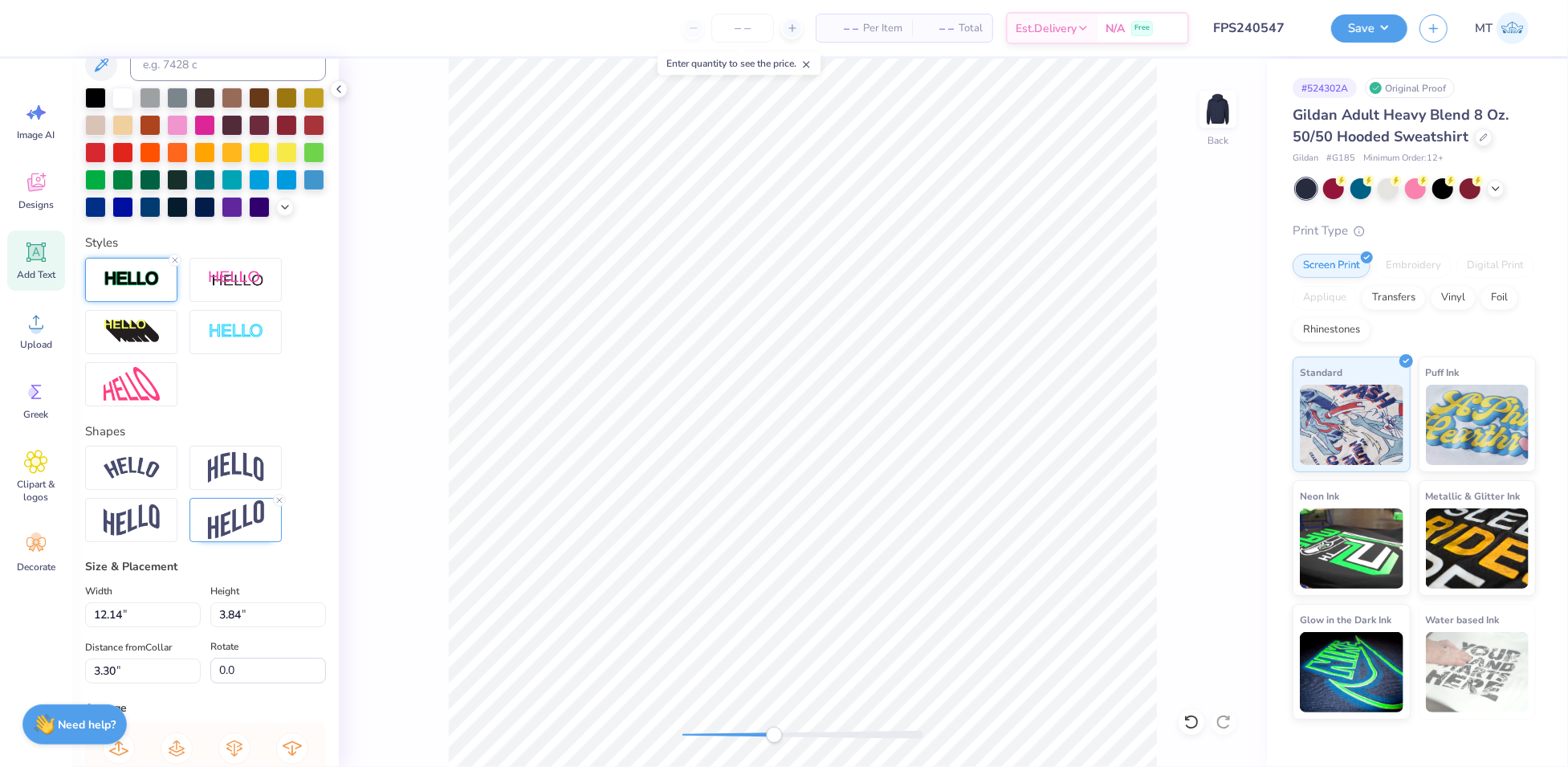
click at [126, 288] on img at bounding box center [131, 279] width 56 height 18
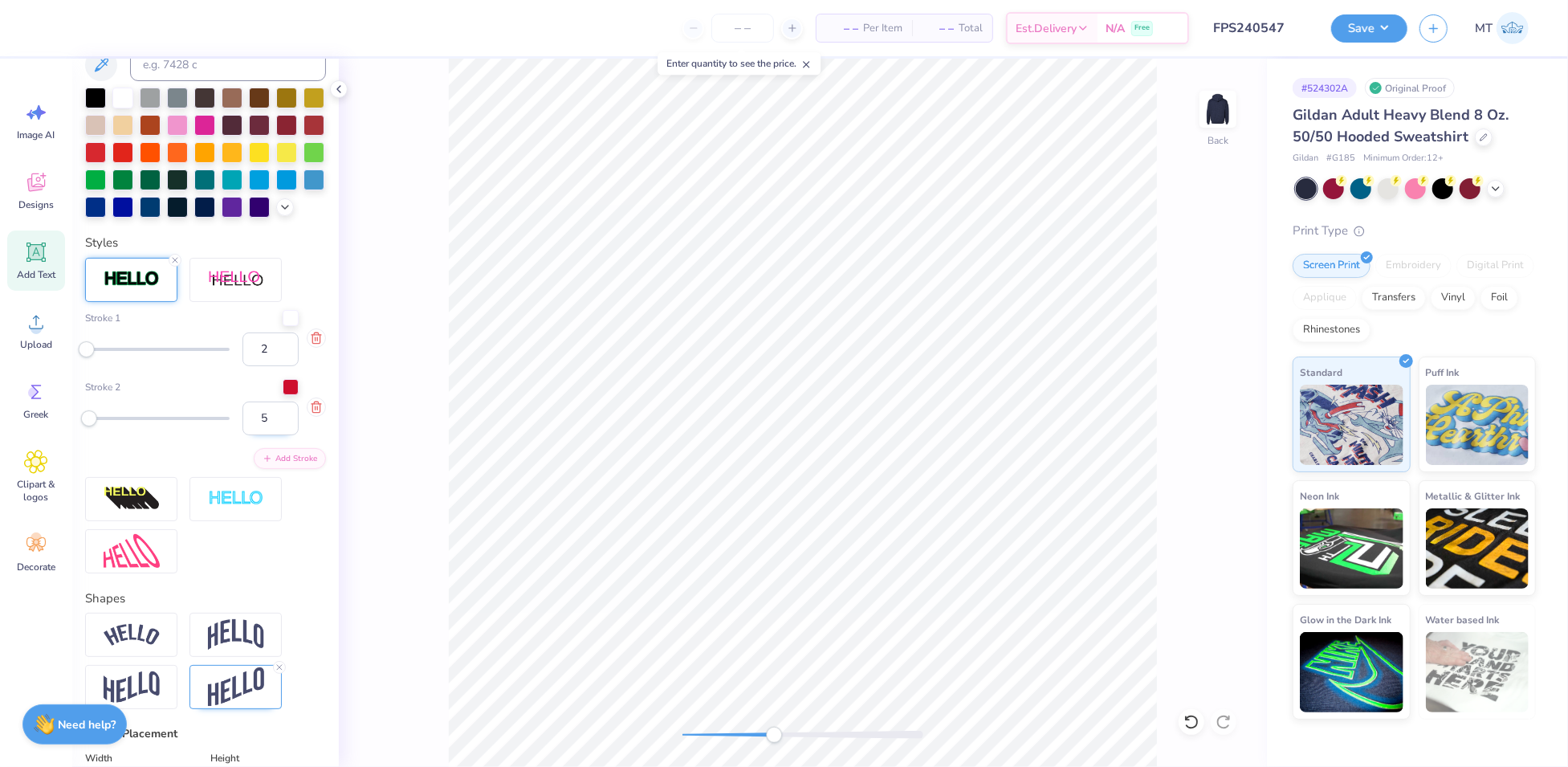
type input "5"
click at [270, 436] on input "5" at bounding box center [271, 418] width 56 height 34
